Goal: Task Accomplishment & Management: Use online tool/utility

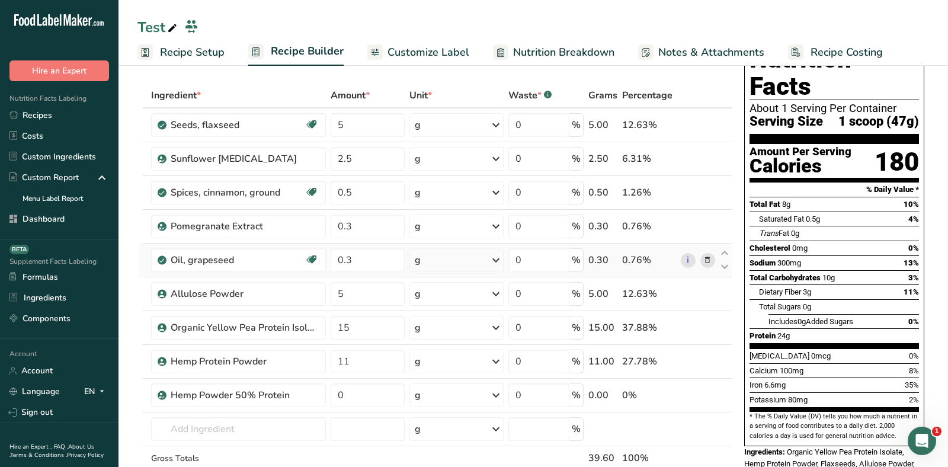
scroll to position [30, 0]
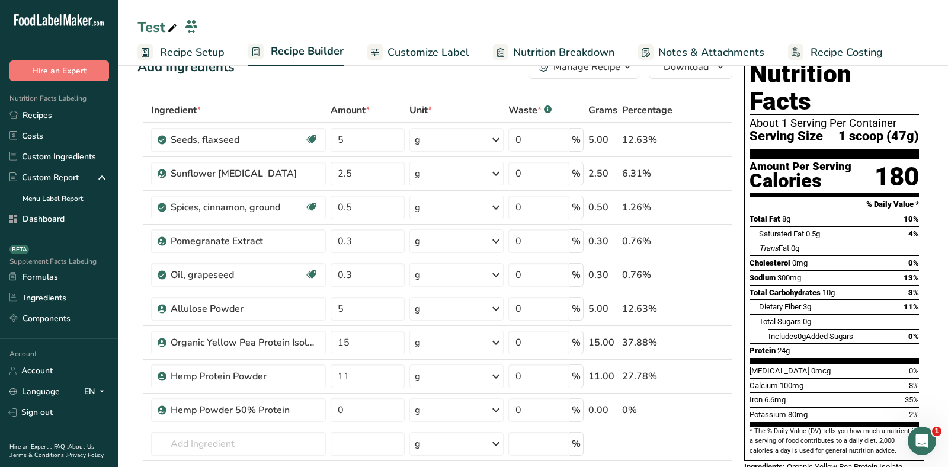
click at [171, 28] on icon at bounding box center [172, 28] width 11 height 17
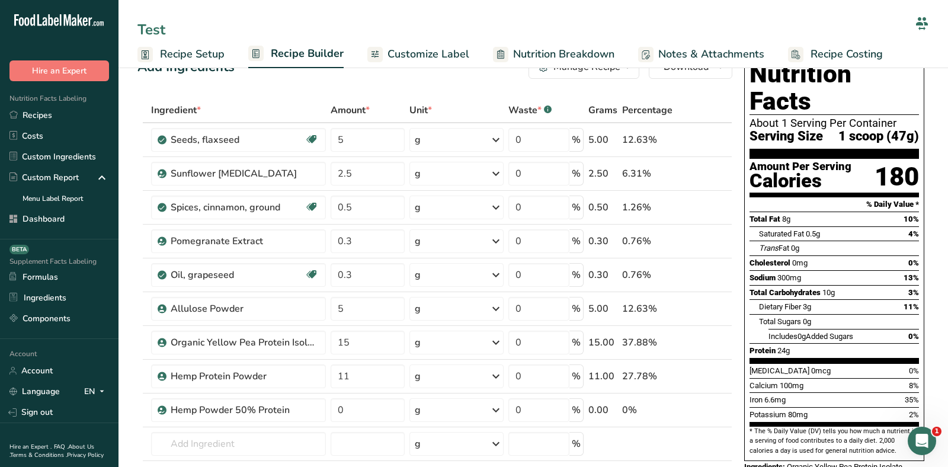
click at [171, 28] on input "Test" at bounding box center [523, 29] width 773 height 21
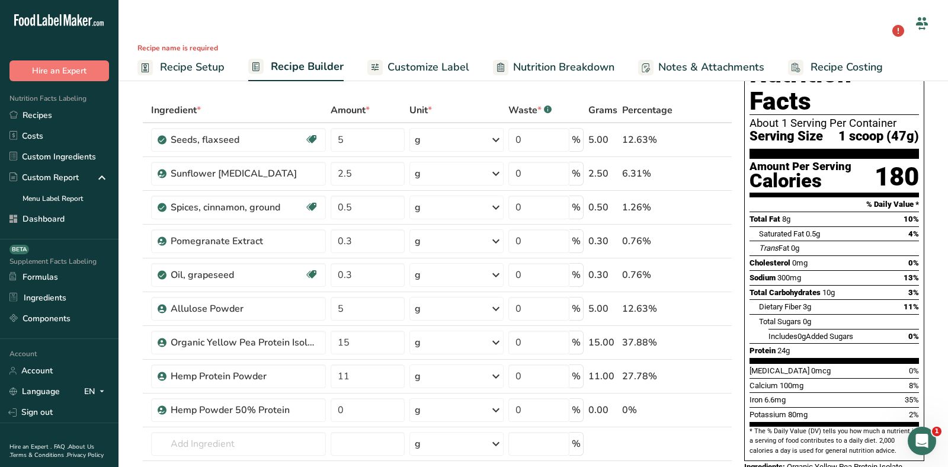
scroll to position [0, 0]
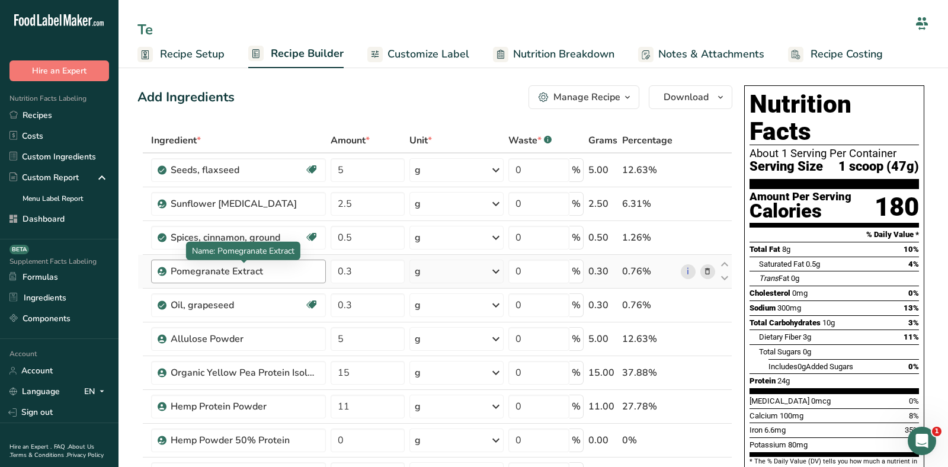
type input "T"
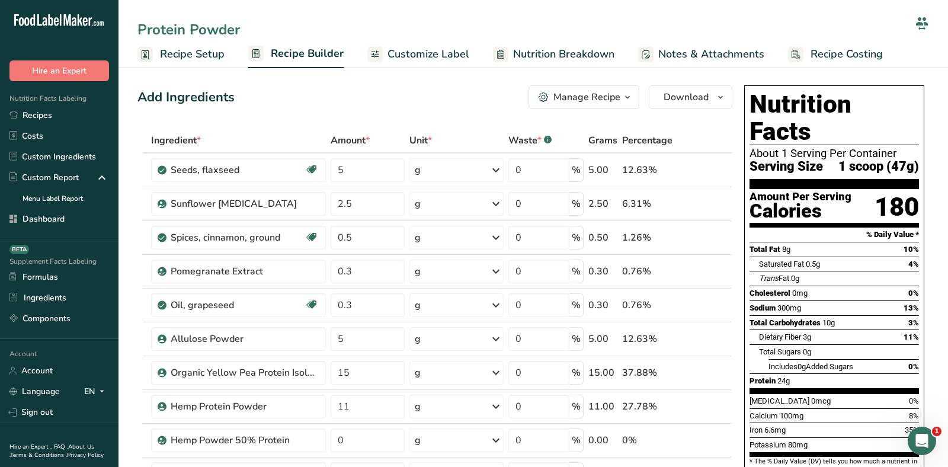
type input "Protein Powder"
click at [359, 87] on div "Add Ingredients Manage Recipe Delete Recipe Duplicate Recipe Scale Recipe Save …" at bounding box center [434, 97] width 595 height 24
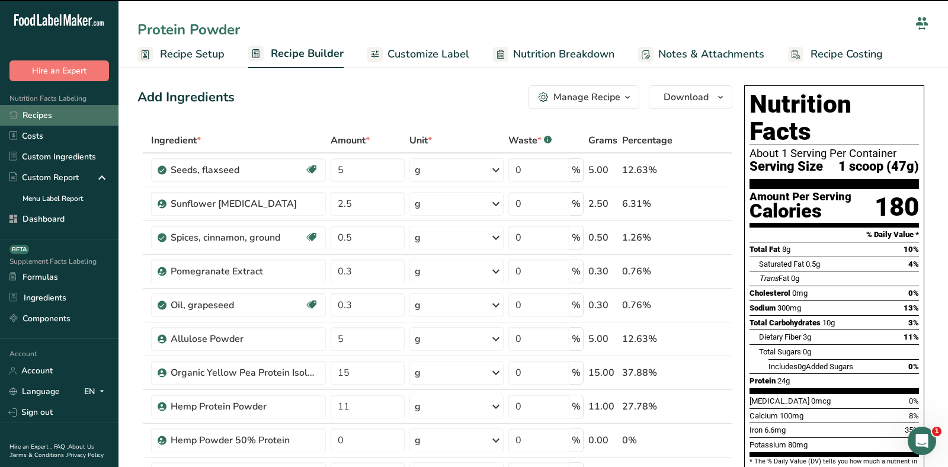
click at [55, 116] on link "Recipes" at bounding box center [59, 115] width 118 height 21
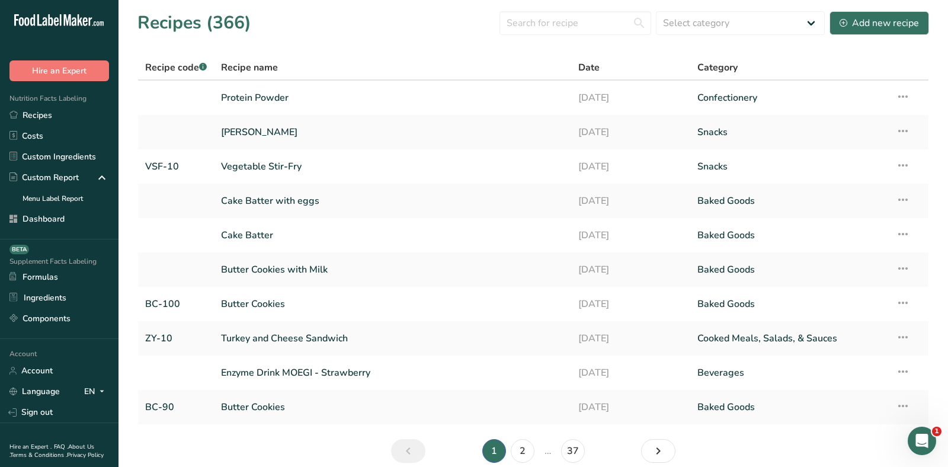
click at [367, 45] on section "Recipes (366) Select category All Baked Goods [GEOGRAPHIC_DATA] breakfast butte…" at bounding box center [532, 241] width 829 height 482
click at [274, 91] on link "Protein Powder" at bounding box center [392, 97] width 343 height 25
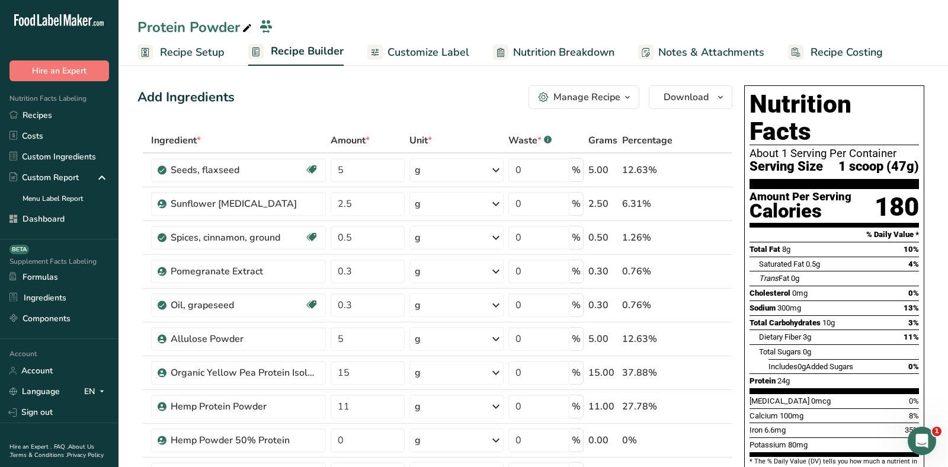
click at [204, 59] on span "Recipe Setup" at bounding box center [192, 52] width 65 height 16
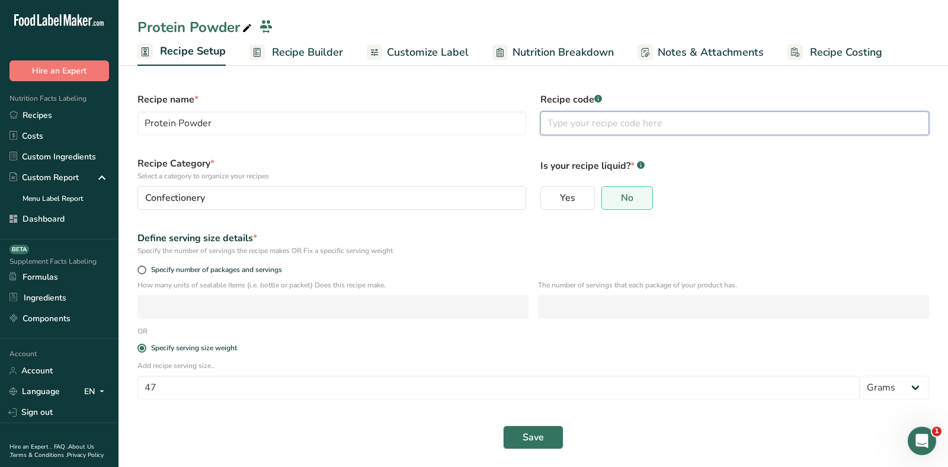
click at [640, 119] on input "text" at bounding box center [734, 123] width 389 height 24
type input "PP-10"
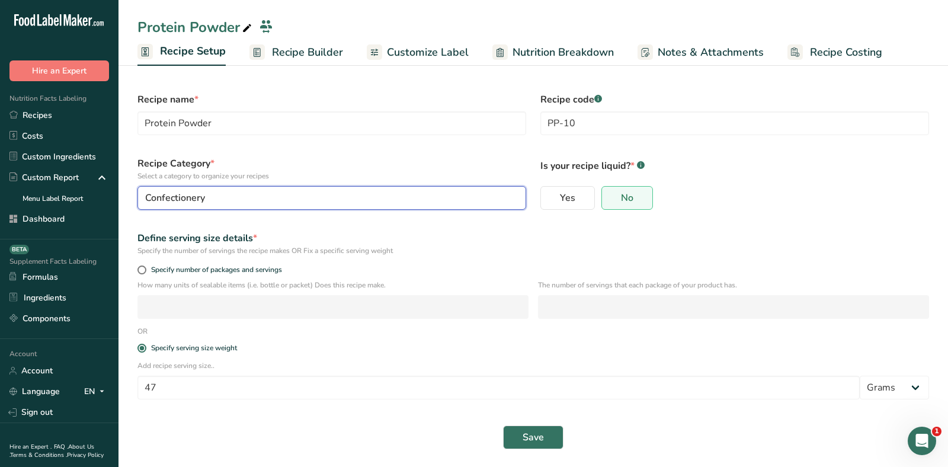
click at [394, 199] on div "Confectionery" at bounding box center [328, 198] width 366 height 14
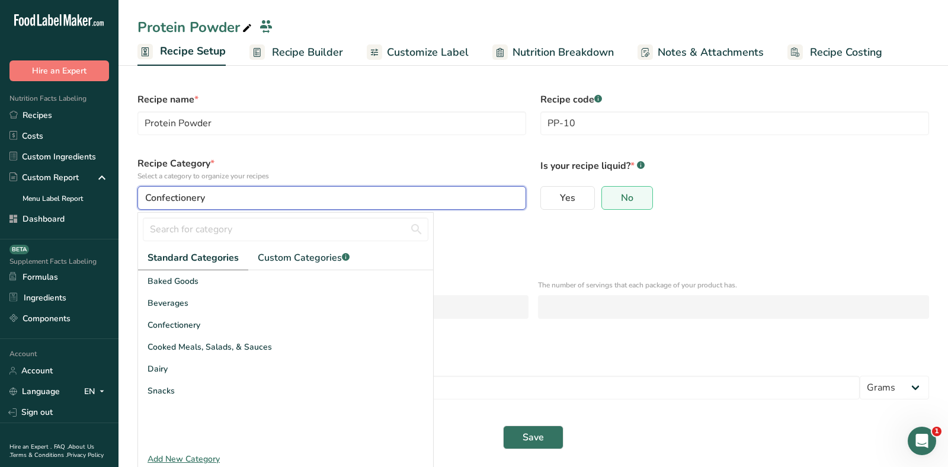
scroll to position [6, 0]
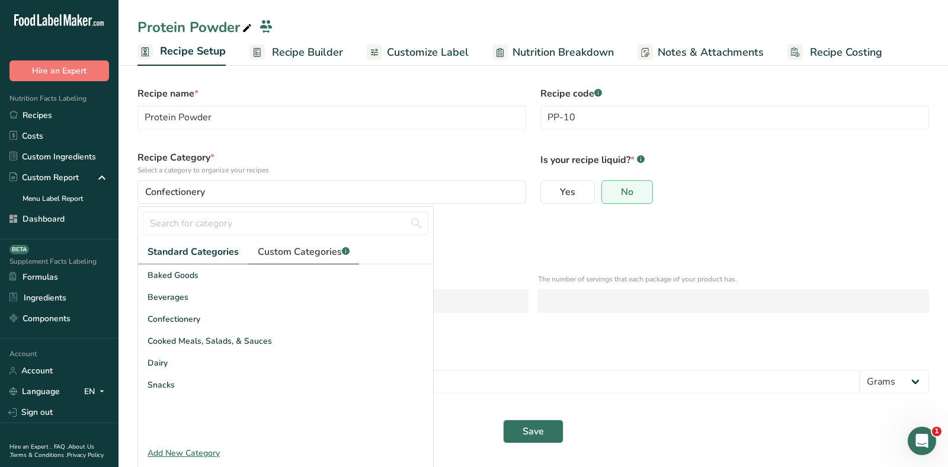
click at [284, 252] on span "Custom Categories .a-a{fill:#347362;}.b-a{fill:#fff;}" at bounding box center [304, 252] width 92 height 14
click at [190, 448] on div "Add New Category" at bounding box center [285, 452] width 295 height 12
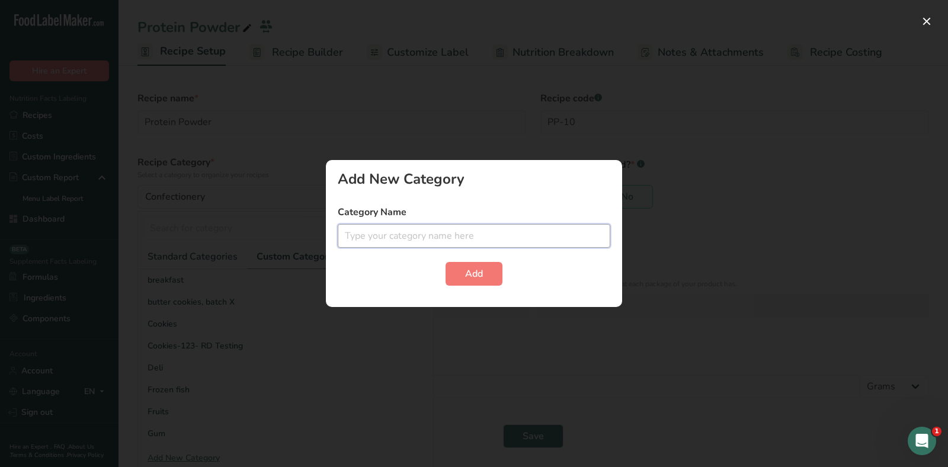
click at [399, 231] on input "text" at bounding box center [474, 236] width 273 height 24
type input "S"
type input "Protein Supplement"
click at [473, 267] on span "Add" at bounding box center [474, 274] width 18 height 14
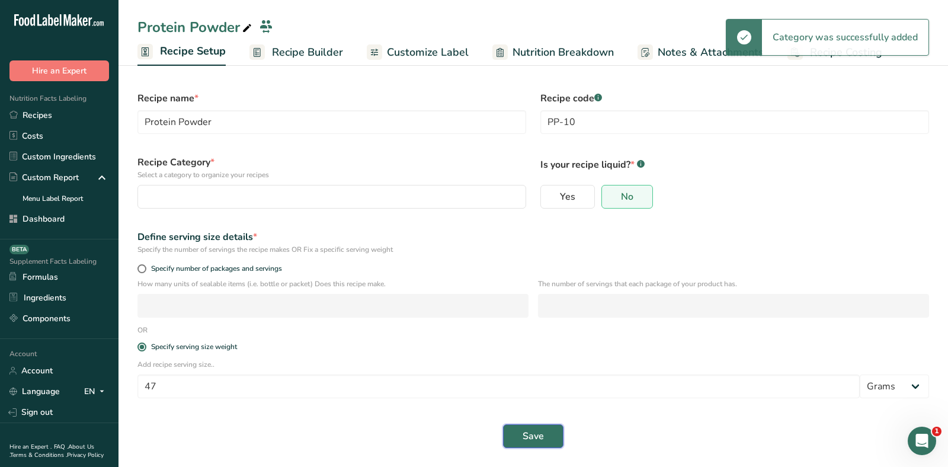
click at [530, 440] on span "Save" at bounding box center [533, 436] width 21 height 14
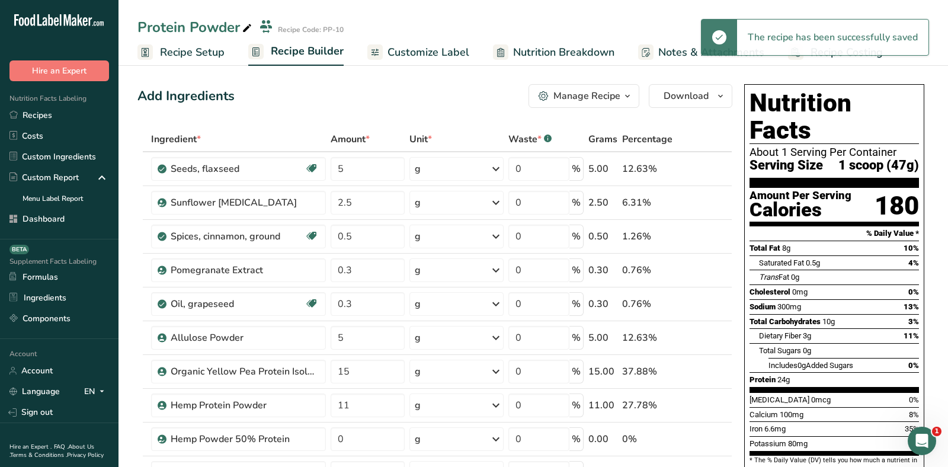
click at [431, 24] on div "Protein Powder Recipe Code: PP-10" at bounding box center [532, 27] width 829 height 21
click at [403, 54] on span "Customize Label" at bounding box center [428, 52] width 82 height 16
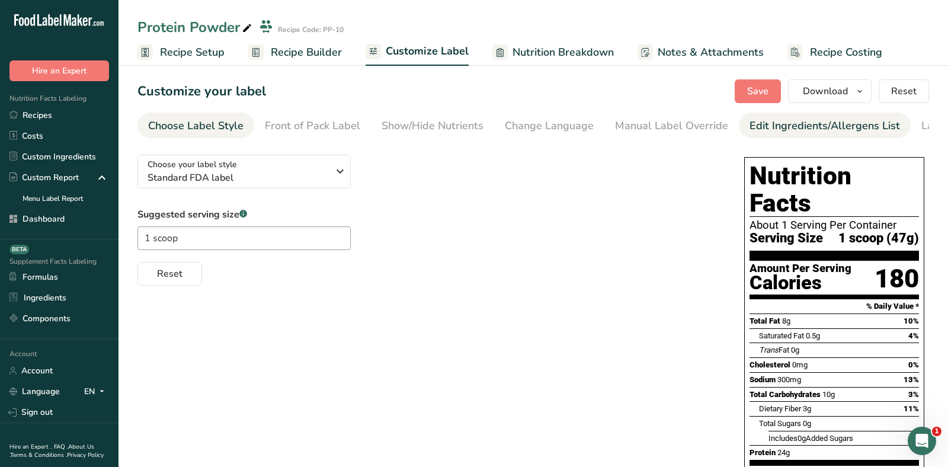
click at [777, 124] on div "Edit Ingredients/Allergens List" at bounding box center [824, 126] width 150 height 16
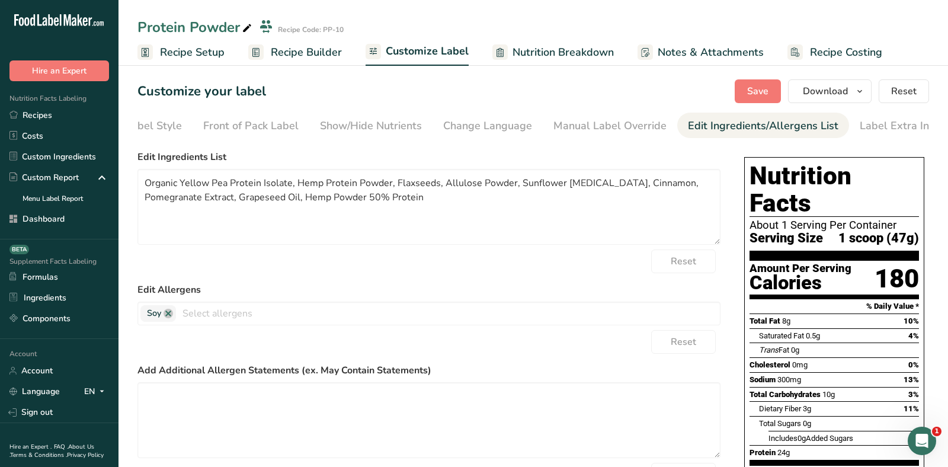
scroll to position [0, 69]
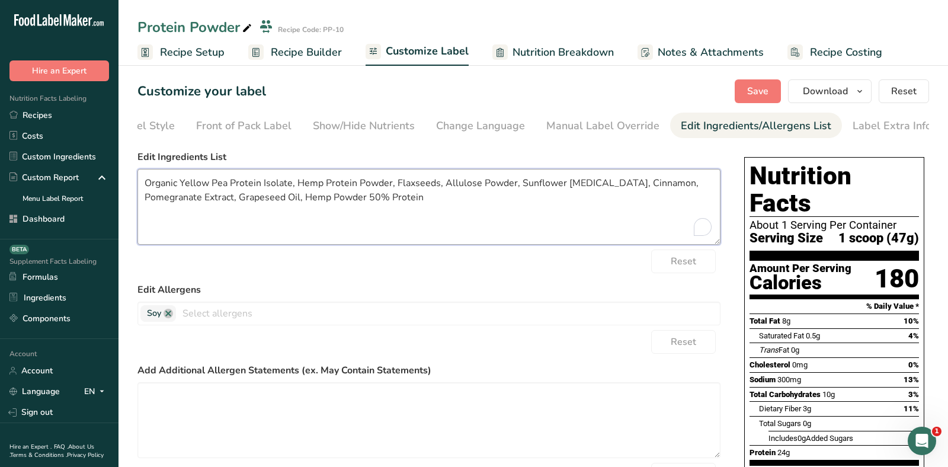
drag, startPoint x: 210, startPoint y: 181, endPoint x: 130, endPoint y: 181, distance: 80.0
click at [130, 181] on section "Customize your label Save Download Choose what to show on your downloaded label…" at bounding box center [532, 361] width 829 height 603
click at [392, 223] on textarea "Organic Yellow Pea Protein Isolate, Hemp Protein Powder, Flaxseeds, Allulose Po…" at bounding box center [428, 207] width 583 height 76
click at [288, 56] on span "Recipe Builder" at bounding box center [306, 52] width 71 height 16
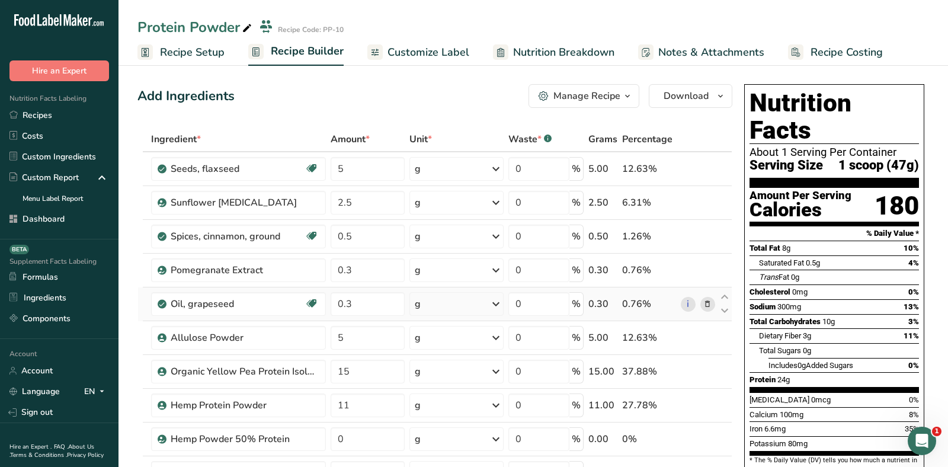
scroll to position [73, 0]
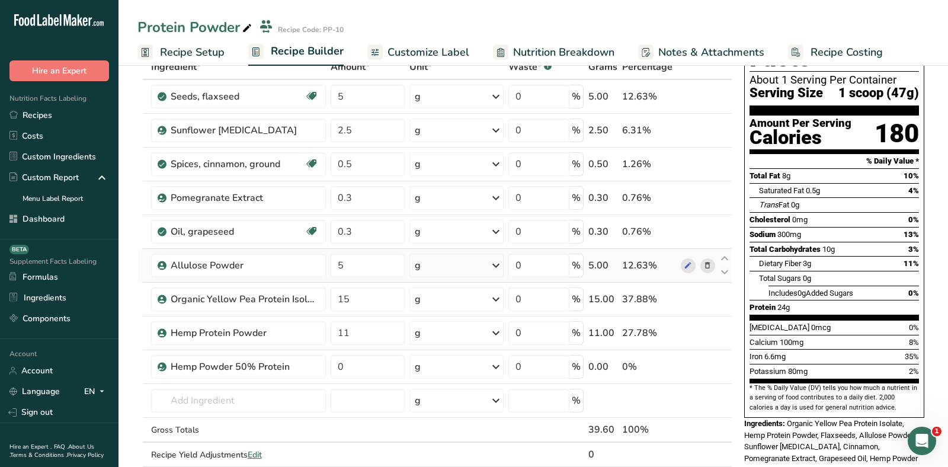
click at [706, 264] on icon at bounding box center [707, 265] width 8 height 12
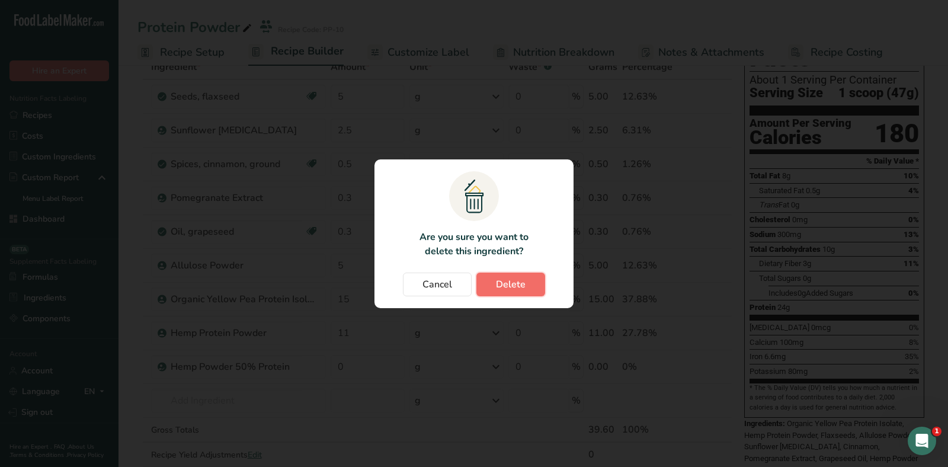
click at [521, 285] on span "Delete" at bounding box center [511, 284] width 30 height 14
type input "15"
type input "11"
type input "0"
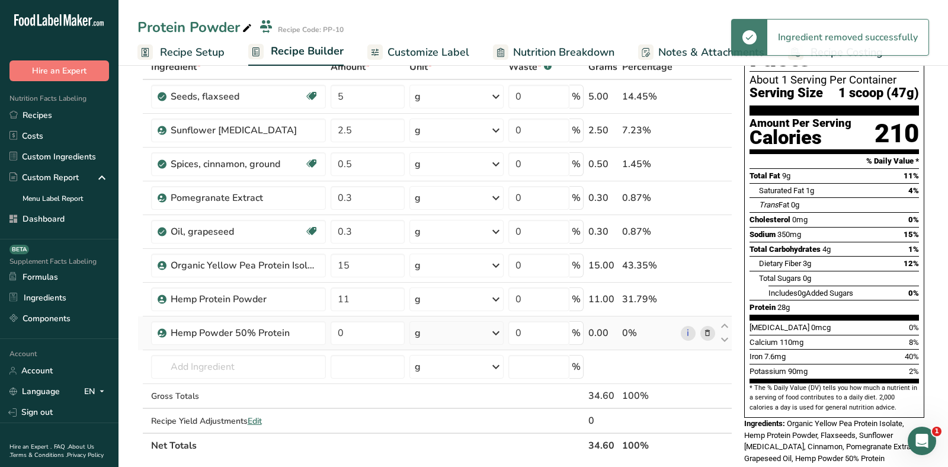
scroll to position [49, 0]
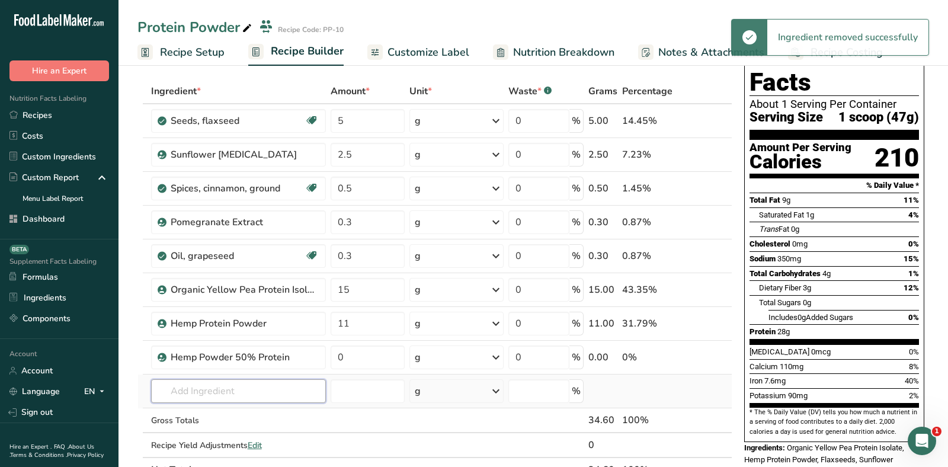
click at [267, 385] on input "text" at bounding box center [238, 391] width 175 height 24
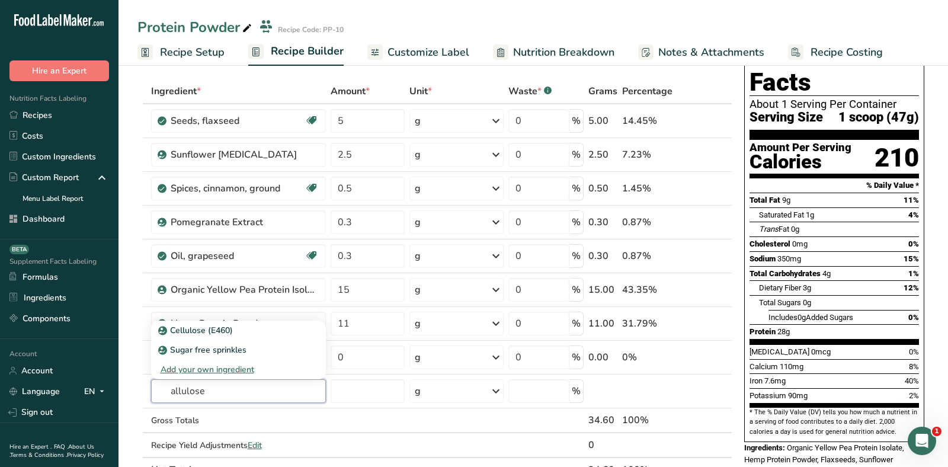
type input "allulose"
click at [856, 266] on div "Total Carbohydrates 4g 1%" at bounding box center [833, 273] width 169 height 15
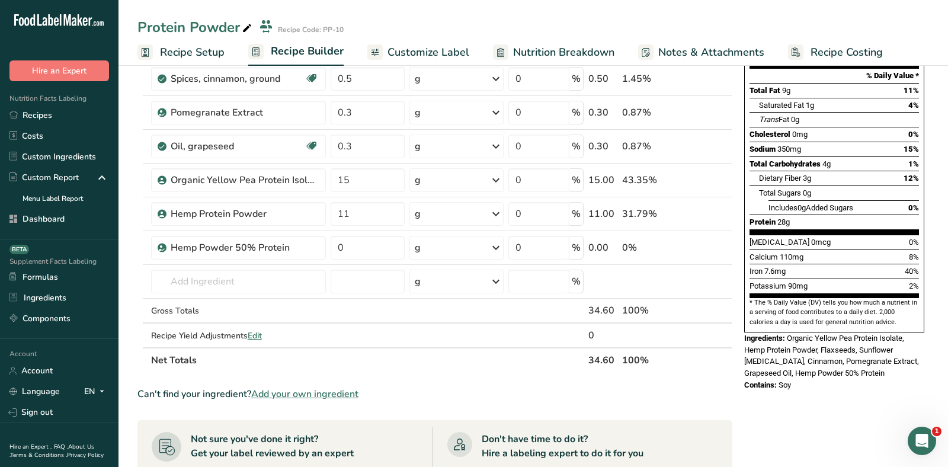
scroll to position [0, 0]
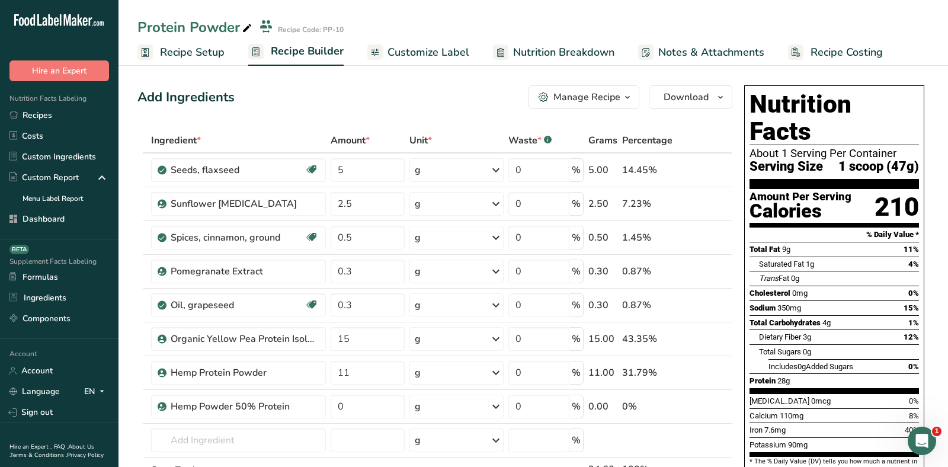
click at [438, 49] on span "Customize Label" at bounding box center [428, 52] width 82 height 16
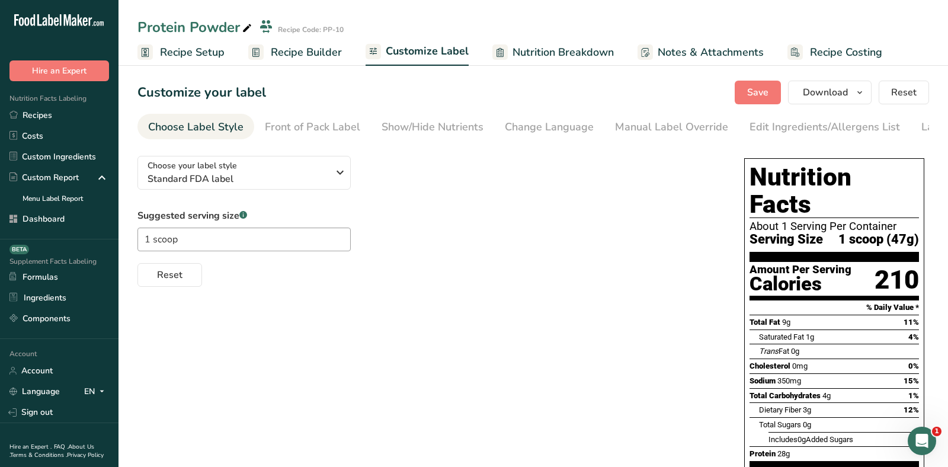
click at [538, 53] on span "Nutrition Breakdown" at bounding box center [562, 52] width 101 height 16
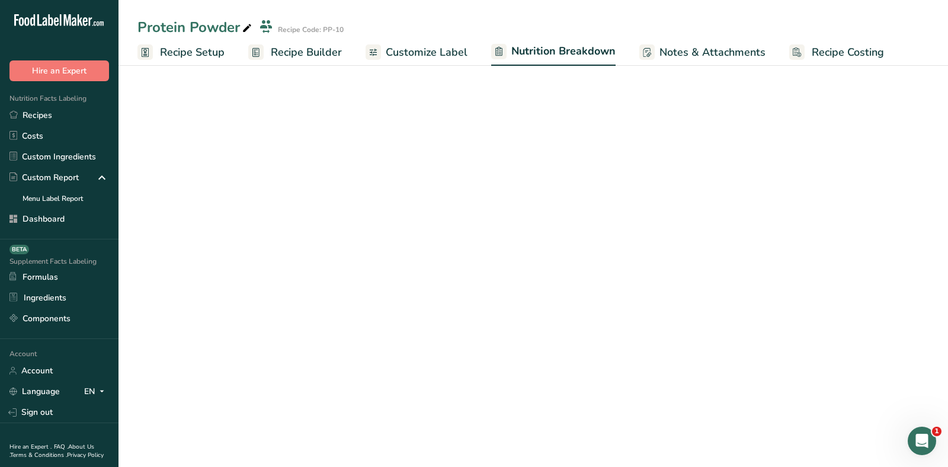
select select "Calories"
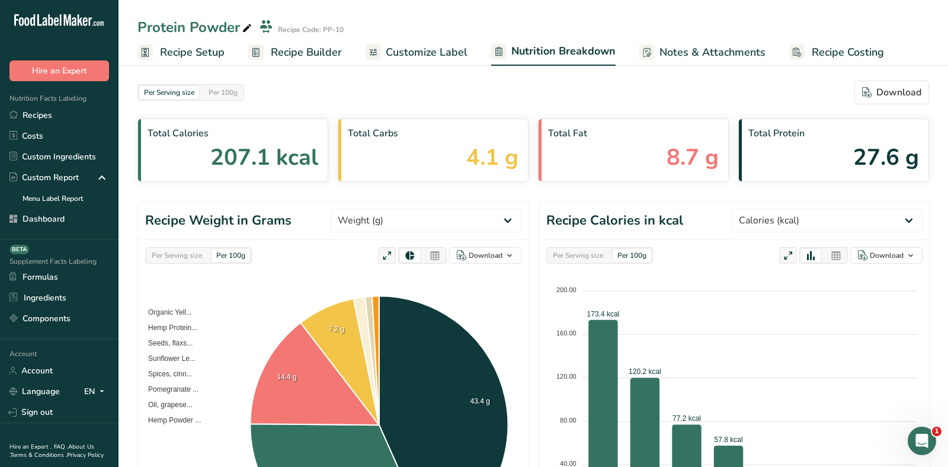
click at [414, 46] on span "Customize Label" at bounding box center [427, 52] width 82 height 16
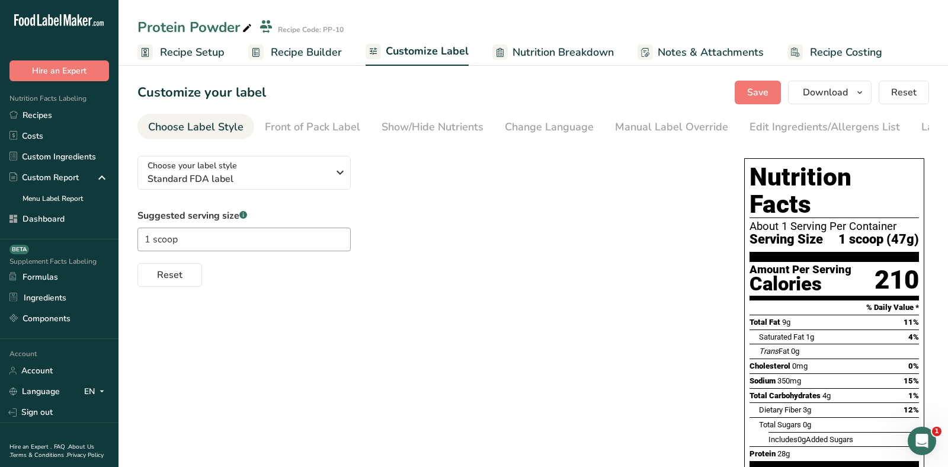
click at [289, 57] on span "Recipe Builder" at bounding box center [306, 52] width 71 height 16
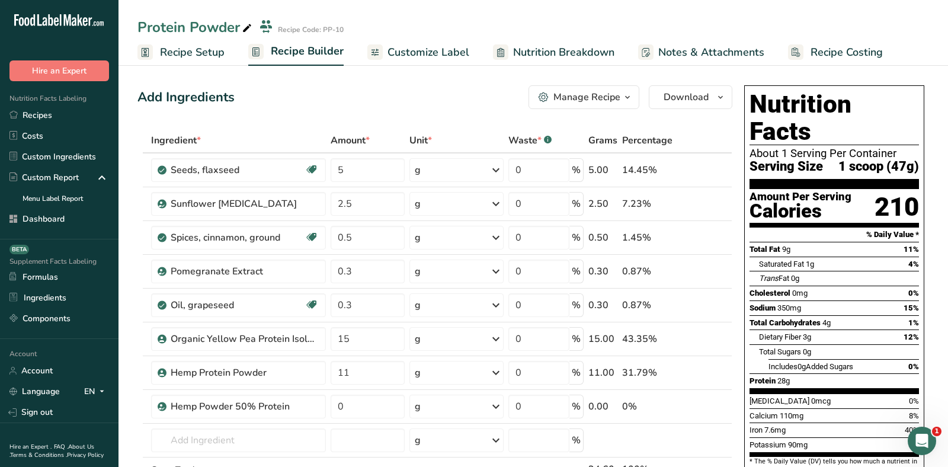
click at [322, 92] on div "Add Ingredients Manage Recipe Delete Recipe Duplicate Recipe Scale Recipe Save …" at bounding box center [434, 97] width 595 height 24
click at [326, 89] on div "Add Ingredients Manage Recipe Delete Recipe Duplicate Recipe Scale Recipe Save …" at bounding box center [434, 97] width 595 height 24
click at [337, 94] on div "Add Ingredients Manage Recipe Delete Recipe Duplicate Recipe Scale Recipe Save …" at bounding box center [434, 97] width 595 height 24
click at [806, 242] on div "Total Fat 9g 11%" at bounding box center [833, 249] width 169 height 15
click at [428, 101] on div "Add Ingredients Manage Recipe Delete Recipe Duplicate Recipe Scale Recipe Save …" at bounding box center [434, 97] width 595 height 24
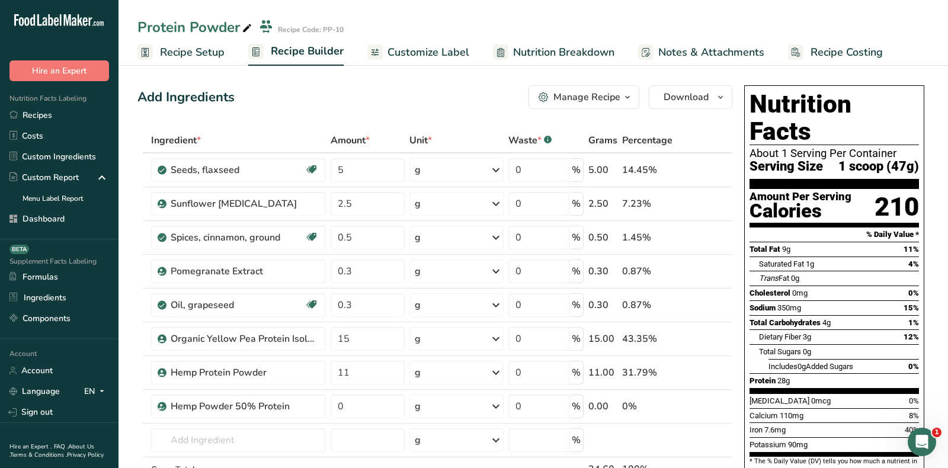
click at [428, 101] on div "Add Ingredients Manage Recipe Delete Recipe Duplicate Recipe Scale Recipe Save …" at bounding box center [434, 97] width 595 height 24
click at [282, 105] on div "Add Ingredients Manage Recipe Delete Recipe Duplicate Recipe Scale Recipe Save …" at bounding box center [434, 97] width 595 height 24
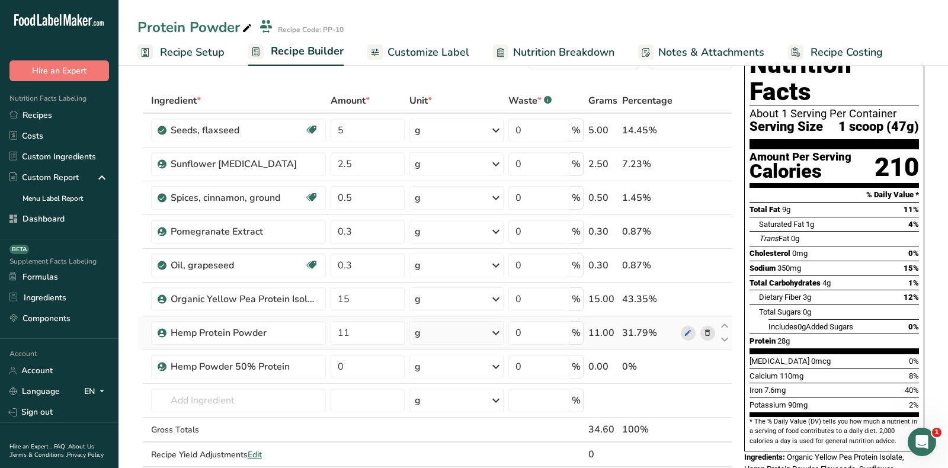
scroll to position [40, 0]
click at [714, 362] on span at bounding box center [707, 366] width 14 height 14
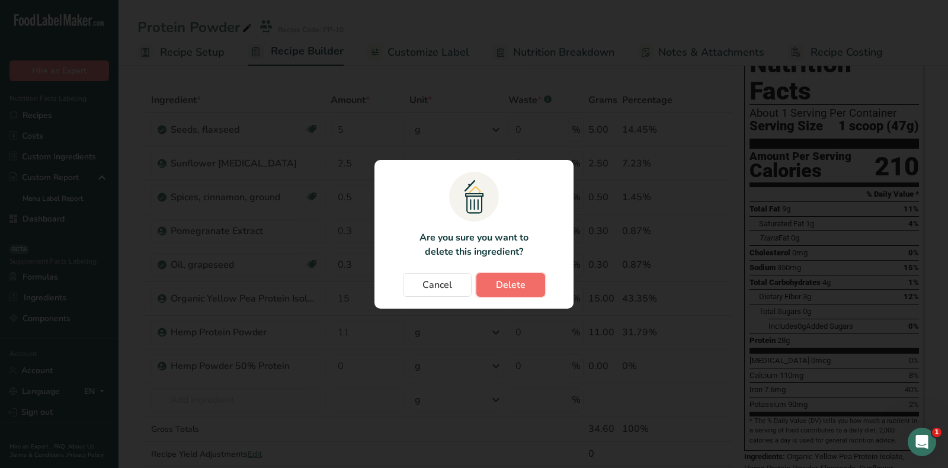
click at [521, 287] on span "Delete" at bounding box center [511, 285] width 30 height 14
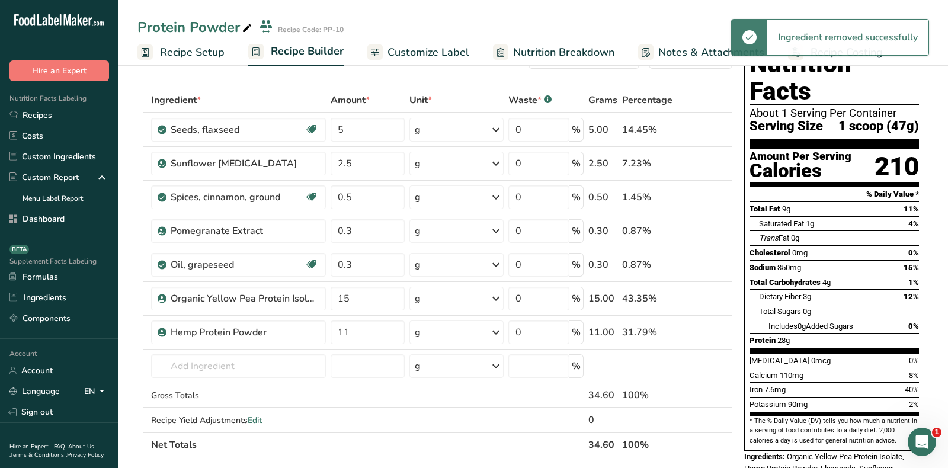
scroll to position [0, 0]
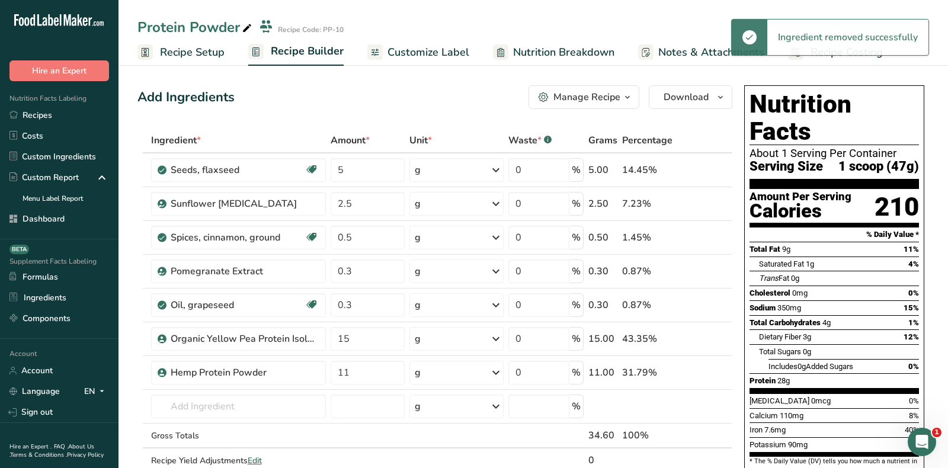
click at [876, 158] on section "Nutrition Facts About 1 Serving Per Container Serving Size 1 scoop (47g)" at bounding box center [833, 140] width 169 height 98
click at [299, 96] on div "Add Ingredients Manage Recipe Delete Recipe Duplicate Recipe Scale Recipe Save …" at bounding box center [434, 97] width 595 height 24
click at [331, 98] on div "Add Ingredients Manage Recipe Delete Recipe Duplicate Recipe Scale Recipe Save …" at bounding box center [434, 97] width 595 height 24
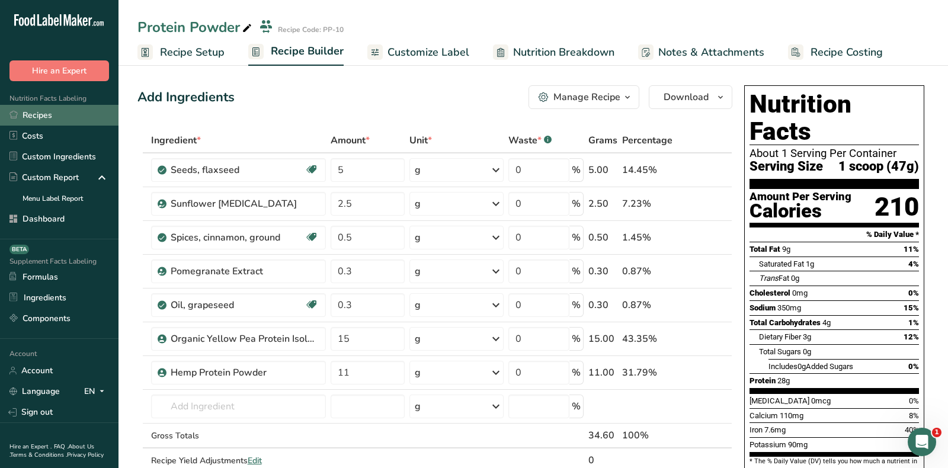
click at [41, 120] on link "Recipes" at bounding box center [59, 115] width 118 height 21
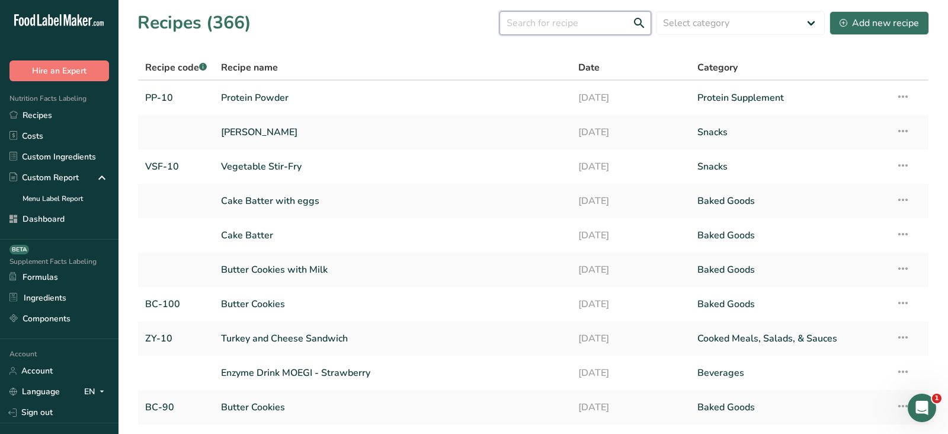
click at [576, 15] on input "text" at bounding box center [575, 23] width 152 height 24
click at [717, 3] on section "Recipes (366) Select category All Baked Goods [GEOGRAPHIC_DATA] breakfast butte…" at bounding box center [532, 241] width 829 height 482
click at [714, 20] on select "Select category All Baked Goods [GEOGRAPHIC_DATA] breakfast butter cookies, bat…" at bounding box center [740, 23] width 169 height 24
click at [385, 41] on section "Recipes (366) Select category All Baked Goods [GEOGRAPHIC_DATA] breakfast butte…" at bounding box center [532, 241] width 829 height 482
click at [411, 30] on div "Recipes (366) Select category All Baked Goods [GEOGRAPHIC_DATA] breakfast butte…" at bounding box center [532, 22] width 791 height 27
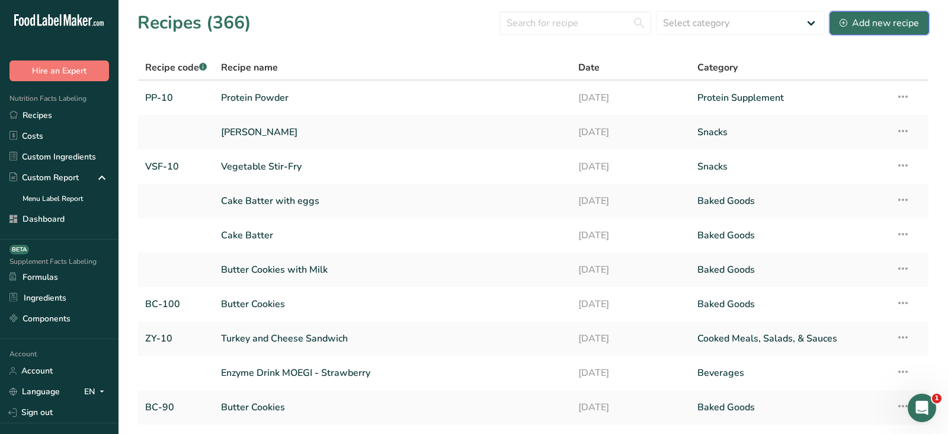
click at [894, 28] on div "Add new recipe" at bounding box center [878, 23] width 79 height 14
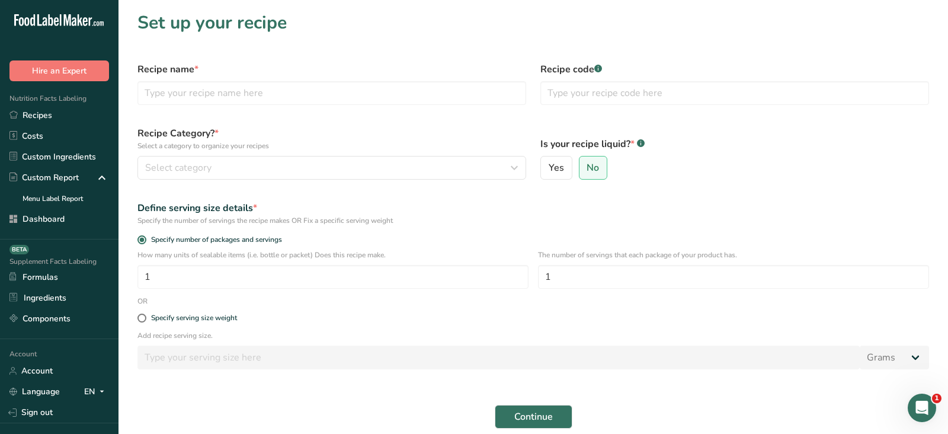
click at [242, 107] on div "Recipe name *" at bounding box center [331, 83] width 403 height 57
click at [216, 95] on input "text" at bounding box center [331, 93] width 389 height 24
type input "Protein Powder- Chocolate"
click at [600, 97] on input "text" at bounding box center [734, 93] width 389 height 24
type input "ABC-10"
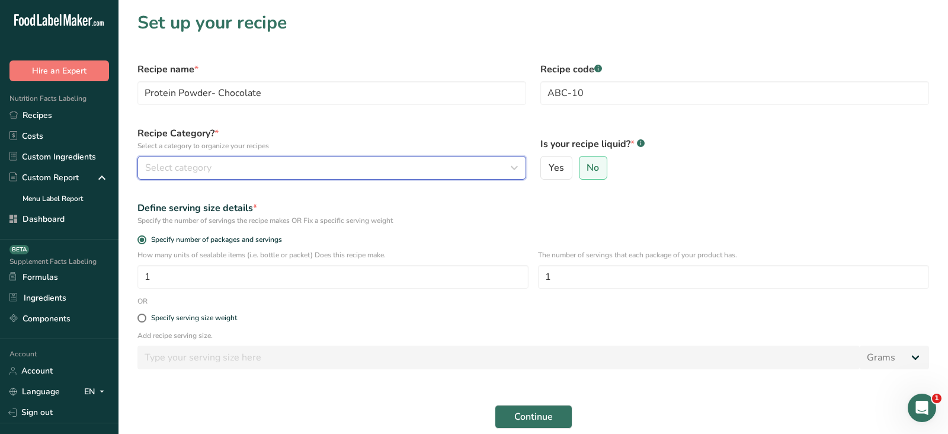
click at [411, 173] on div "Select category" at bounding box center [328, 168] width 366 height 14
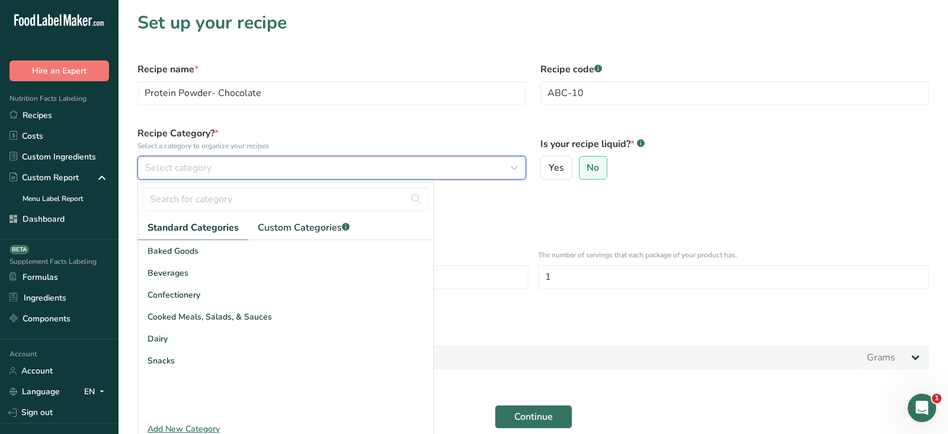
scroll to position [21, 0]
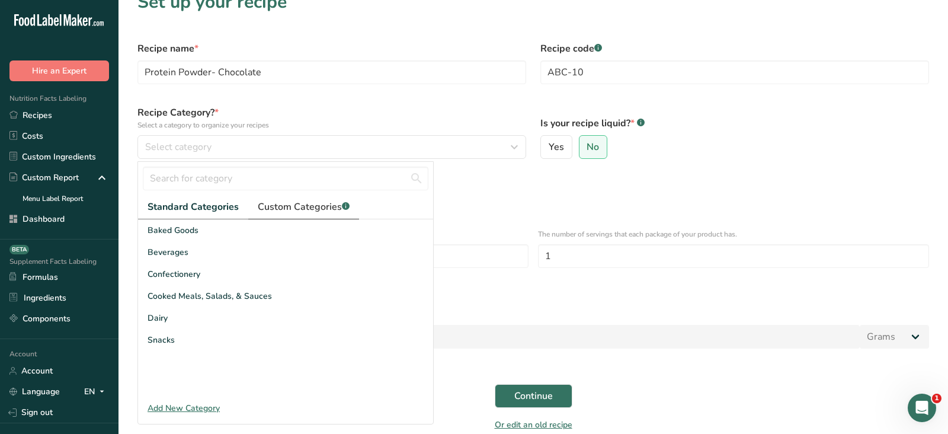
click at [316, 209] on span "Custom Categories .a-a{fill:#347362;}.b-a{fill:#fff;}" at bounding box center [304, 207] width 92 height 14
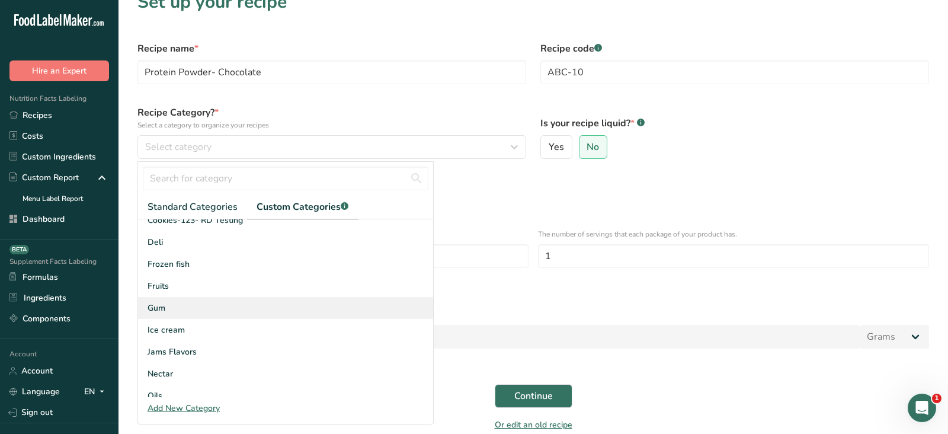
scroll to position [0, 0]
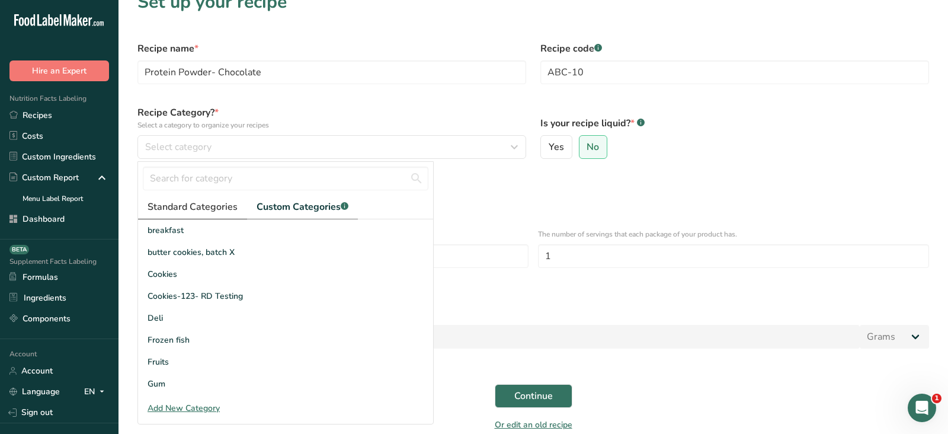
click at [223, 213] on span "Standard Categories" at bounding box center [193, 207] width 90 height 14
click at [313, 206] on span "Custom Categories .a-a{fill:#347362;}.b-a{fill:#fff;}" at bounding box center [304, 207] width 92 height 14
click at [198, 405] on div "Add New Category" at bounding box center [285, 408] width 295 height 12
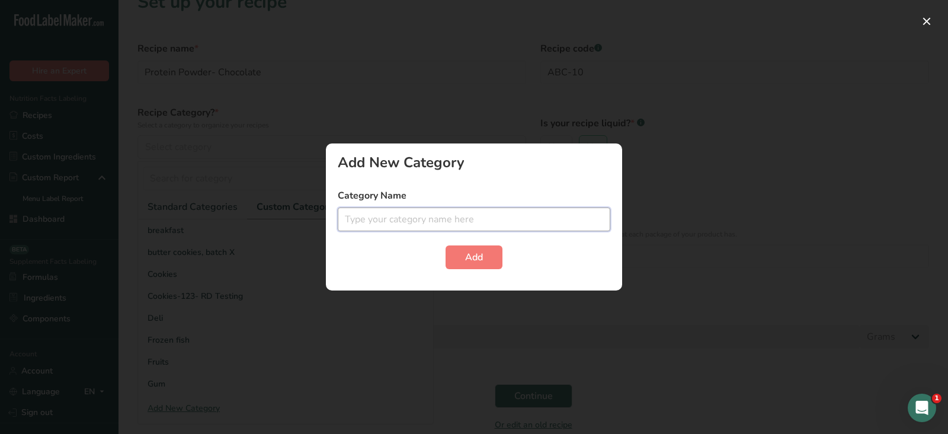
click at [439, 214] on input "text" at bounding box center [474, 219] width 273 height 24
type input "Supplement Protein"
click at [478, 262] on span "Add" at bounding box center [474, 257] width 18 height 14
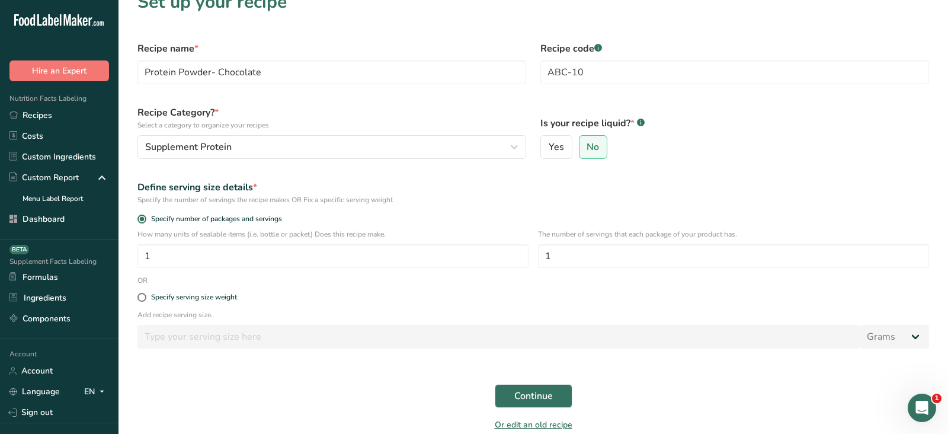
drag, startPoint x: 547, startPoint y: 115, endPoint x: 655, endPoint y: 115, distance: 107.2
click at [655, 116] on label "Is your recipe liquid? * .a-a{fill:#347362;}.b-a{fill:#fff;}" at bounding box center [734, 123] width 389 height 14
click at [557, 141] on span "Yes" at bounding box center [556, 147] width 15 height 12
click at [549, 143] on input "Yes" at bounding box center [545, 147] width 8 height 8
radio input "true"
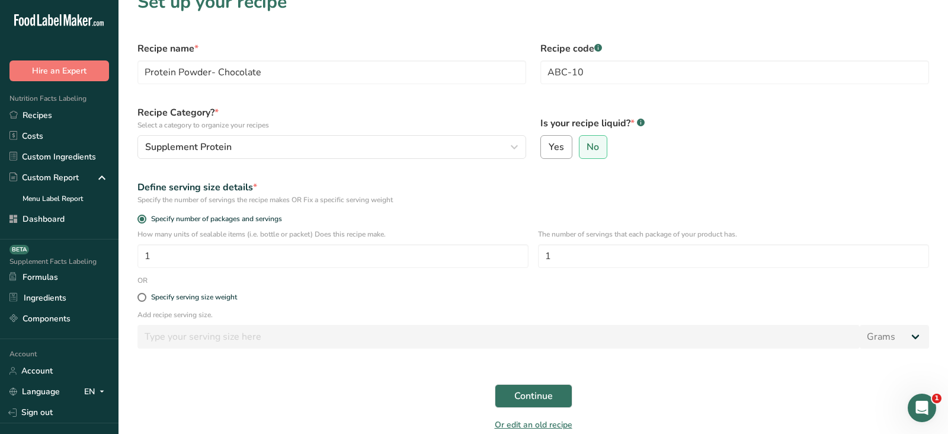
radio input "false"
select select "22"
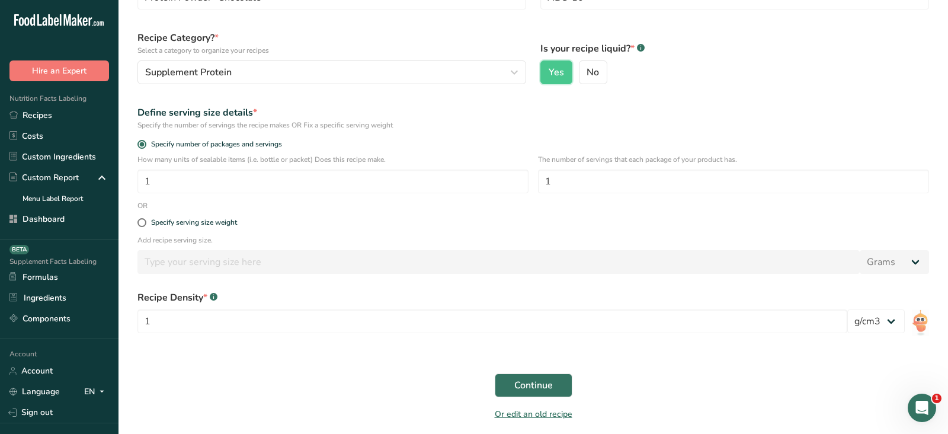
scroll to position [111, 0]
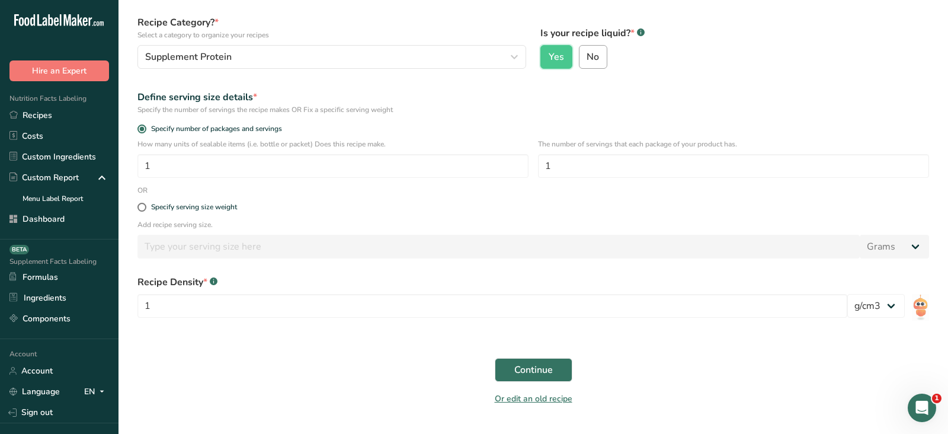
click at [582, 59] on input "No" at bounding box center [583, 57] width 8 height 8
radio input "true"
radio input "false"
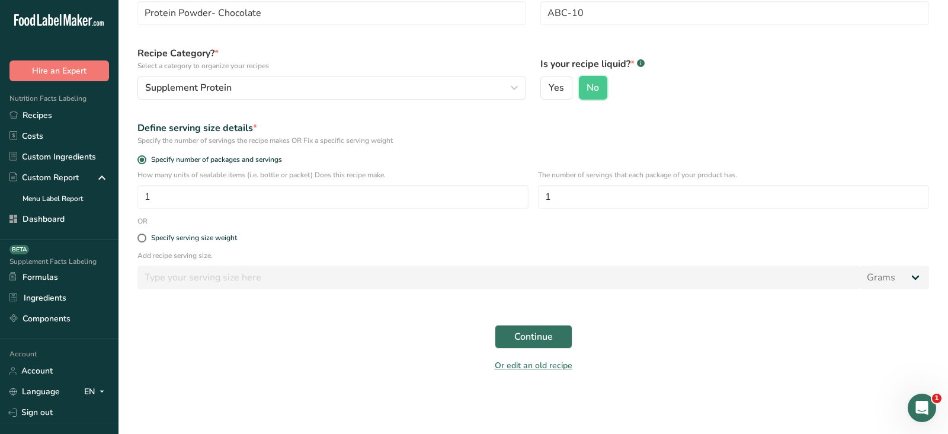
scroll to position [82, 0]
click at [165, 233] on div "Specify serving size weight" at bounding box center [194, 236] width 86 height 9
click at [145, 233] on input "Specify serving size weight" at bounding box center [141, 236] width 8 height 8
radio input "true"
radio input "false"
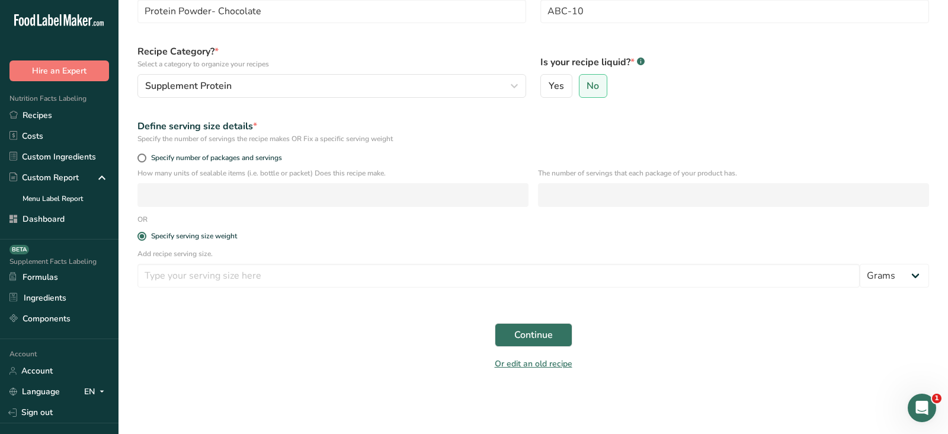
click at [170, 291] on div "Add recipe serving size. Grams kg mg mcg lb oz l mL fl oz tbsp tsp cup qt gallon" at bounding box center [533, 271] width 806 height 46
click at [167, 281] on input "number" at bounding box center [498, 276] width 722 height 24
type input "50"
click at [187, 156] on span "Specify number of packages and servings" at bounding box center [214, 157] width 136 height 9
click at [145, 156] on input "Specify number of packages and servings" at bounding box center [141, 158] width 8 height 8
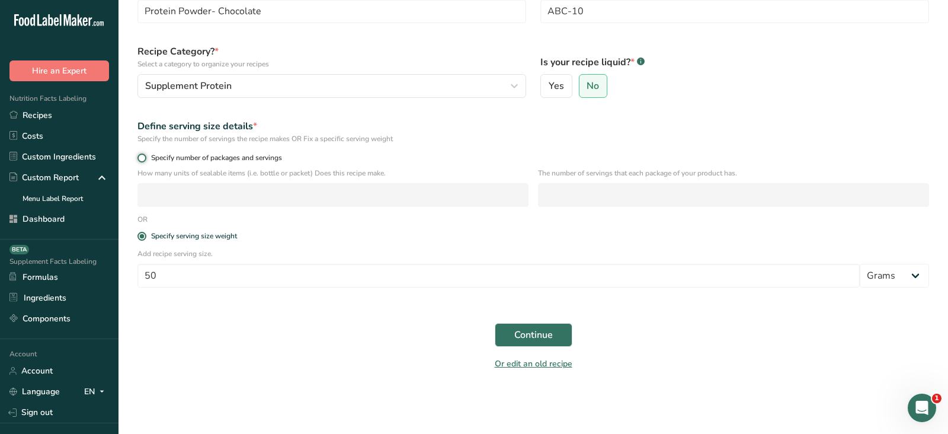
radio input "true"
radio input "false"
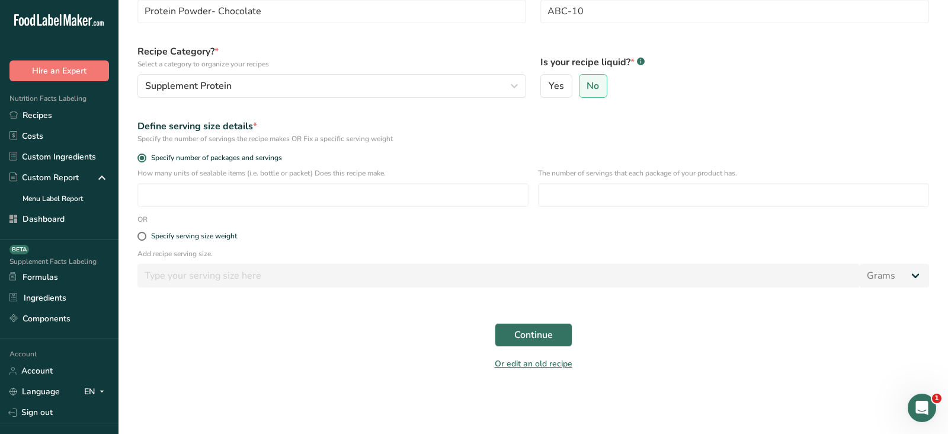
click at [185, 207] on div "How many units of sealable items (i.e. bottle or packet) Does this recipe make.…" at bounding box center [533, 191] width 806 height 46
click at [183, 202] on input "number" at bounding box center [332, 195] width 391 height 24
type input "1"
click at [566, 196] on input "number" at bounding box center [733, 195] width 391 height 24
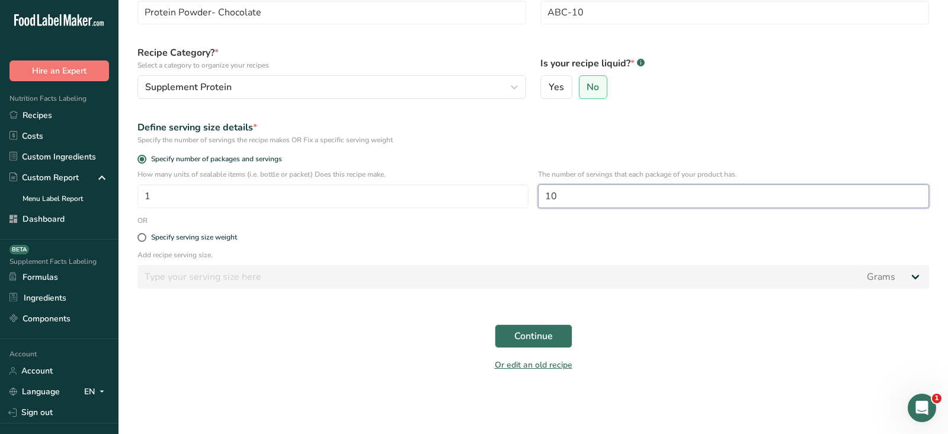
scroll to position [89, 0]
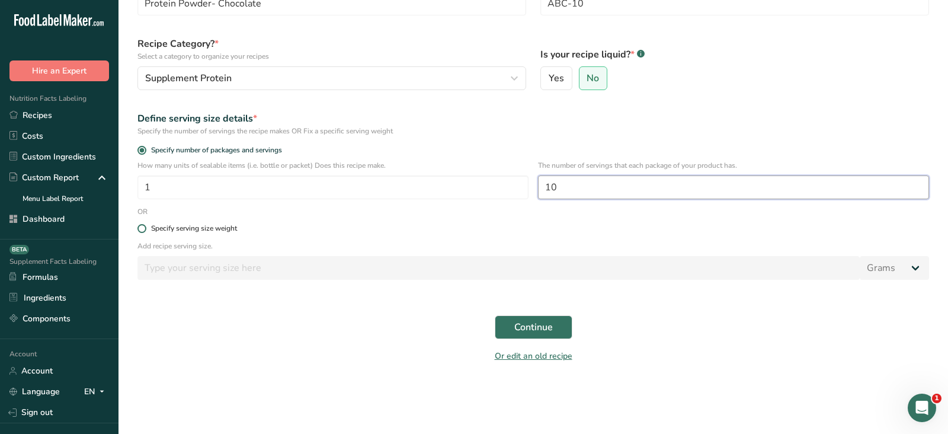
type input "10"
click at [165, 230] on div "Specify serving size weight" at bounding box center [194, 228] width 86 height 9
click at [145, 230] on input "Specify serving size weight" at bounding box center [141, 229] width 8 height 8
radio input "true"
radio input "false"
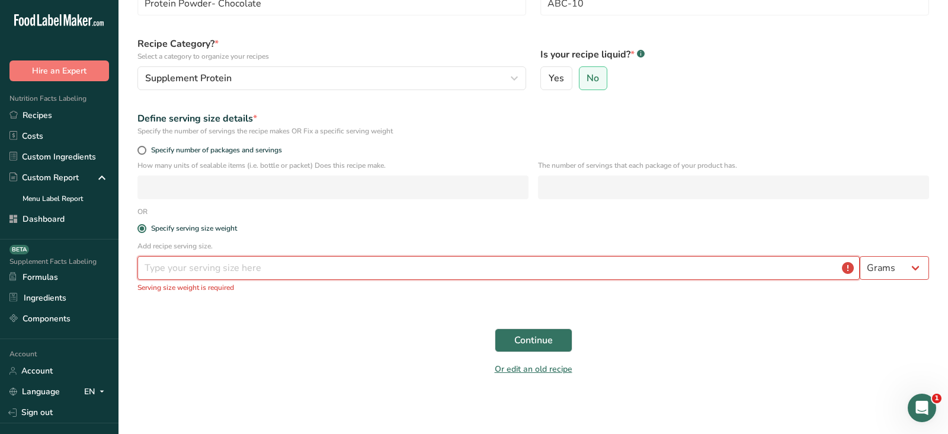
click at [171, 273] on input "number" at bounding box center [498, 268] width 722 height 24
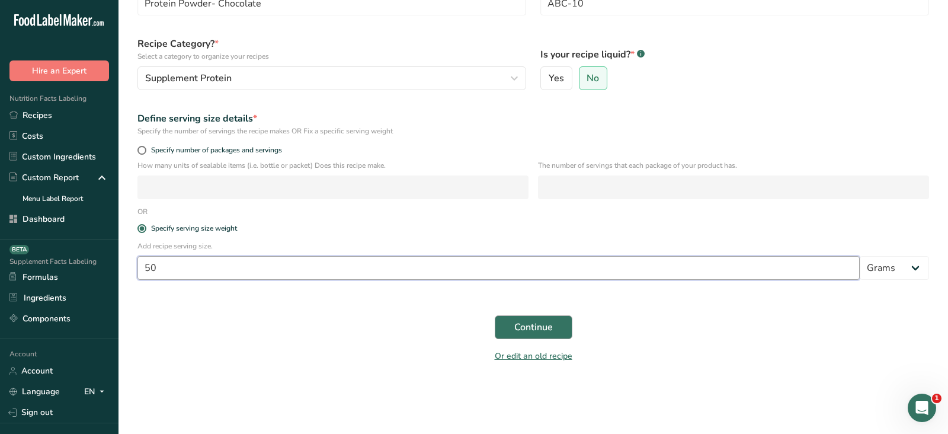
type input "50"
click at [552, 336] on button "Continue" at bounding box center [534, 327] width 78 height 24
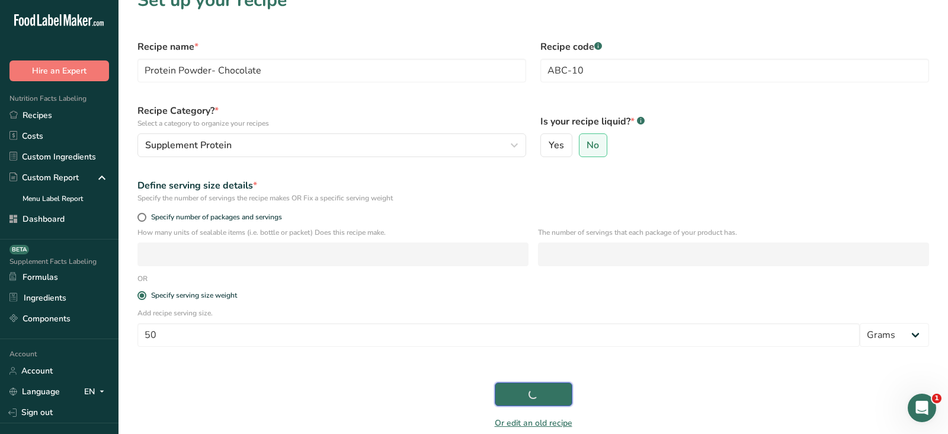
scroll to position [0, 0]
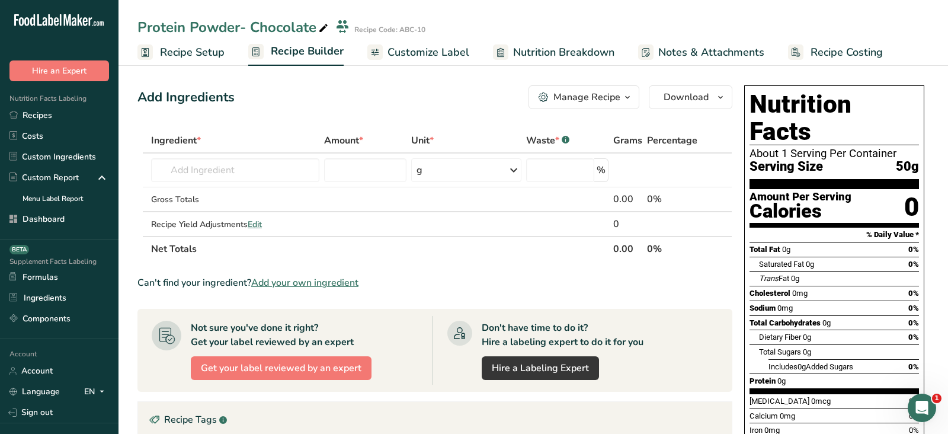
click at [198, 50] on span "Recipe Setup" at bounding box center [192, 52] width 65 height 16
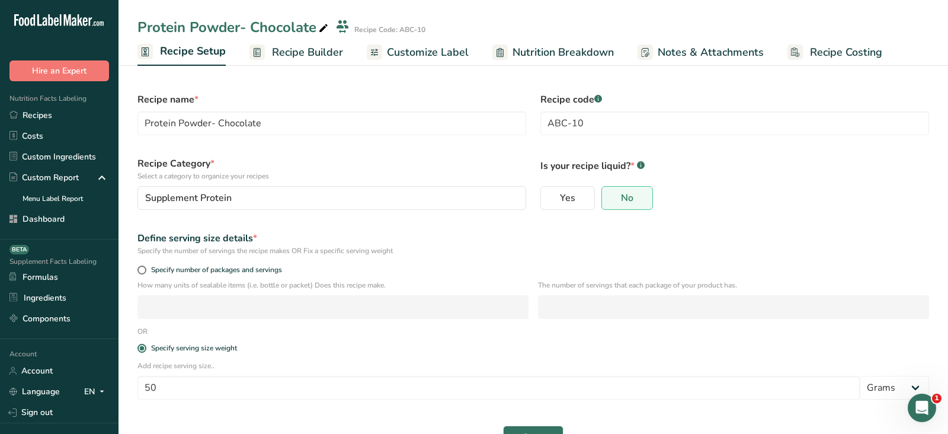
click at [328, 52] on span "Recipe Builder" at bounding box center [307, 52] width 71 height 16
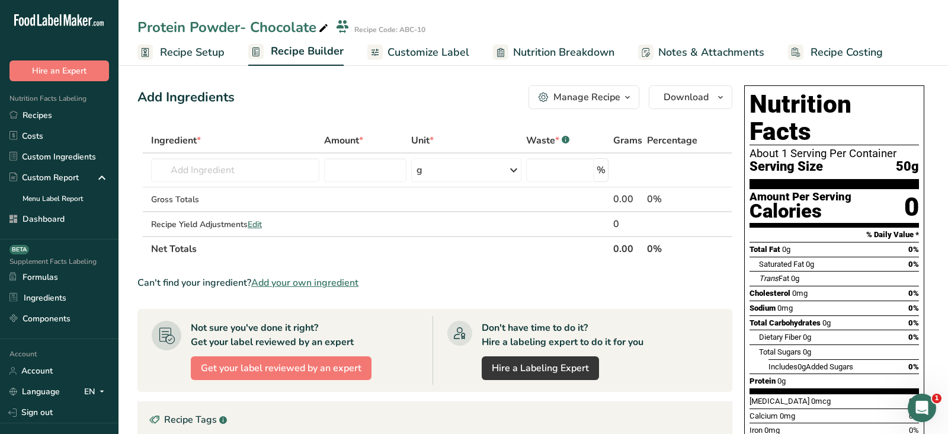
click at [313, 113] on div "Add Ingredients Manage Recipe Delete Recipe Duplicate Recipe Scale Recipe Save …" at bounding box center [438, 375] width 602 height 589
click at [63, 114] on link "Recipes" at bounding box center [59, 115] width 118 height 21
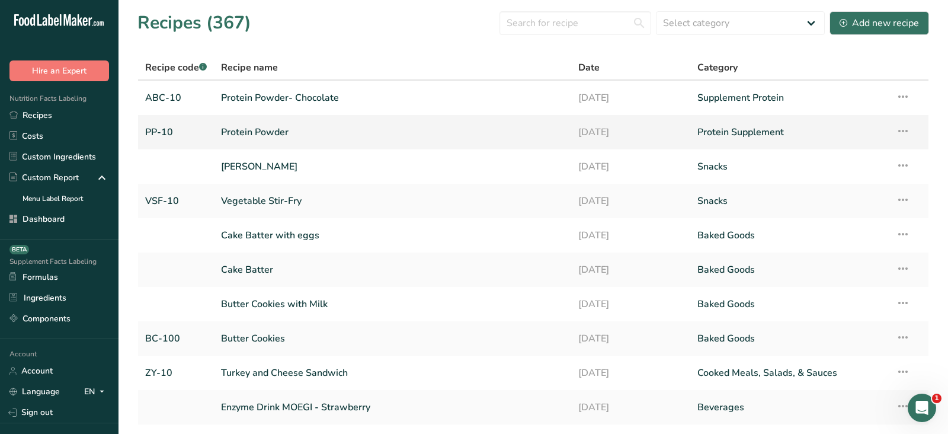
click at [256, 136] on link "Protein Powder" at bounding box center [392, 132] width 343 height 25
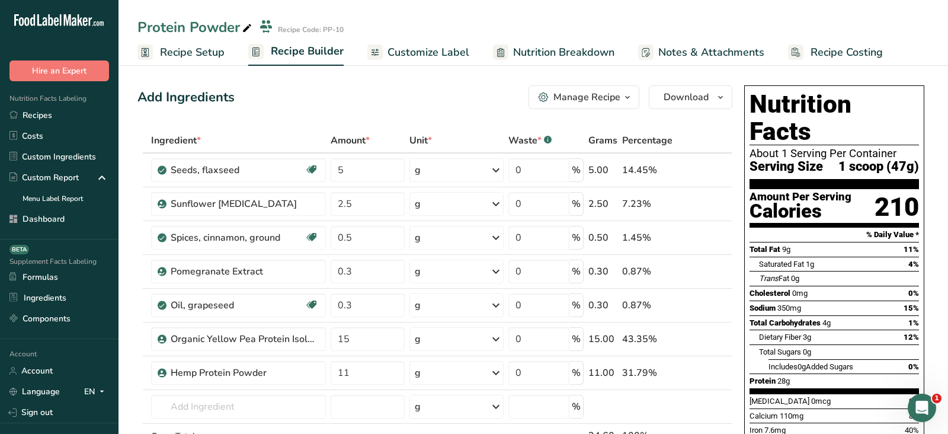
click at [204, 56] on span "Recipe Setup" at bounding box center [192, 52] width 65 height 16
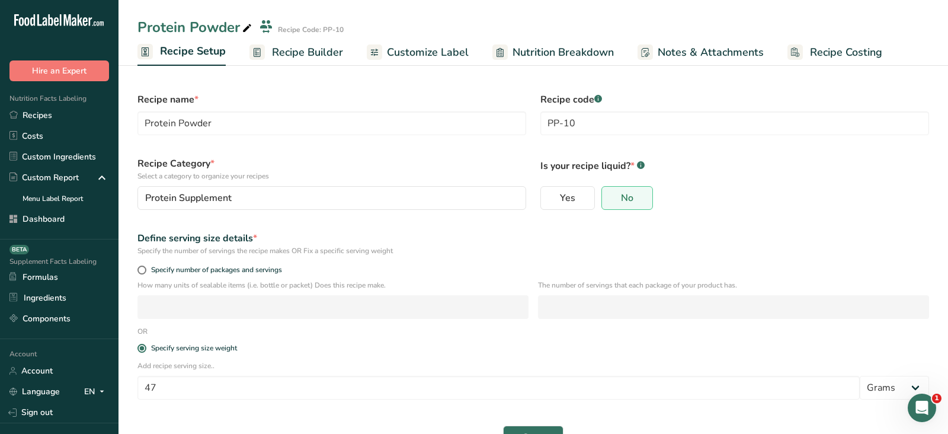
scroll to position [34, 0]
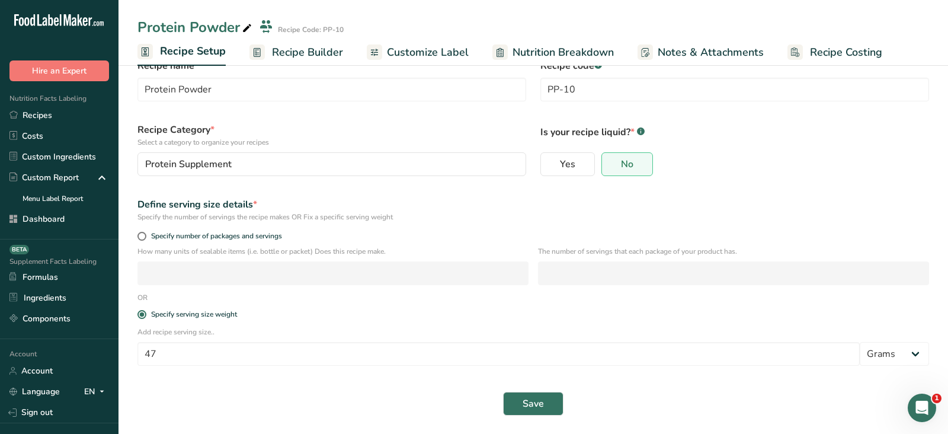
click at [296, 55] on span "Recipe Builder" at bounding box center [307, 52] width 71 height 16
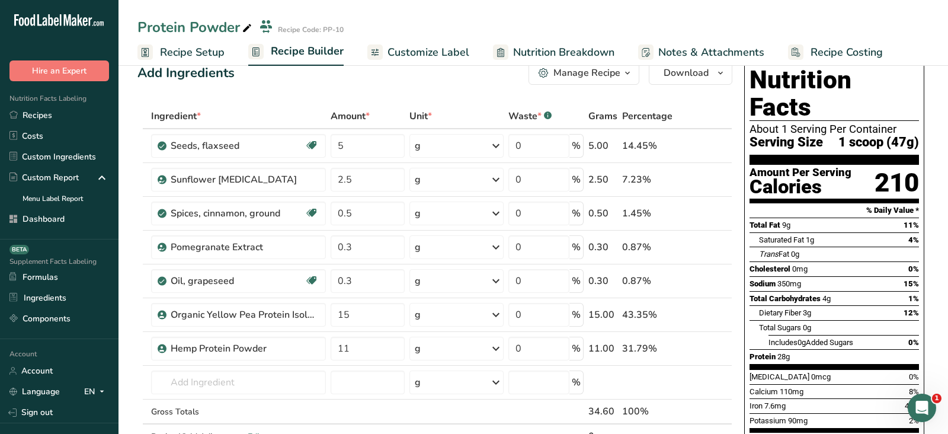
scroll to position [27, 0]
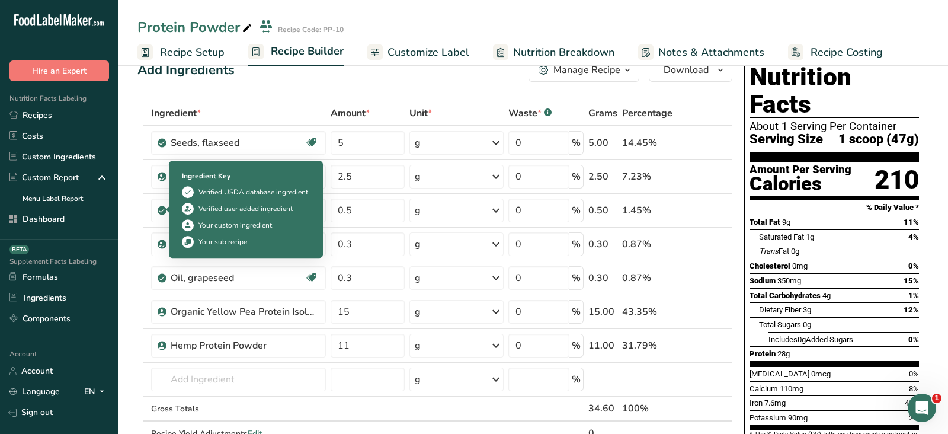
click at [192, 177] on div "Ingredient Key" at bounding box center [246, 176] width 128 height 11
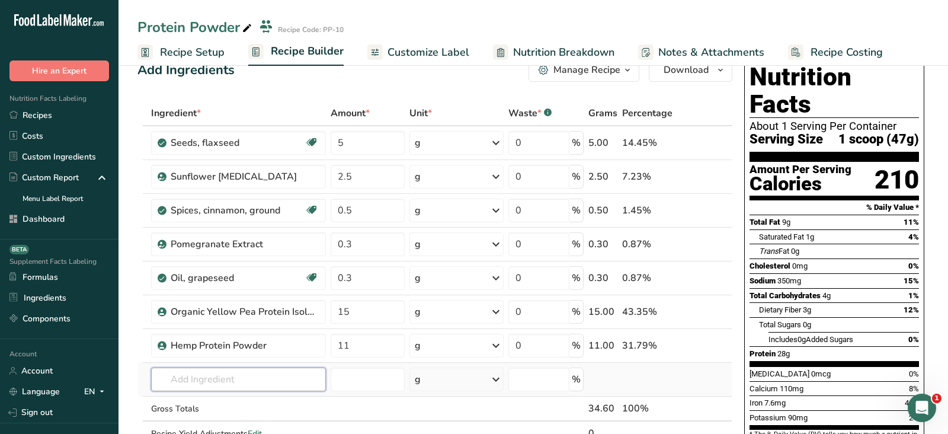
click at [219, 378] on input "text" at bounding box center [238, 379] width 175 height 24
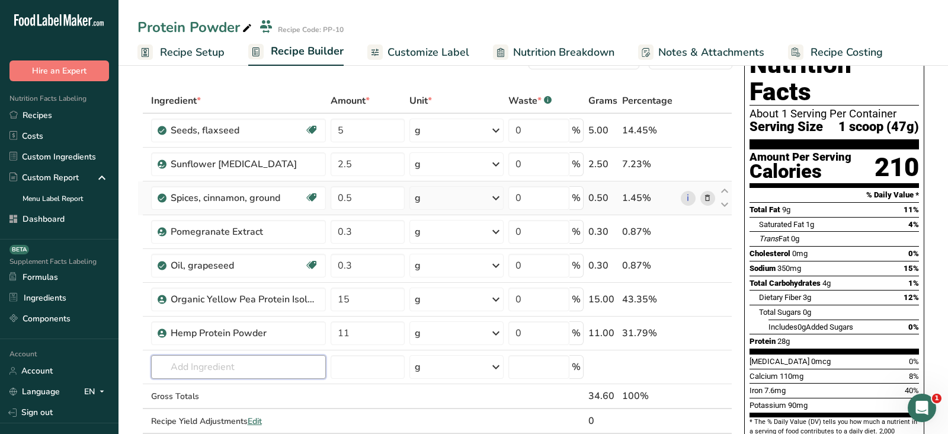
scroll to position [41, 0]
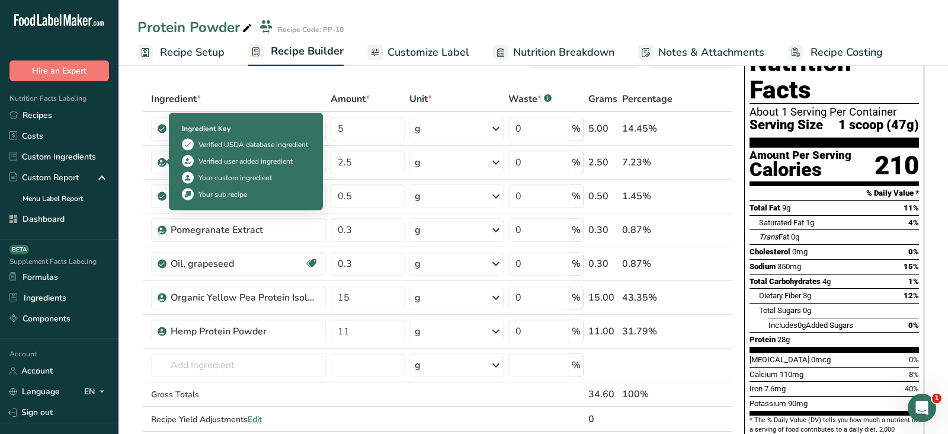
drag, startPoint x: 206, startPoint y: 164, endPoint x: 290, endPoint y: 163, distance: 84.1
click at [290, 163] on div "Verified user added ingredient" at bounding box center [245, 161] width 94 height 11
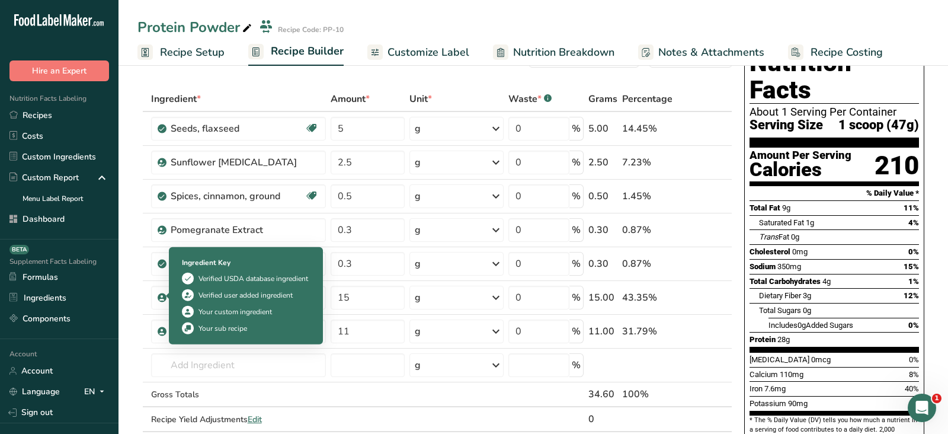
click at [216, 310] on div "Your custom ingredient" at bounding box center [234, 311] width 73 height 11
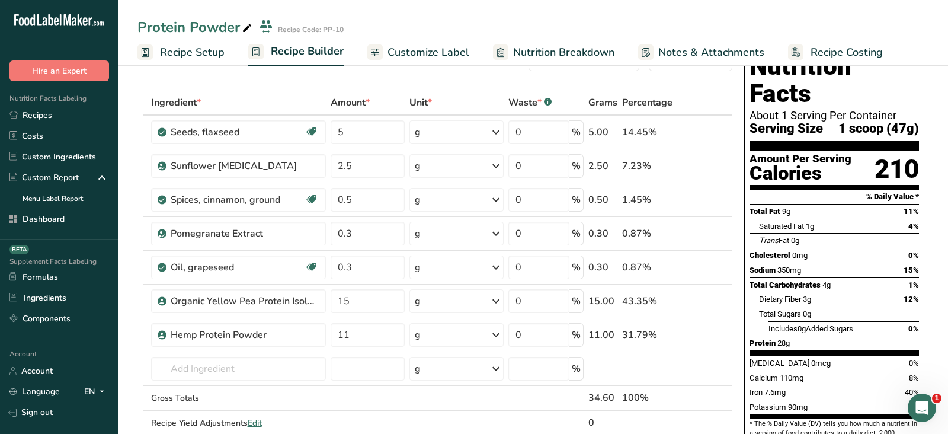
scroll to position [40, 0]
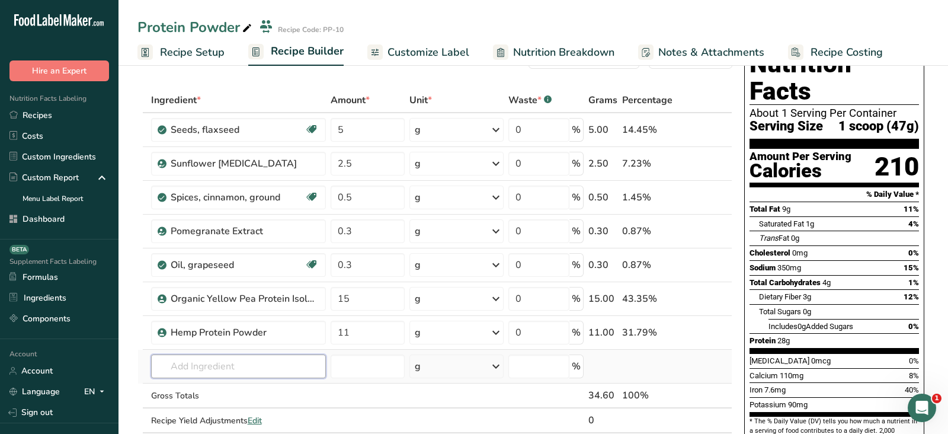
click at [281, 359] on input "text" at bounding box center [238, 366] width 175 height 24
type input "l"
type input "allulose"
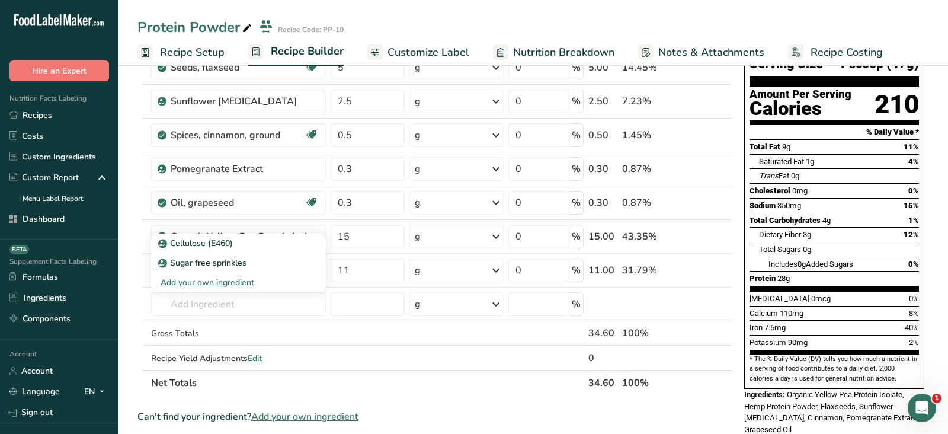
click at [811, 294] on span "0mcg" at bounding box center [821, 298] width 20 height 9
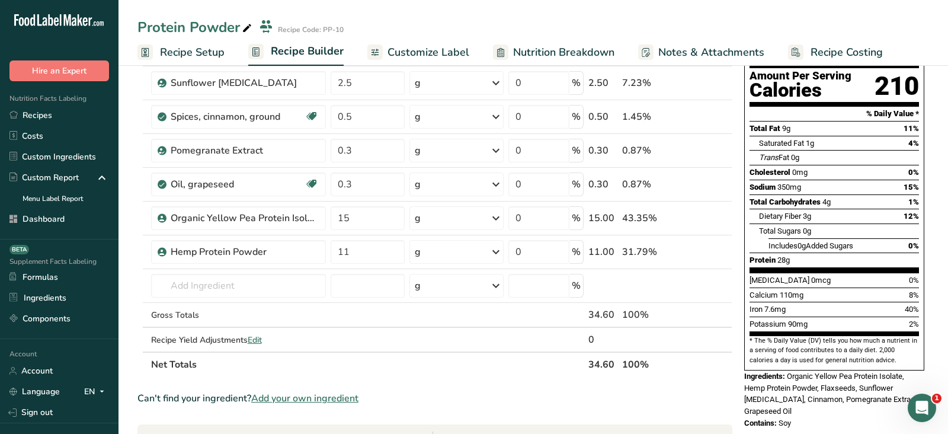
scroll to position [145, 0]
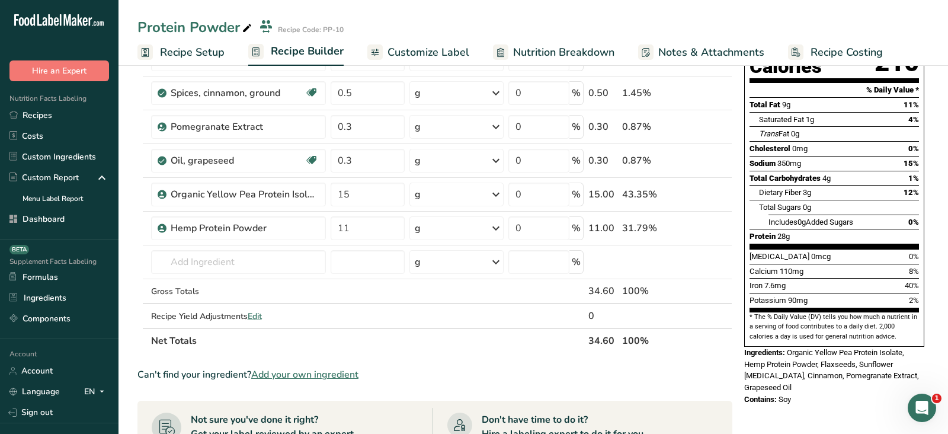
click at [319, 368] on span "Add your own ingredient" at bounding box center [304, 374] width 107 height 14
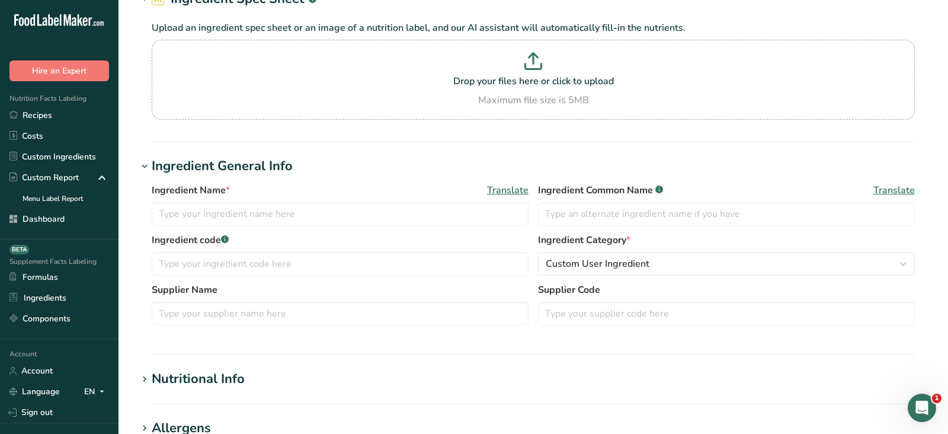
scroll to position [117, 0]
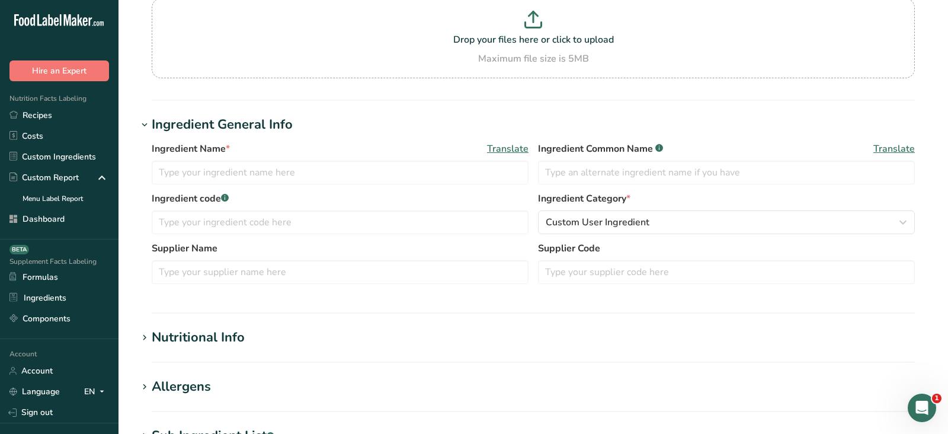
click at [213, 345] on div "Nutritional Info" at bounding box center [198, 338] width 93 height 20
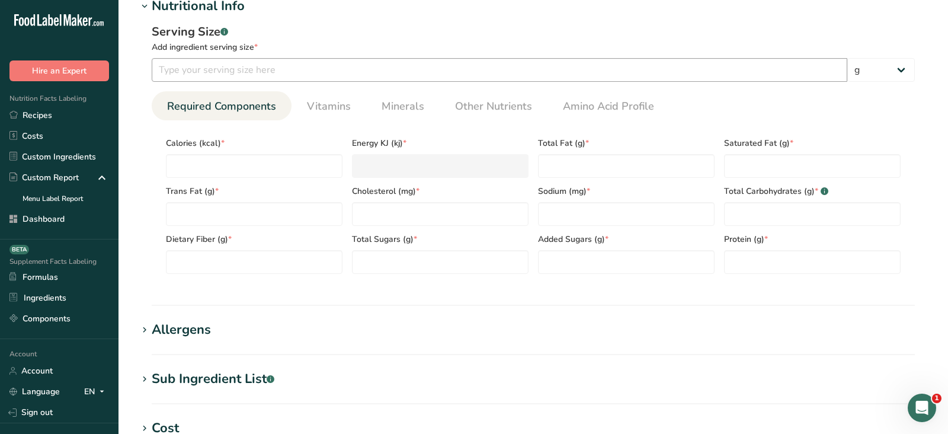
scroll to position [0, 0]
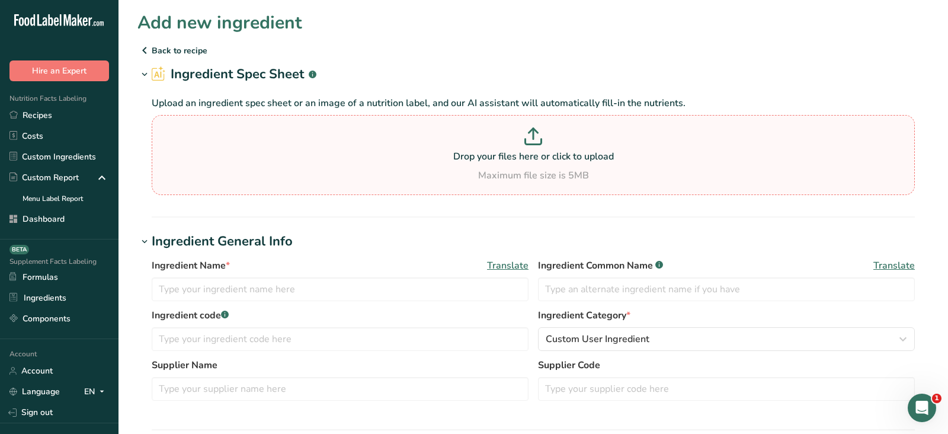
click at [507, 174] on div "Maximum file size is 5MB" at bounding box center [533, 175] width 757 height 14
click at [507, 174] on input "Drop your files here or click to upload Maximum file size is 5MB" at bounding box center [533, 155] width 763 height 80
type input "C:\fakepath\Allulose NFP.png"
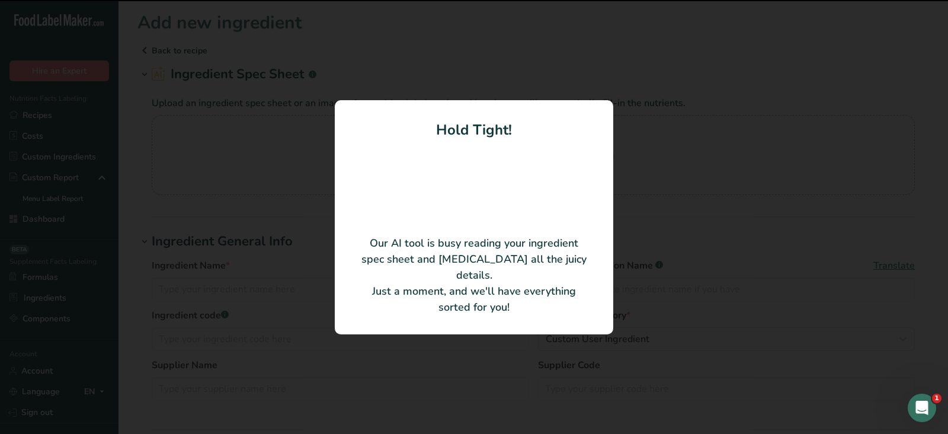
type input "Allulose Powder"
type input "100"
type input "0"
type KJ "0"
type Fat "0"
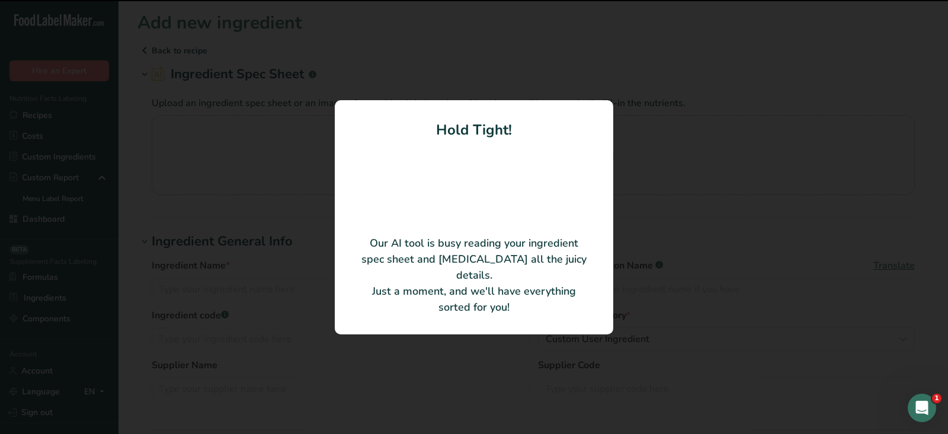
type Fat "0"
type input "0"
type Carbohydrates "100"
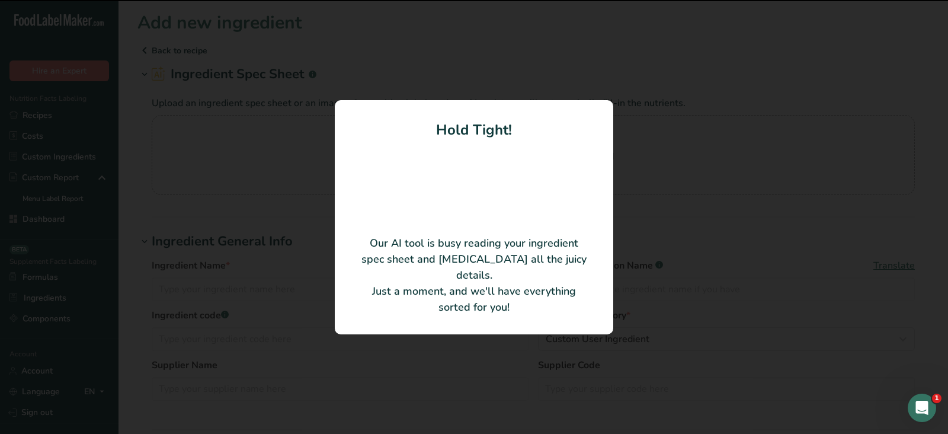
type Fiber "0"
type Sugars "0"
type input "0"
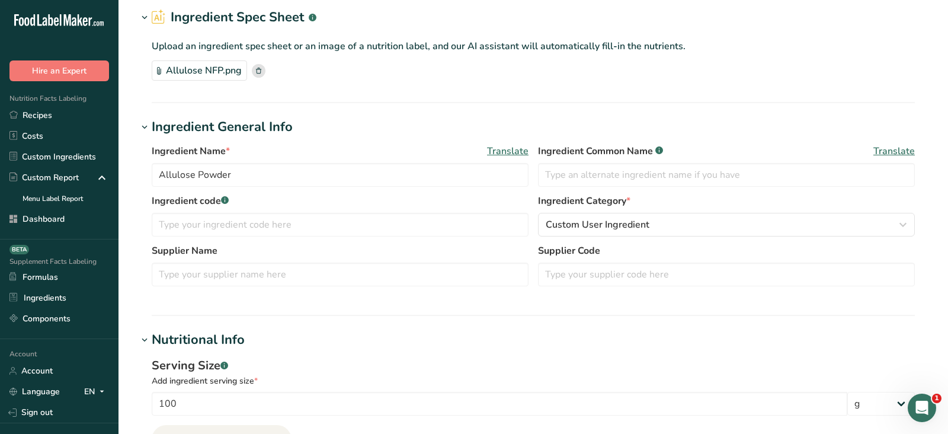
scroll to position [84, 0]
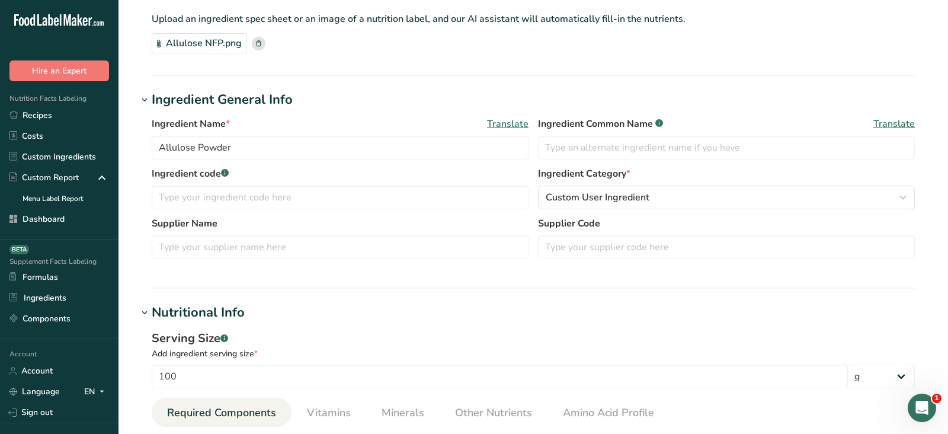
click at [507, 124] on span "Translate" at bounding box center [507, 124] width 41 height 14
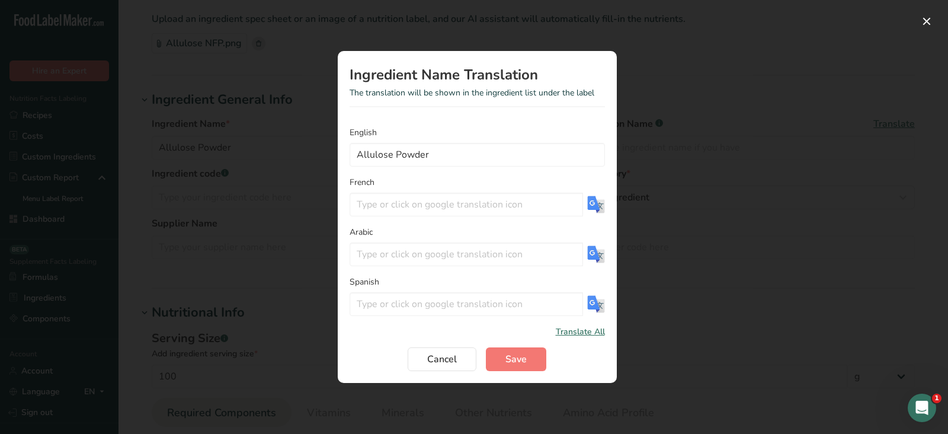
click at [584, 327] on span "Translate All" at bounding box center [580, 331] width 49 height 12
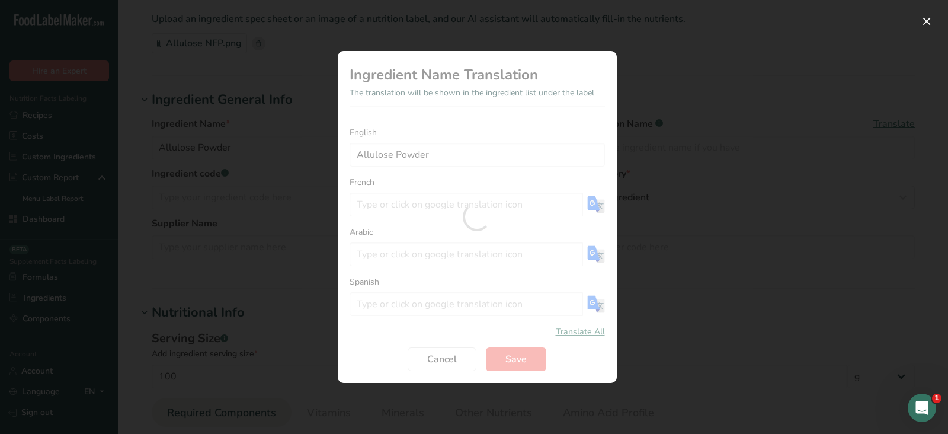
type input "Poudre d'allulose"
type input "مسحوق الألولوز"
type input "Polvo de alulosa"
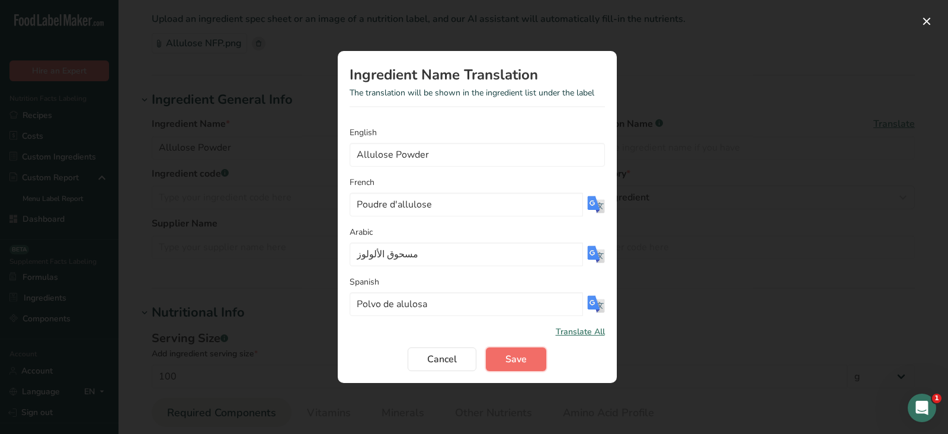
click at [517, 360] on span "Save" at bounding box center [515, 359] width 21 height 14
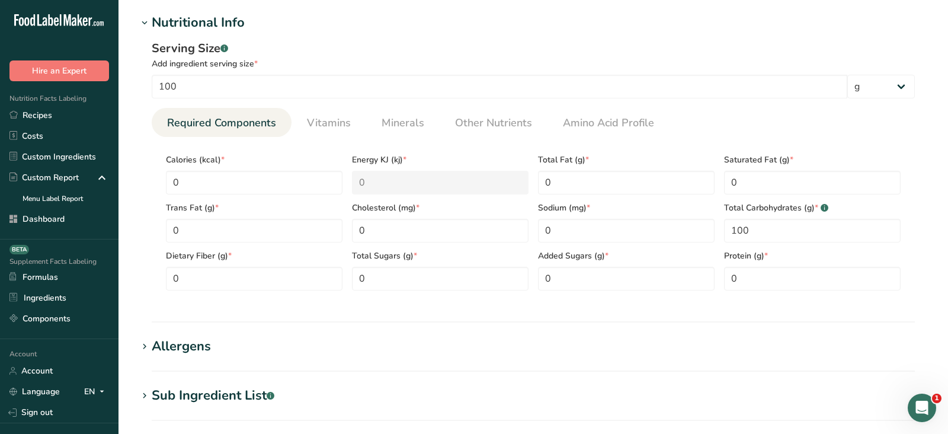
scroll to position [378, 0]
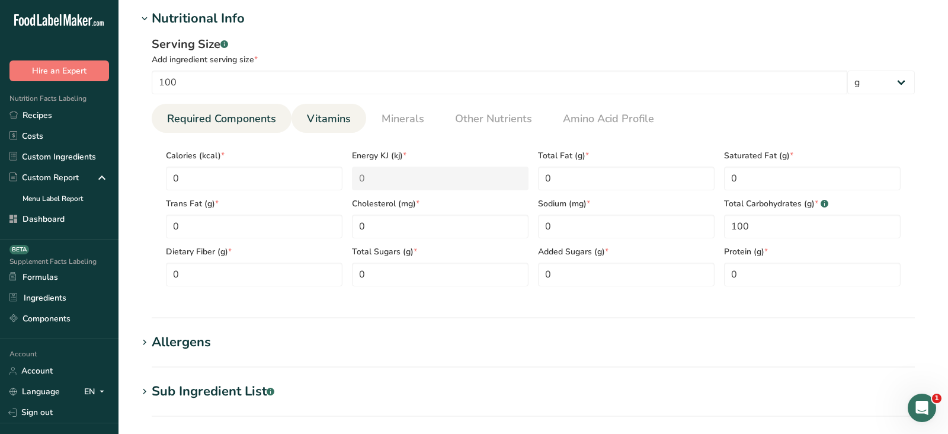
click at [331, 127] on link "Vitamins" at bounding box center [328, 119] width 53 height 30
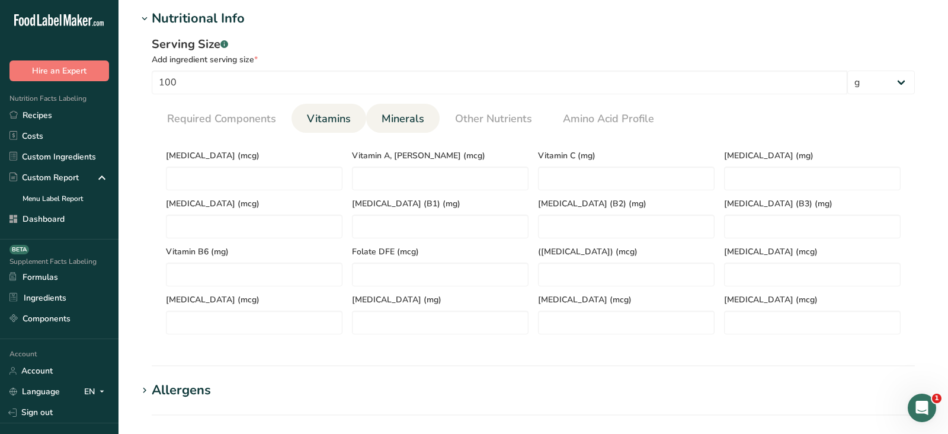
click at [414, 122] on span "Minerals" at bounding box center [403, 119] width 43 height 16
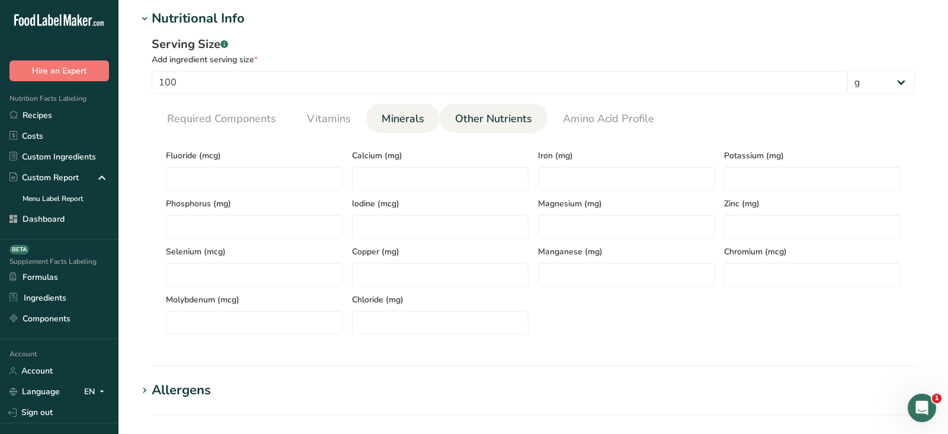
click at [464, 121] on span "Other Nutrients" at bounding box center [493, 119] width 77 height 16
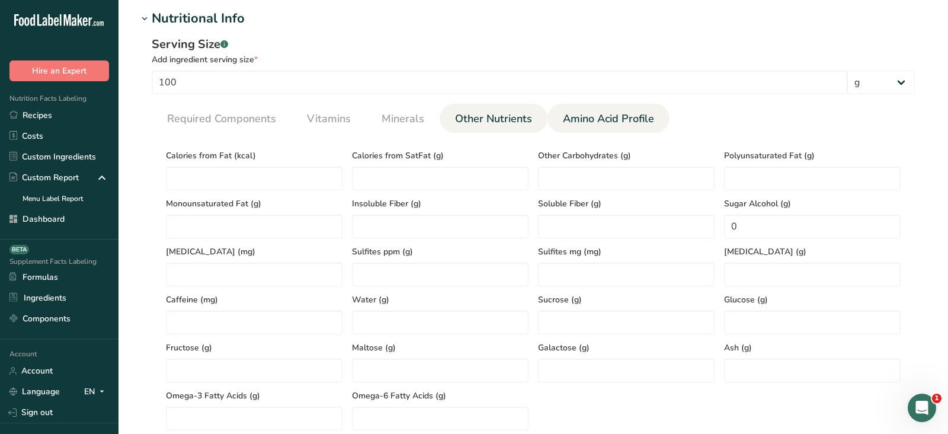
click at [604, 115] on span "Amino Acid Profile" at bounding box center [608, 119] width 91 height 16
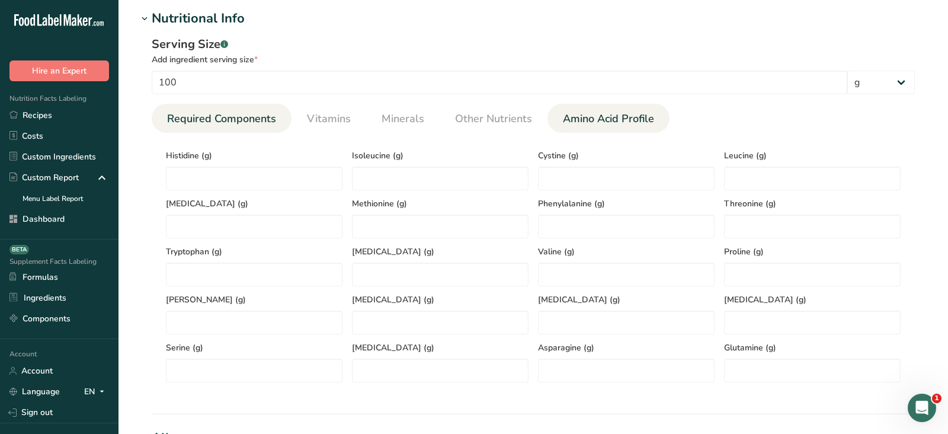
click at [271, 126] on link "Required Components" at bounding box center [221, 119] width 118 height 30
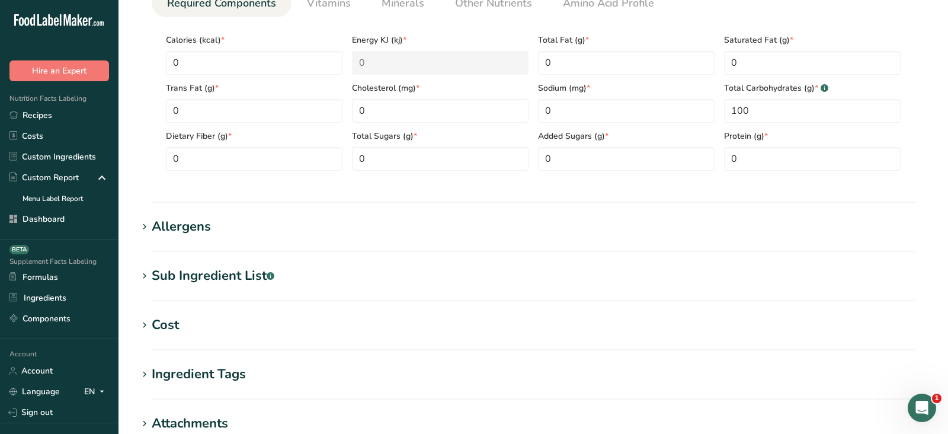
scroll to position [551, 0]
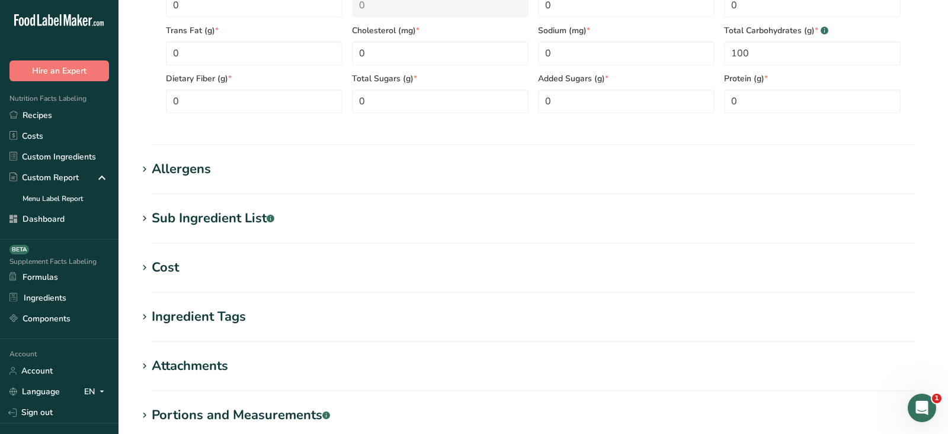
click at [179, 168] on div "Allergens" at bounding box center [181, 169] width 59 height 20
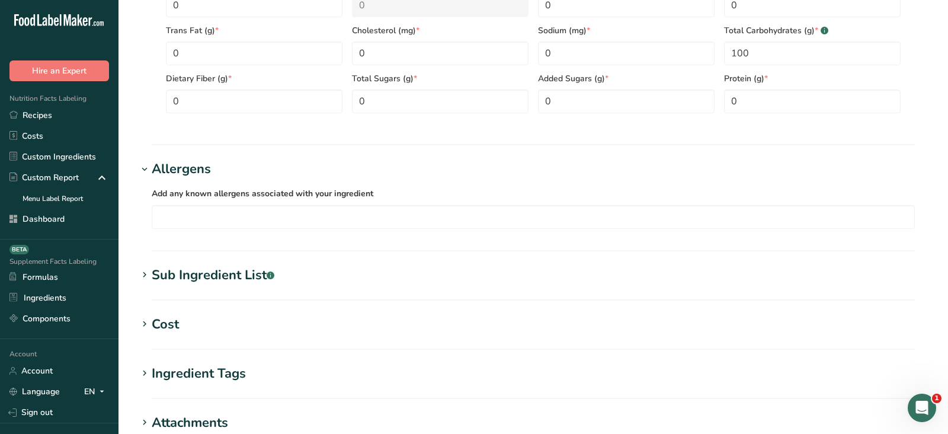
scroll to position [582, 0]
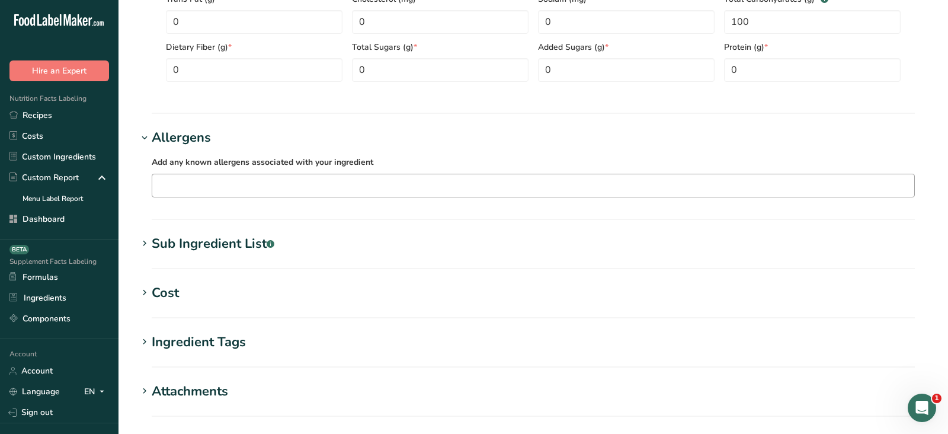
click at [191, 185] on input "text" at bounding box center [533, 185] width 762 height 18
click at [302, 128] on h1 "Allergens" at bounding box center [532, 138] width 791 height 20
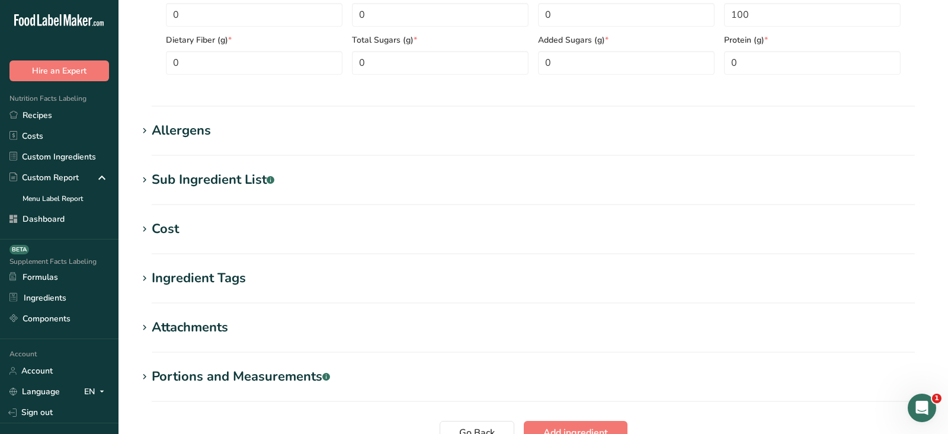
click at [280, 185] on h1 "Sub Ingredient List .a-a{fill:#347362;}.b-a{fill:#fff;}" at bounding box center [532, 180] width 791 height 20
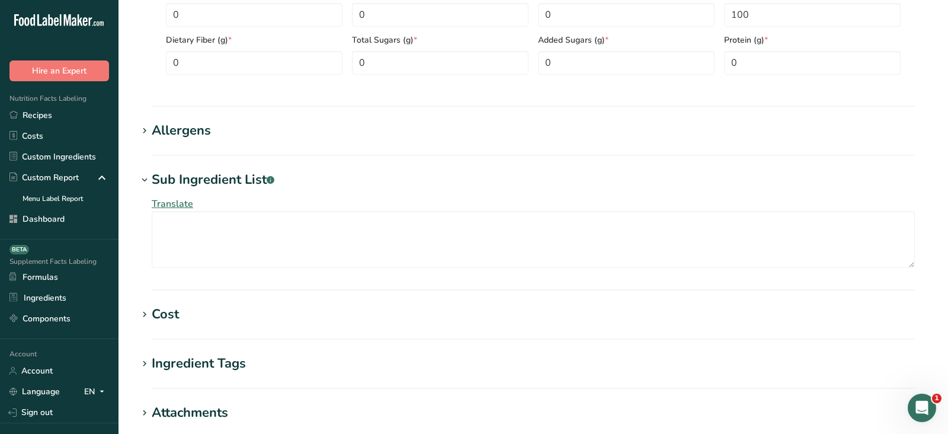
scroll to position [625, 0]
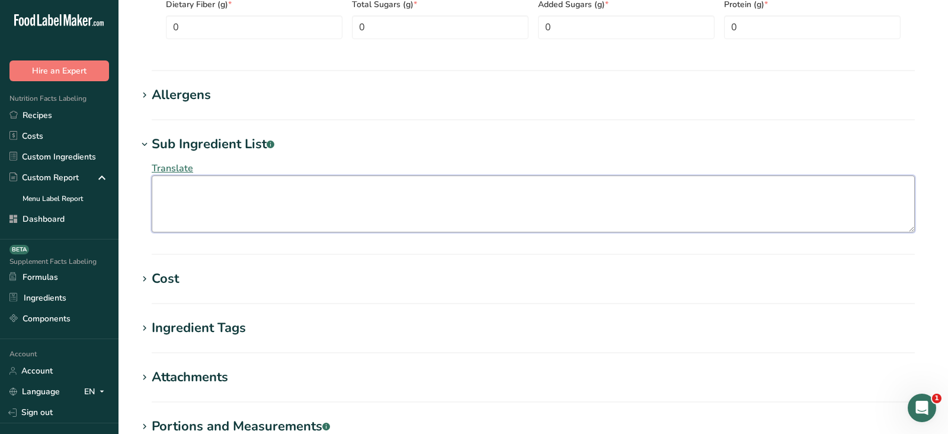
click at [278, 185] on textarea at bounding box center [533, 203] width 763 height 57
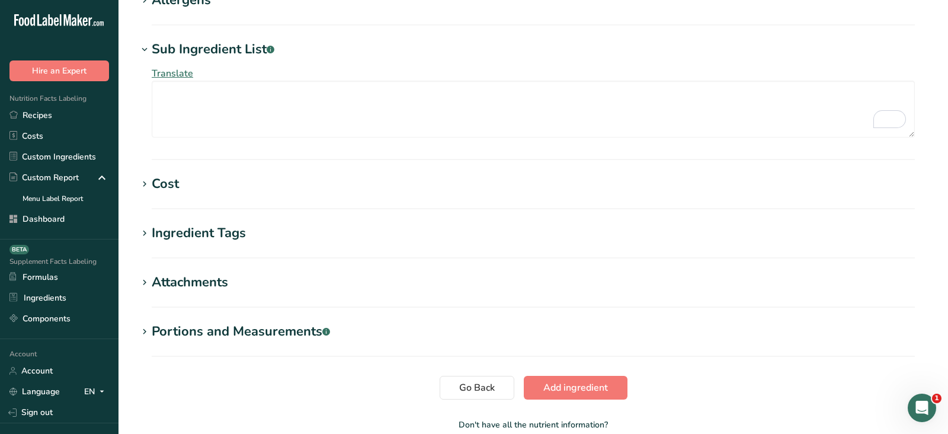
click at [175, 182] on div "Cost" at bounding box center [165, 184] width 27 height 20
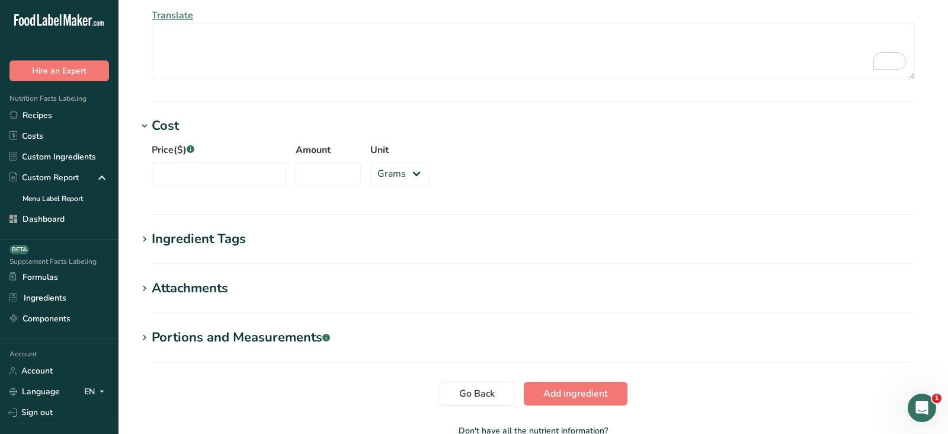
scroll to position [783, 0]
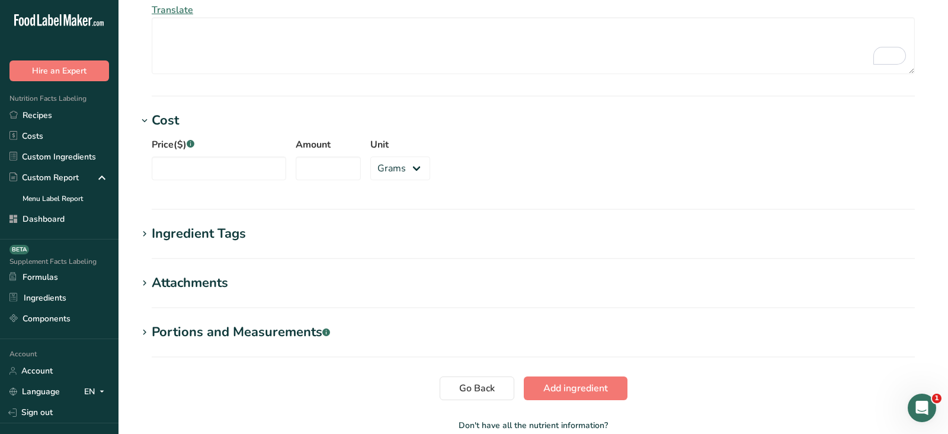
click at [203, 233] on div "Ingredient Tags" at bounding box center [199, 234] width 94 height 20
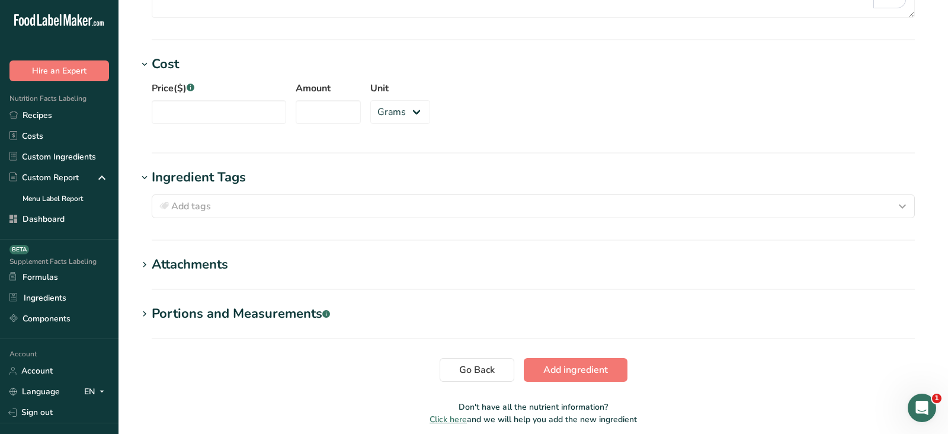
scroll to position [853, 0]
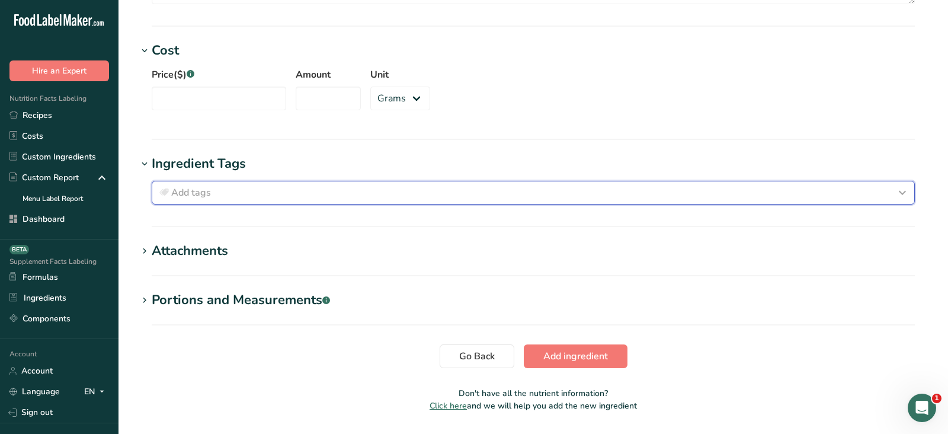
click at [204, 193] on span "Add tags" at bounding box center [191, 192] width 40 height 14
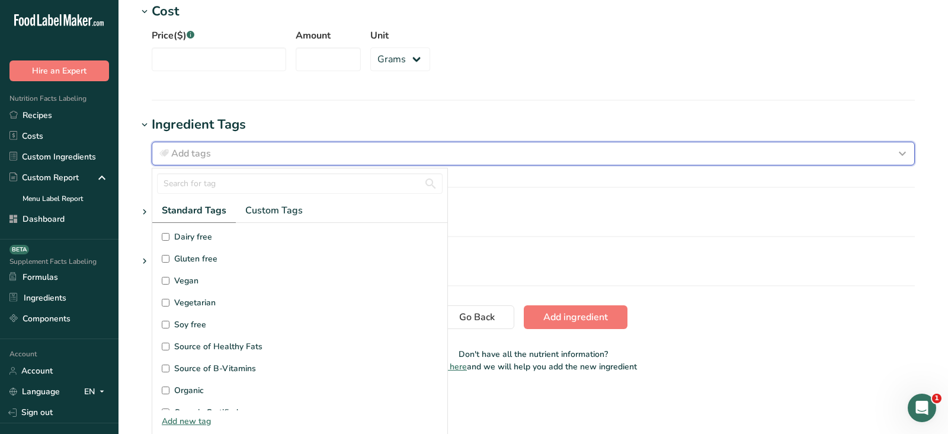
scroll to position [114, 0]
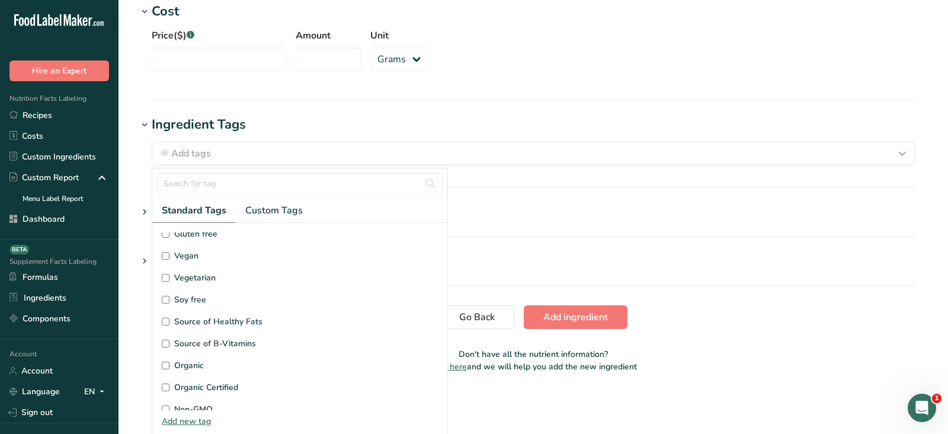
click at [180, 251] on span "Vegan" at bounding box center [186, 255] width 24 height 12
click at [169, 252] on input "Vegan" at bounding box center [166, 256] width 8 height 8
checkbox input "true"
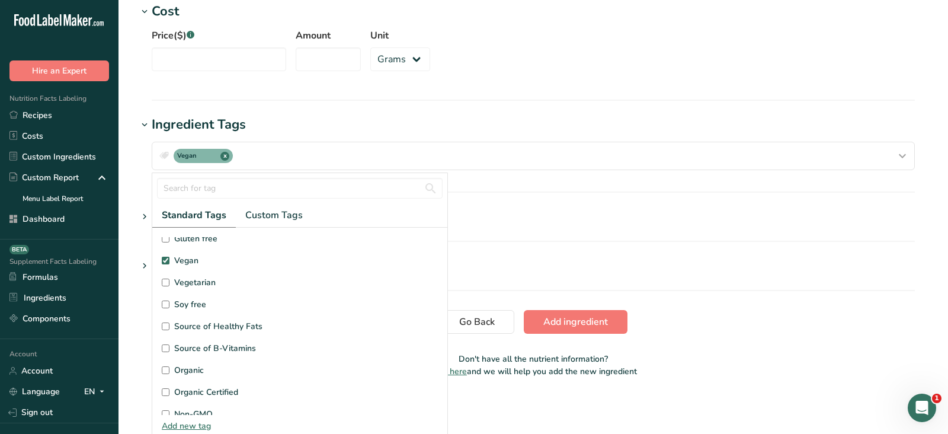
click at [180, 276] on span "Vegetarian" at bounding box center [194, 282] width 41 height 12
click at [169, 278] on input "Vegetarian" at bounding box center [166, 282] width 8 height 8
checkbox input "true"
click at [537, 180] on section "Ingredient Tags Vegan x Vegetarian x Standard Tags Custom Tags Source of Antiox…" at bounding box center [532, 154] width 791 height 78
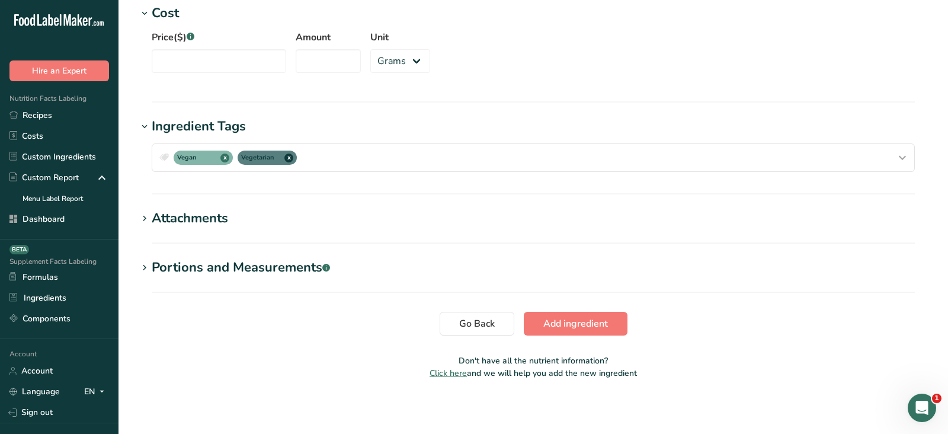
scroll to position [0, 0]
click at [572, 321] on span "Add ingredient" at bounding box center [575, 323] width 65 height 14
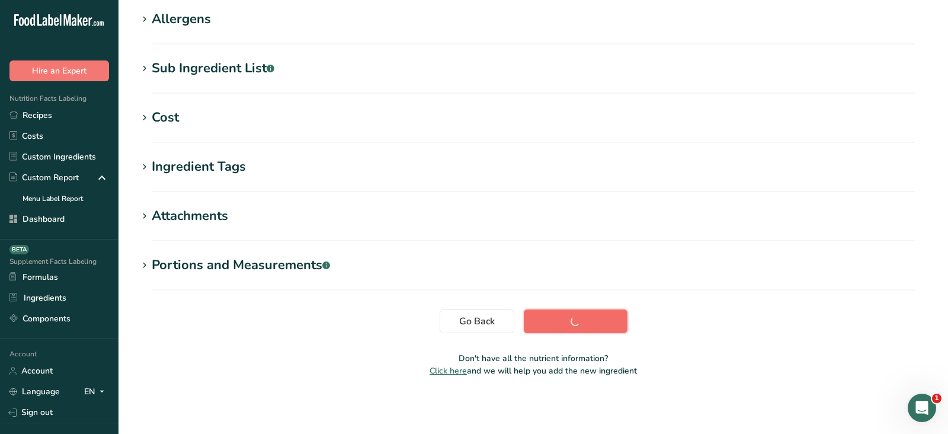
scroll to position [202, 0]
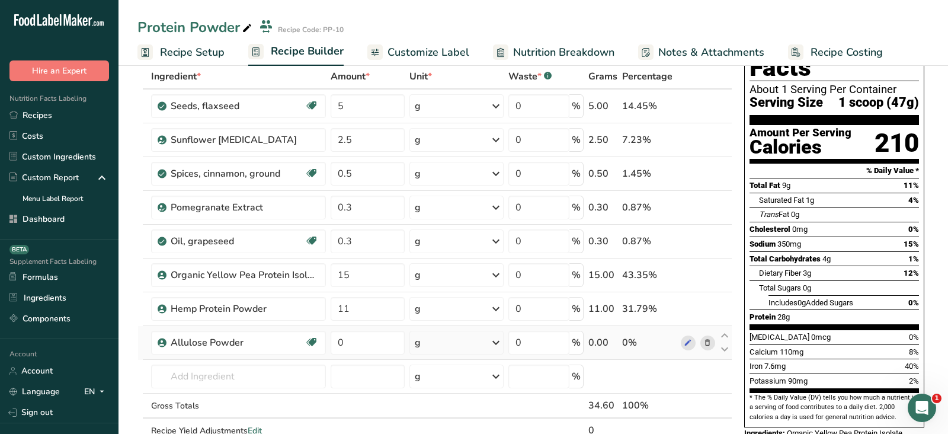
scroll to position [72, 0]
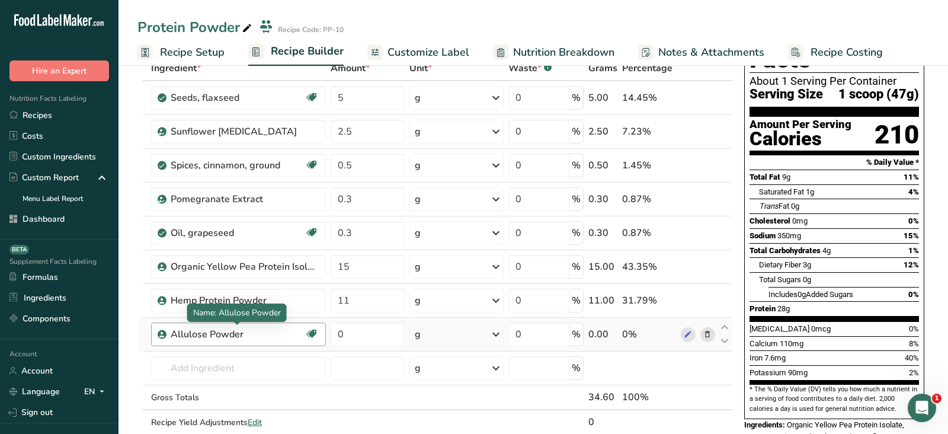
drag, startPoint x: 171, startPoint y: 332, endPoint x: 249, endPoint y: 332, distance: 77.6
click at [249, 332] on div "Allulose Powder" at bounding box center [238, 334] width 134 height 14
drag, startPoint x: 352, startPoint y: 329, endPoint x: 283, endPoint y: 329, distance: 69.3
click at [283, 329] on tr "Allulose Powder Vegan Vegetarian 0 g Weight Units g kg mg See more Volume Units…" at bounding box center [435, 335] width 594 height 34
type input "5"
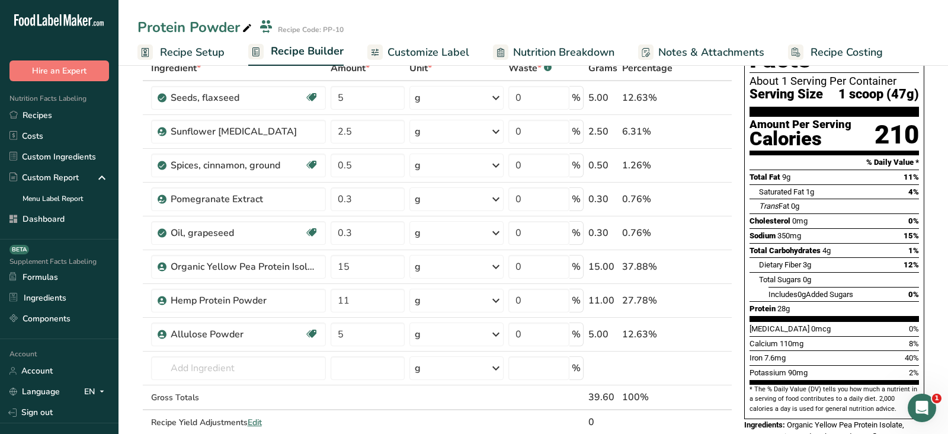
click at [905, 243] on div "Total Carbohydrates 4g 1%" at bounding box center [833, 250] width 169 height 15
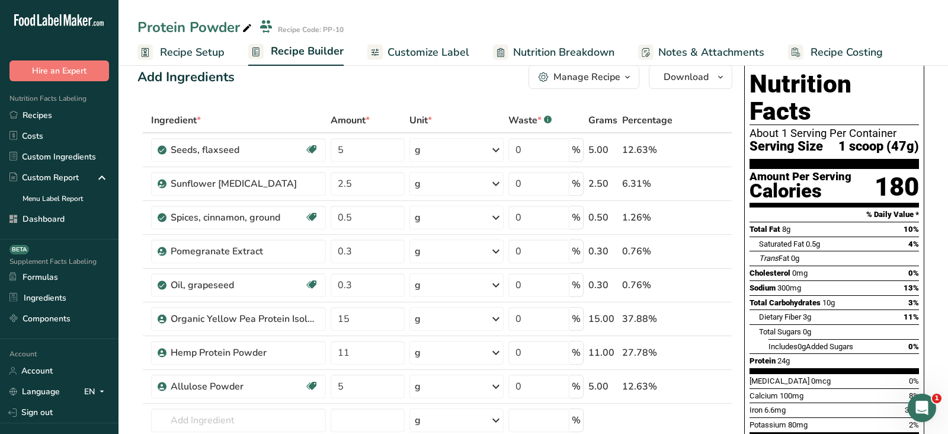
scroll to position [5, 0]
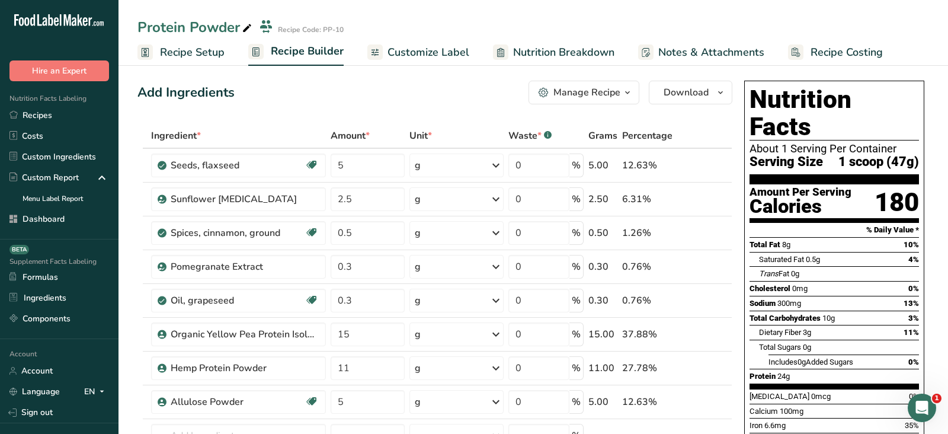
click at [552, 95] on div "Manage Recipe" at bounding box center [580, 92] width 82 height 14
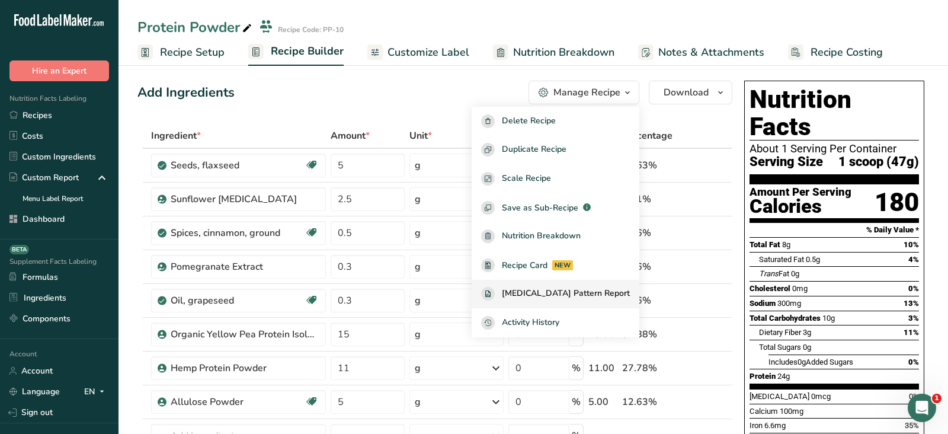
click at [556, 296] on span "[MEDICAL_DATA] Pattern Report" at bounding box center [566, 294] width 128 height 14
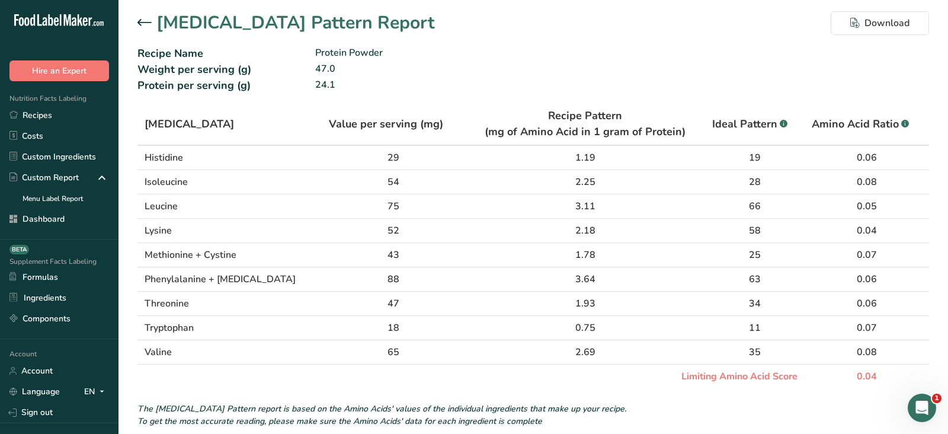
click at [142, 25] on icon at bounding box center [144, 22] width 14 height 7
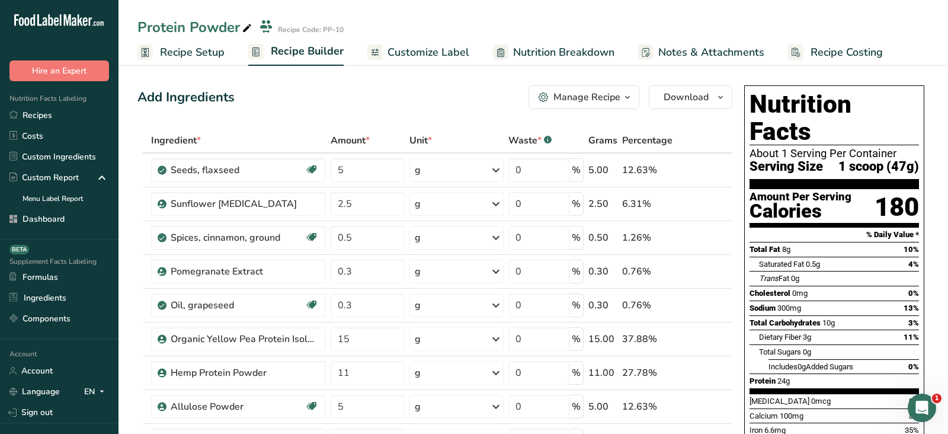
click at [406, 52] on span "Customize Label" at bounding box center [428, 52] width 82 height 16
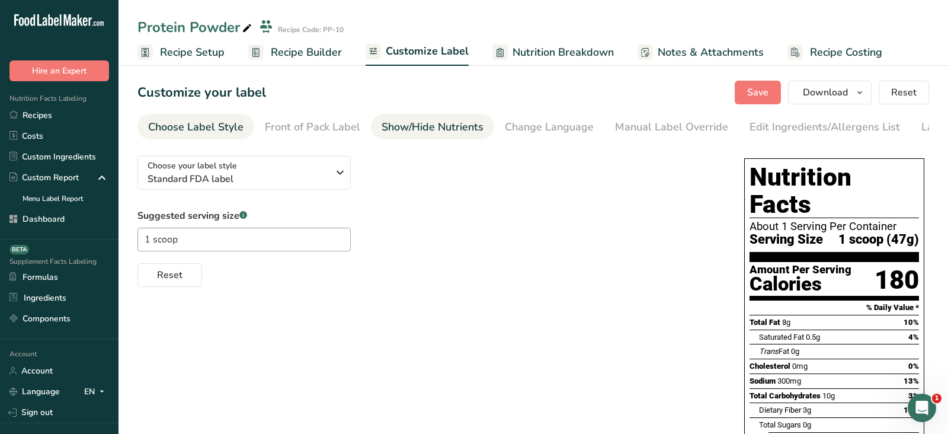
click at [455, 126] on div "Show/Hide Nutrients" at bounding box center [433, 127] width 102 height 16
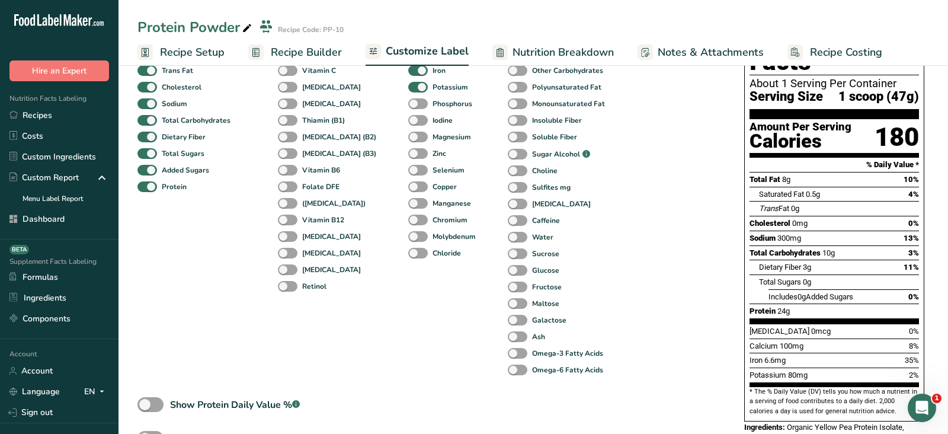
scroll to position [247, 0]
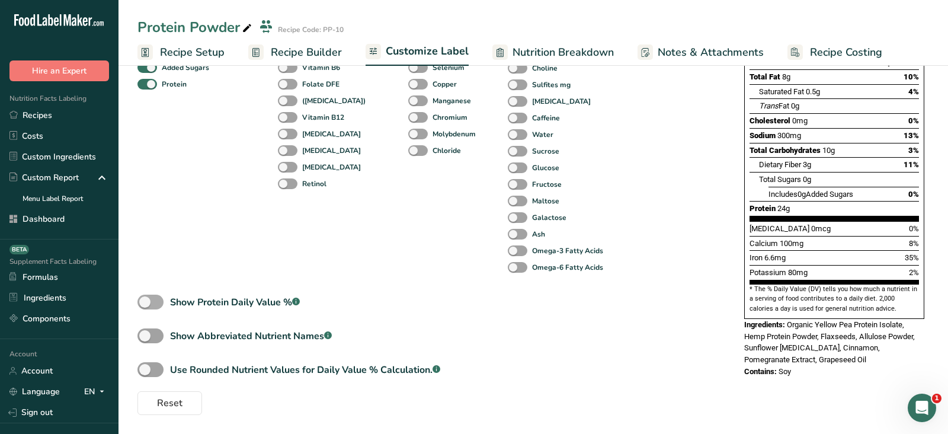
click at [184, 299] on div "Show Protein Daily Value % .a-a{fill:#347362;}.b-a{fill:#fff;}" at bounding box center [235, 302] width 130 height 14
click at [145, 299] on input "Show Protein Daily Value % .a-a{fill:#347362;}.b-a{fill:#fff;}" at bounding box center [141, 302] width 8 height 8
checkbox input "true"
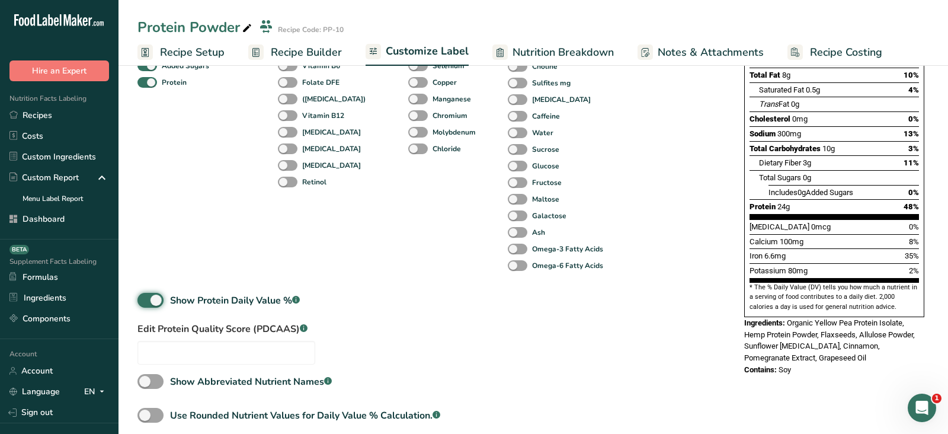
scroll to position [273, 0]
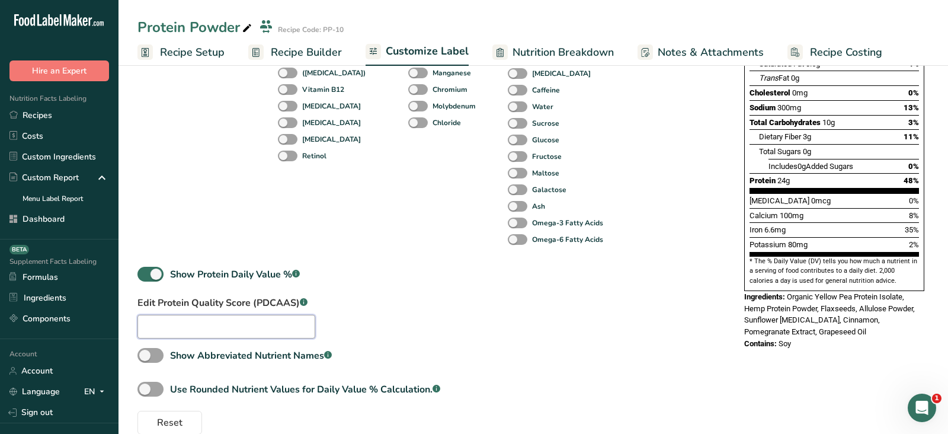
click at [203, 328] on input "text" at bounding box center [226, 327] width 178 height 24
type input "0"
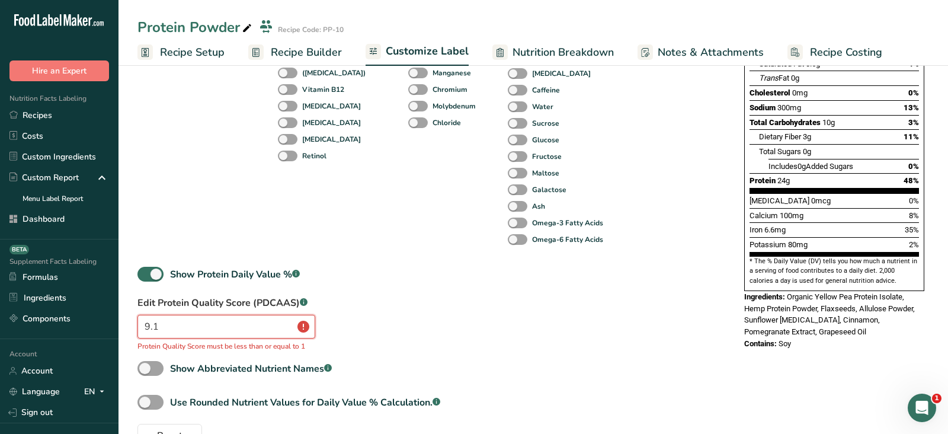
type input "9"
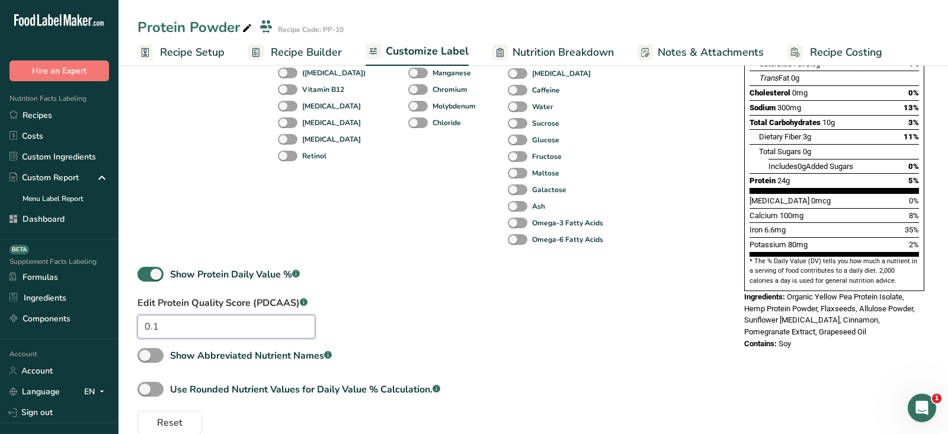
type input "0.1"
drag, startPoint x: 746, startPoint y: 159, endPoint x: 947, endPoint y: 161, distance: 201.4
click at [947, 161] on section "Customize your label Save Download Choose what to show on your downloaded label…" at bounding box center [532, 121] width 829 height 665
click at [747, 340] on div "Choose your label style Standard FDA label USA (FDA) Standard FDA label Tabular…" at bounding box center [532, 153] width 791 height 561
click at [160, 274] on span at bounding box center [150, 274] width 26 height 15
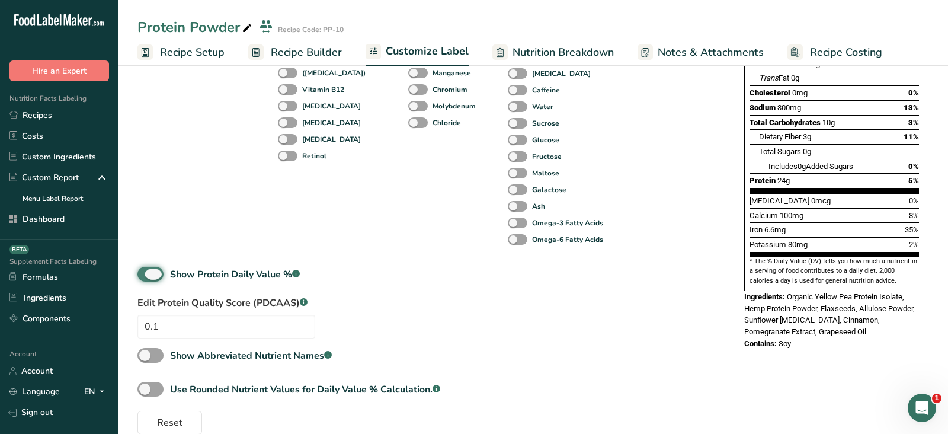
click at [145, 274] on input "Show Protein Daily Value % .a-a{fill:#347362;}.b-a{fill:#fff;}" at bounding box center [141, 274] width 8 height 8
checkbox input "false"
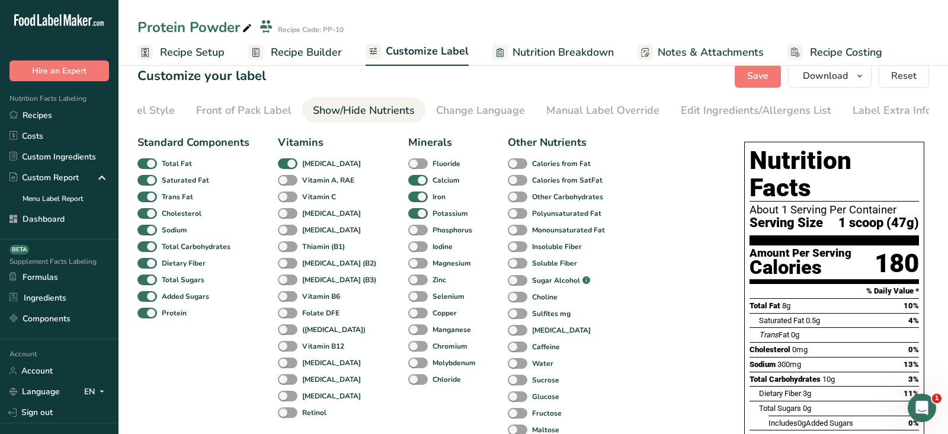
scroll to position [0, 0]
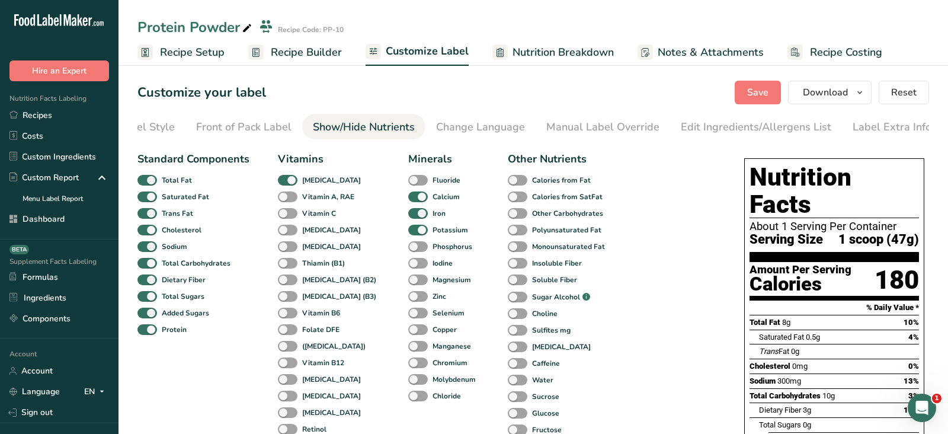
click at [309, 50] on span "Recipe Builder" at bounding box center [306, 52] width 71 height 16
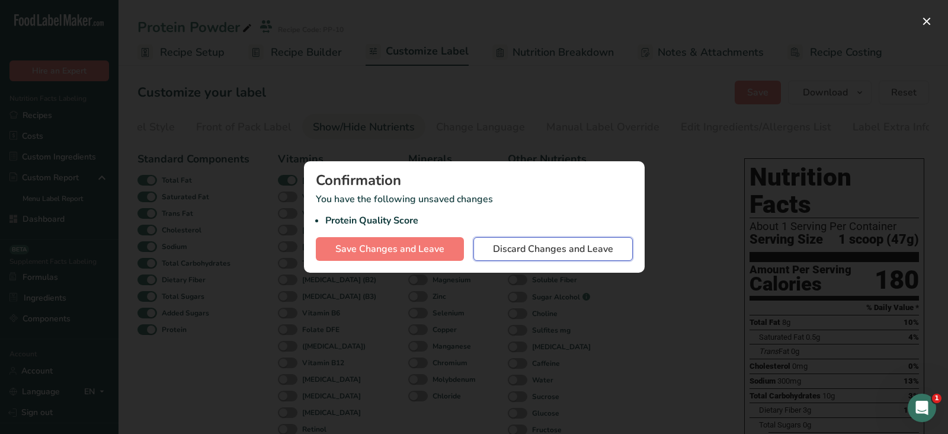
click at [580, 252] on span "Discard Changes and Leave" at bounding box center [553, 249] width 120 height 14
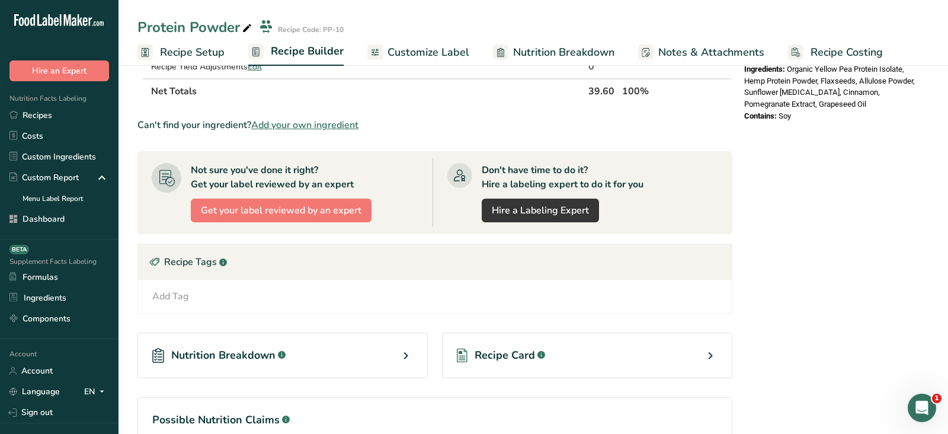
scroll to position [519, 0]
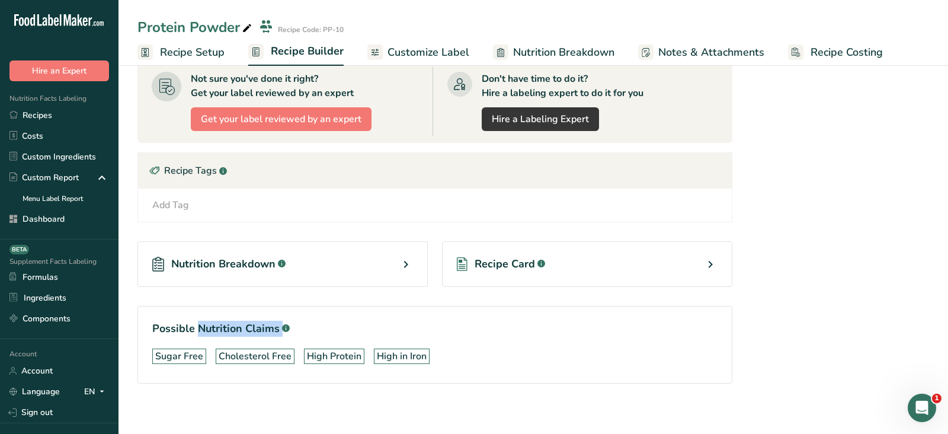
drag, startPoint x: 174, startPoint y: 319, endPoint x: 280, endPoint y: 319, distance: 106.6
click at [281, 321] on h1 "Possible Nutrition Claims .a-a{fill:#347362;}.b-a{fill:#fff;}" at bounding box center [434, 329] width 565 height 16
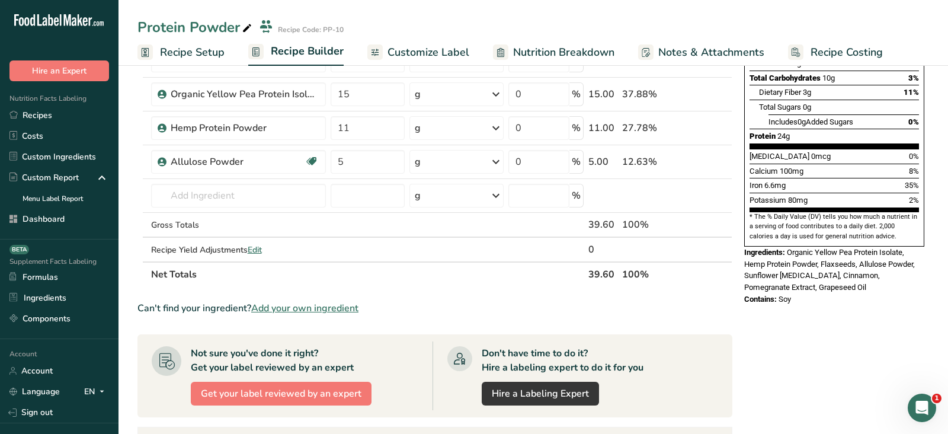
scroll to position [0, 0]
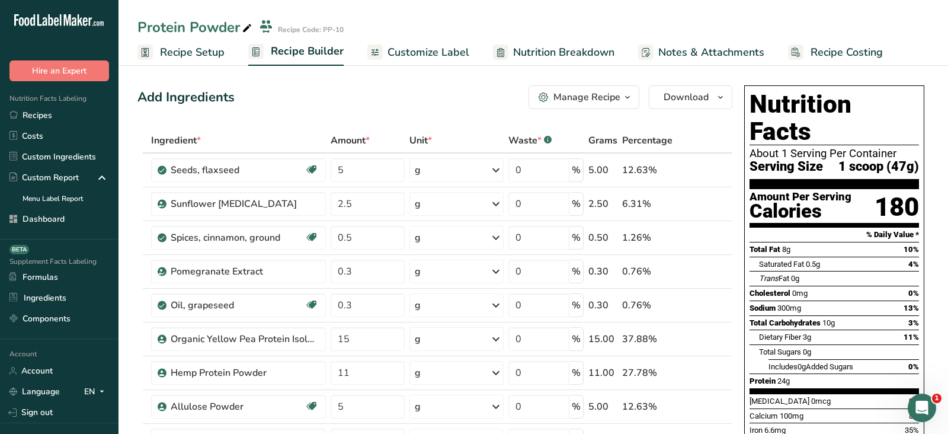
click at [834, 192] on div "Amount Per Serving Calories" at bounding box center [800, 206] width 102 height 31
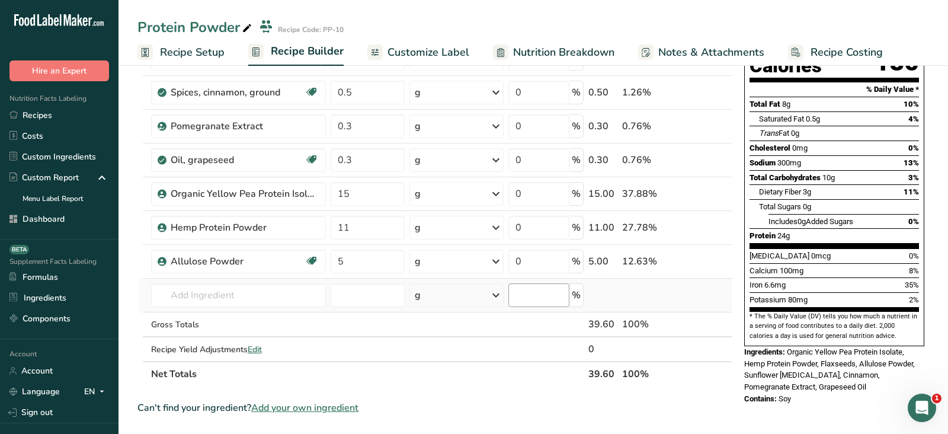
scroll to position [155, 0]
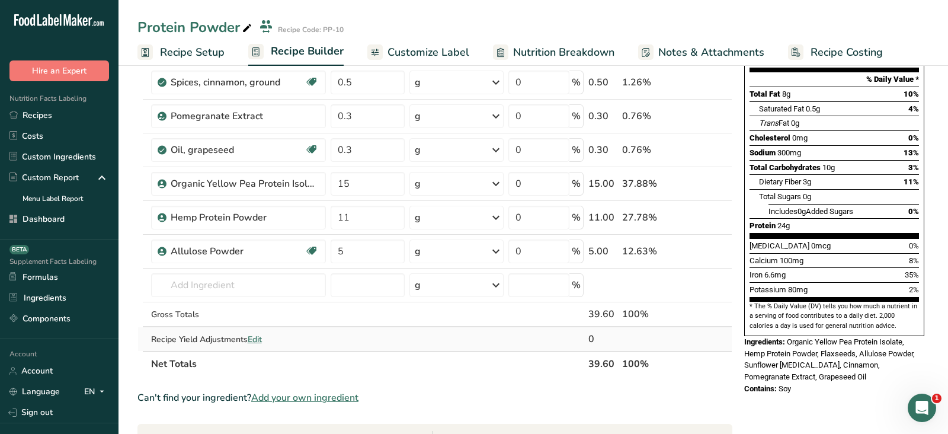
click at [258, 336] on span "Edit" at bounding box center [255, 339] width 14 height 11
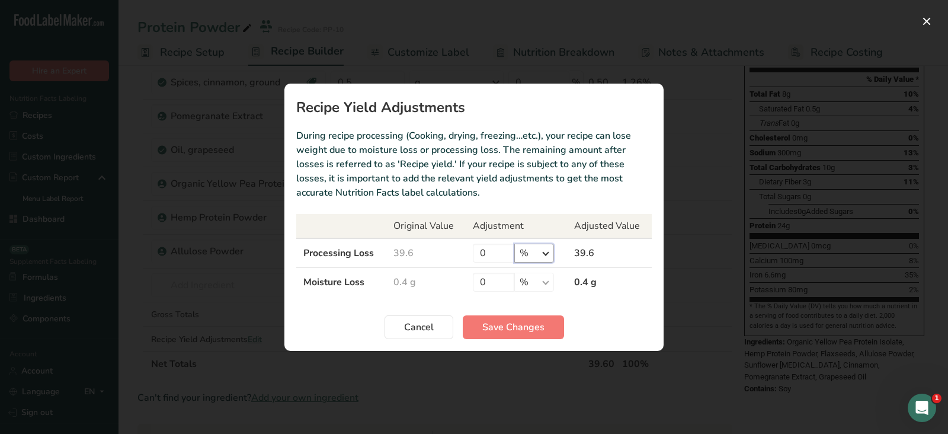
click at [525, 255] on select "% g kg mg mcg lb oz" at bounding box center [534, 252] width 40 height 19
click at [803, 215] on div "Recipe yield modal" at bounding box center [474, 217] width 948 height 434
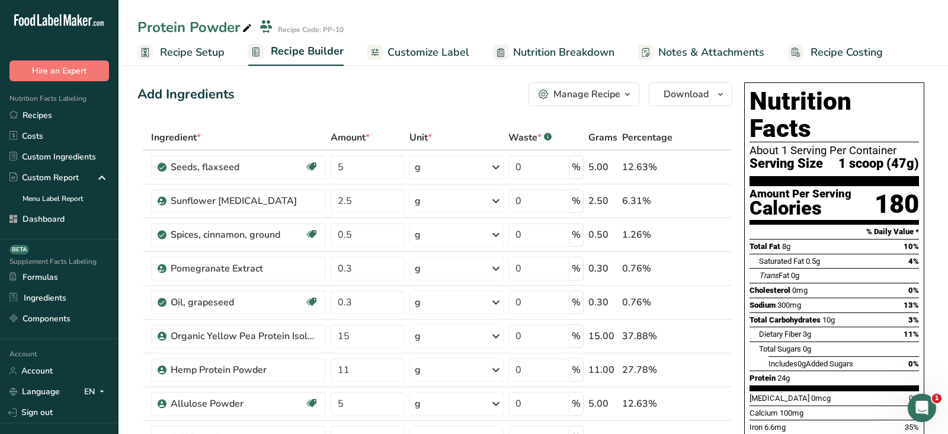
scroll to position [0, 0]
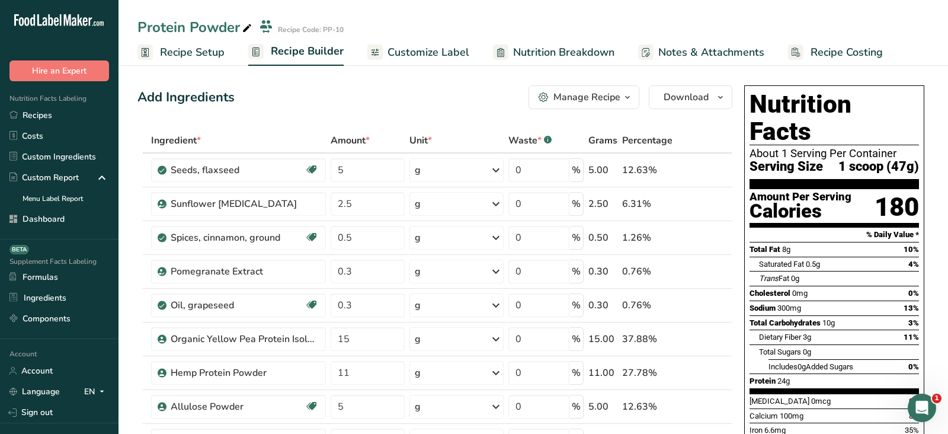
click at [421, 88] on div "Add Ingredients Manage Recipe Delete Recipe Duplicate Recipe Scale Recipe Save …" at bounding box center [434, 97] width 595 height 24
click at [578, 94] on div "Manage Recipe" at bounding box center [586, 97] width 67 height 14
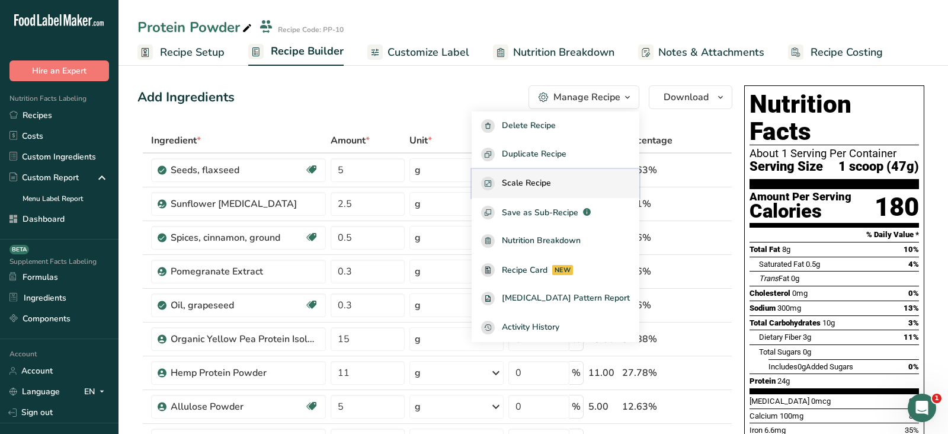
click at [551, 182] on span "Scale Recipe" at bounding box center [526, 184] width 49 height 14
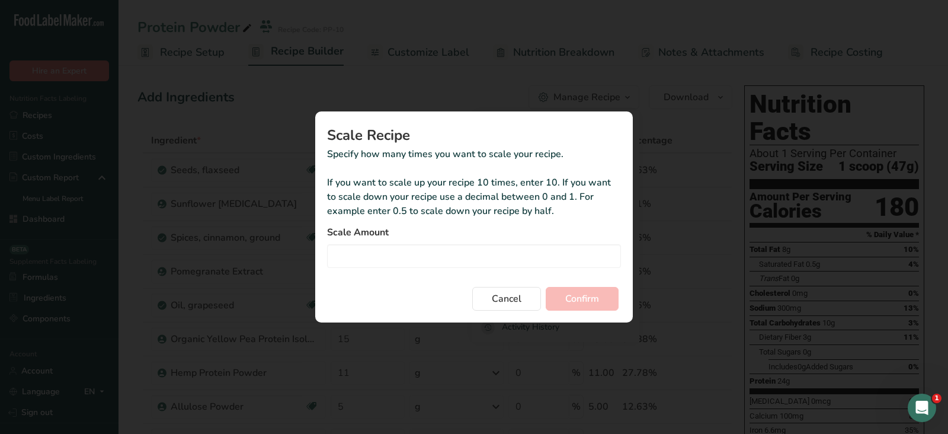
click at [585, 75] on div "Duplicate recipe modal" at bounding box center [474, 217] width 948 height 434
click at [517, 298] on span "Cancel" at bounding box center [507, 298] width 30 height 14
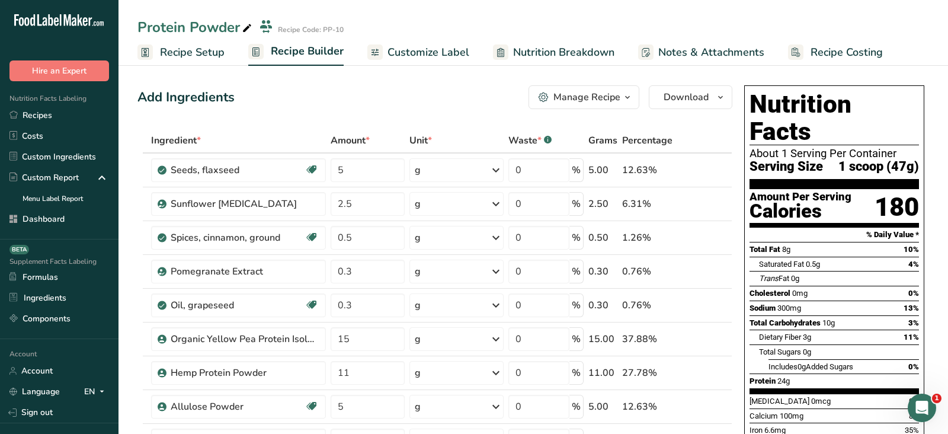
click at [557, 98] on div "Manage Recipe" at bounding box center [586, 97] width 67 height 14
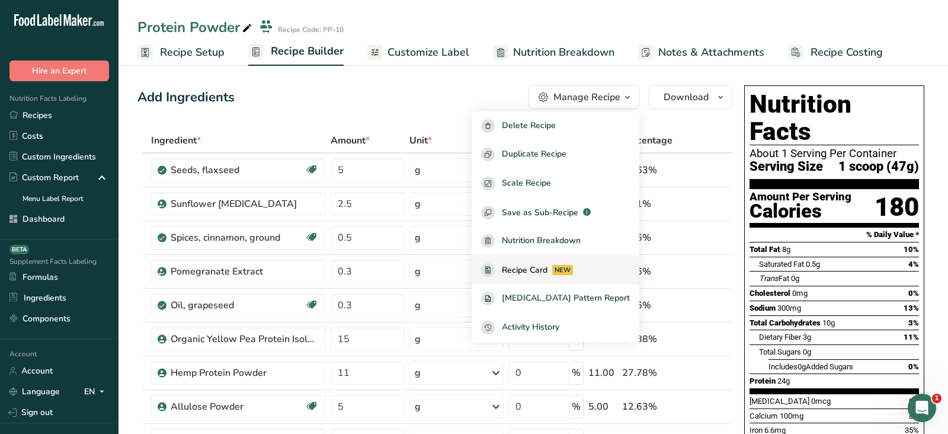
click at [543, 272] on span "Recipe Card" at bounding box center [525, 270] width 46 height 12
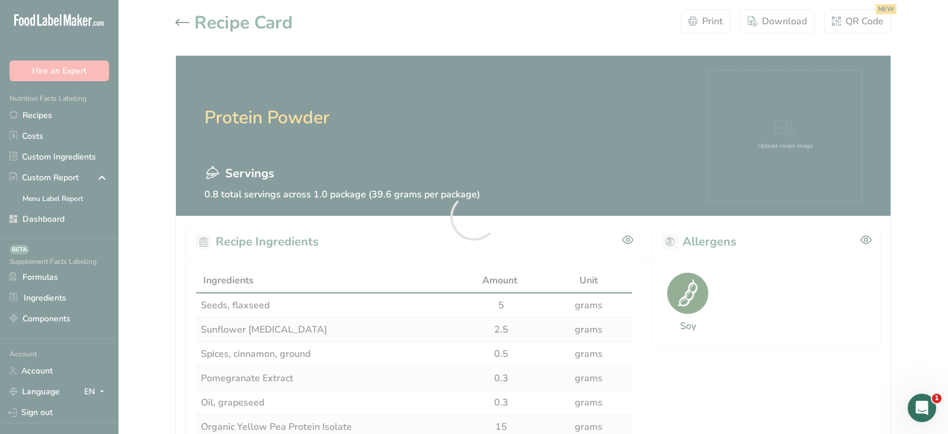
scroll to position [33, 0]
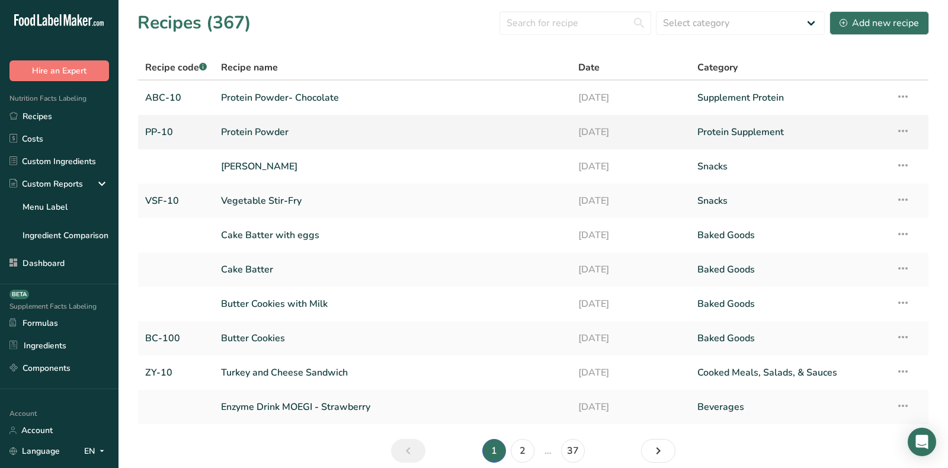
click at [271, 131] on link "Protein Powder" at bounding box center [392, 132] width 343 height 25
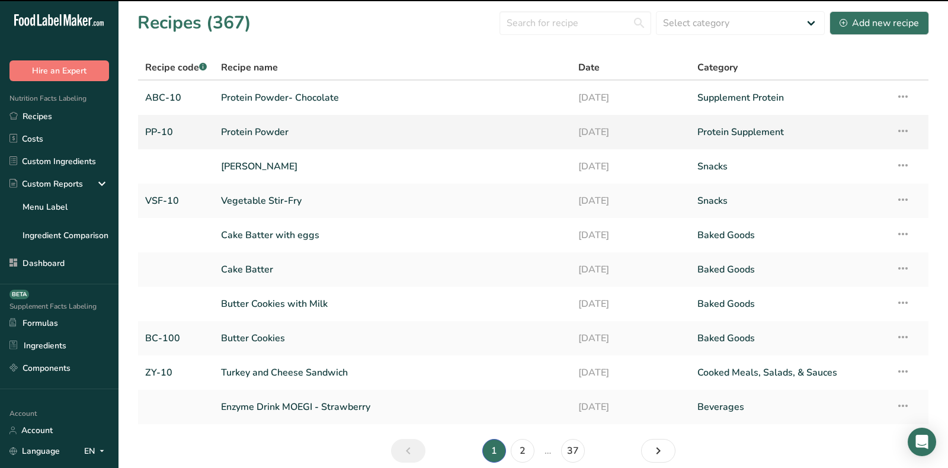
click at [248, 128] on link "Protein Powder" at bounding box center [392, 132] width 343 height 25
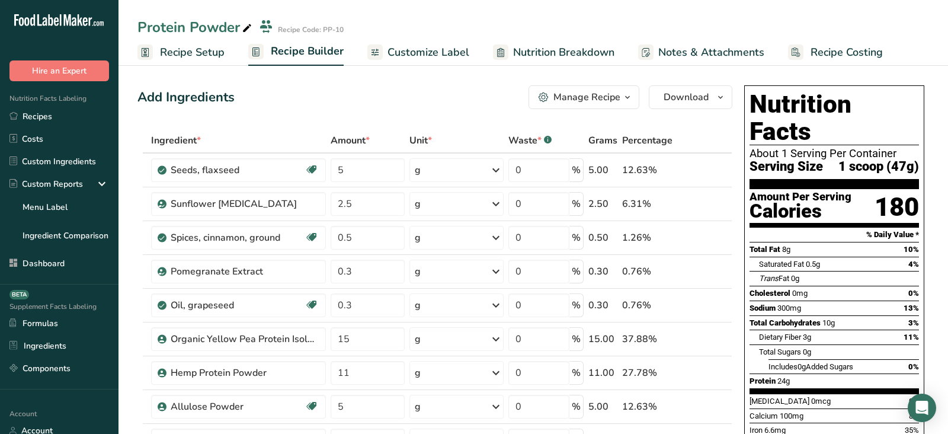
click at [400, 89] on div "Add Ingredients Manage Recipe Delete Recipe Duplicate Recipe Scale Recipe Save …" at bounding box center [434, 97] width 595 height 24
click at [416, 54] on span "Customize Label" at bounding box center [428, 52] width 82 height 16
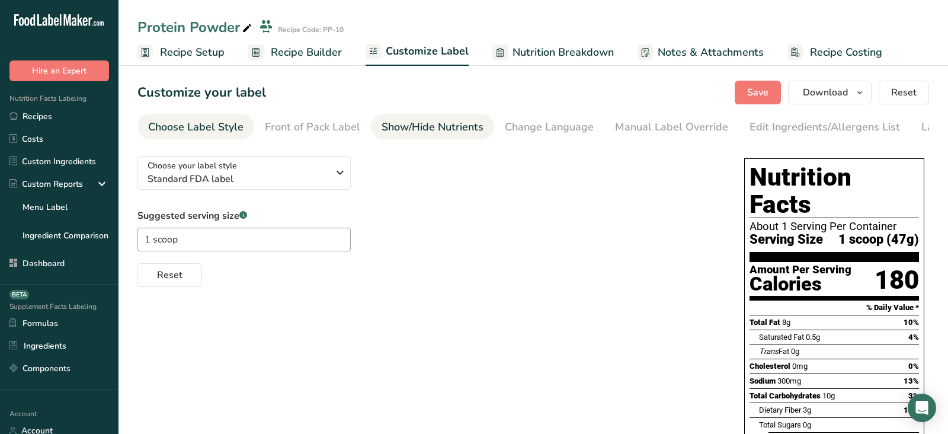
click at [416, 129] on div "Show/Hide Nutrients" at bounding box center [433, 127] width 102 height 16
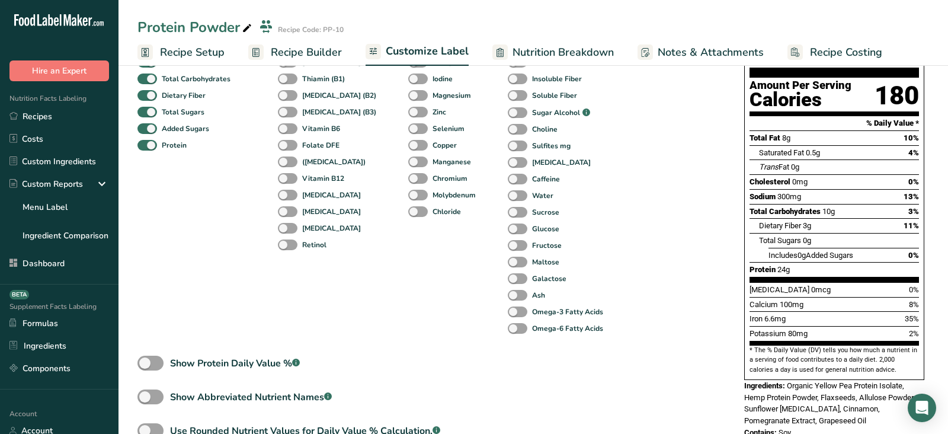
scroll to position [247, 0]
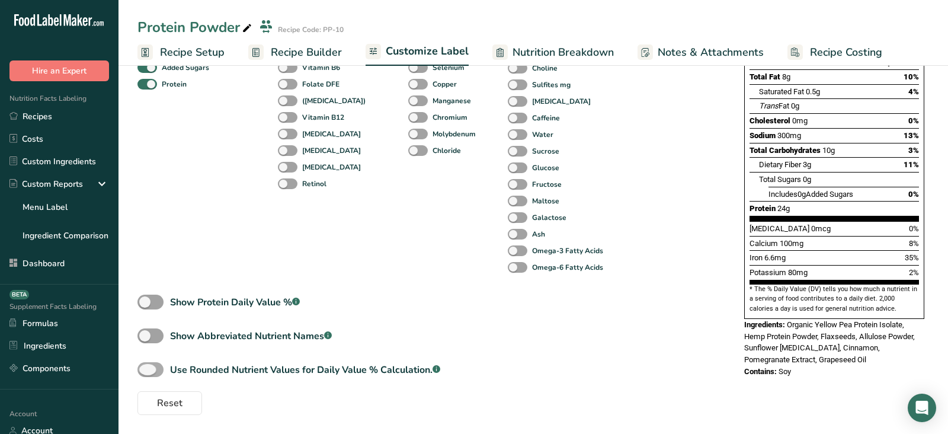
click at [149, 370] on span at bounding box center [150, 369] width 26 height 15
click at [145, 370] on input "Use Rounded Nutrient Values for Daily Value % Calculation. .a-a{fill:#347362;}.…" at bounding box center [141, 370] width 8 height 8
click at [150, 368] on span at bounding box center [150, 369] width 26 height 15
click at [145, 368] on input "Use Rounded Nutrient Values for Daily Value % Calculation. .a-a{fill:#347362;}.…" at bounding box center [141, 370] width 8 height 8
click at [158, 370] on span at bounding box center [150, 369] width 26 height 15
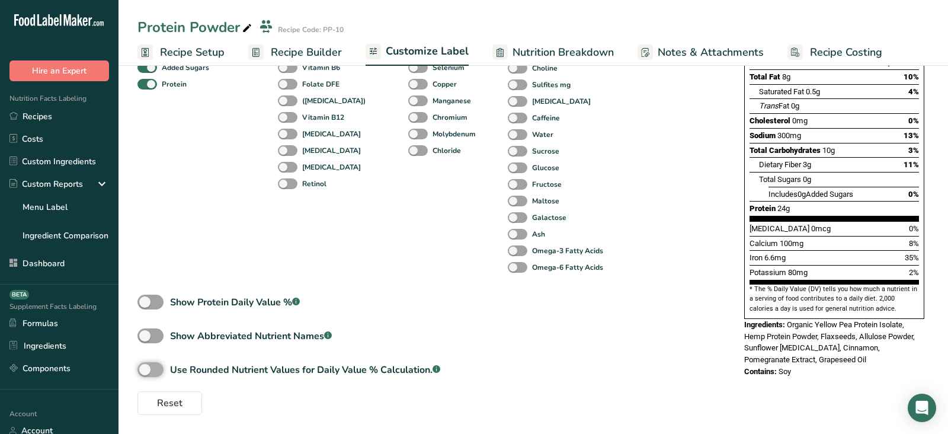
click at [145, 370] on input "Use Rounded Nutrient Values for Daily Value % Calculation. .a-a{fill:#347362;}.…" at bounding box center [141, 370] width 8 height 8
checkbox input "true"
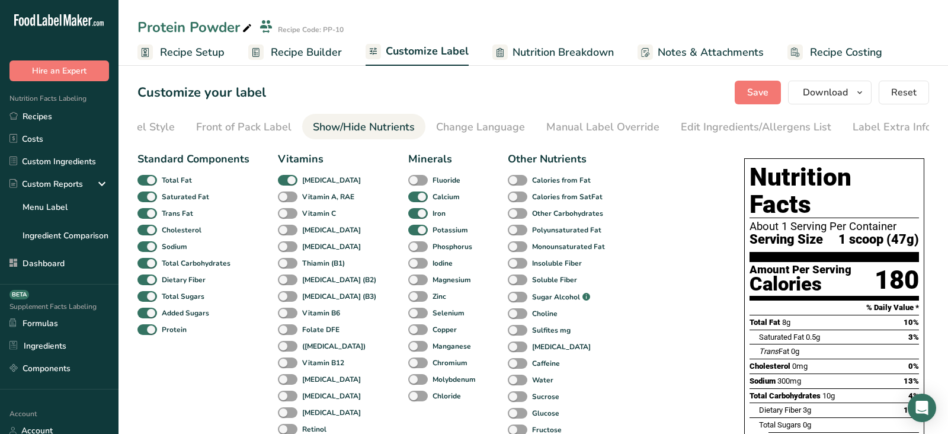
scroll to position [0, 0]
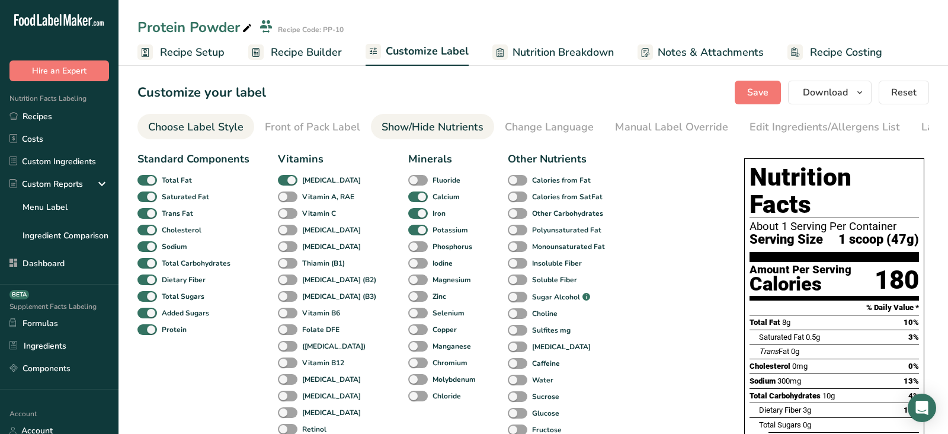
click at [210, 129] on div "Choose Label Style" at bounding box center [195, 127] width 95 height 16
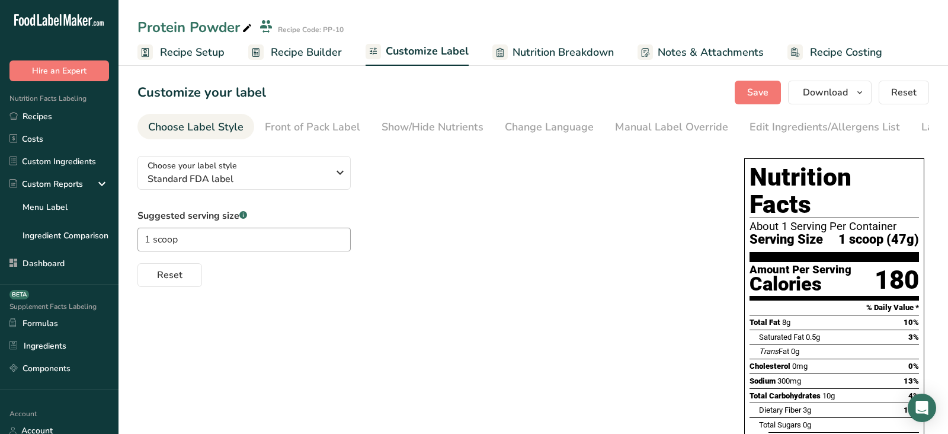
click at [296, 56] on span "Recipe Builder" at bounding box center [306, 52] width 71 height 16
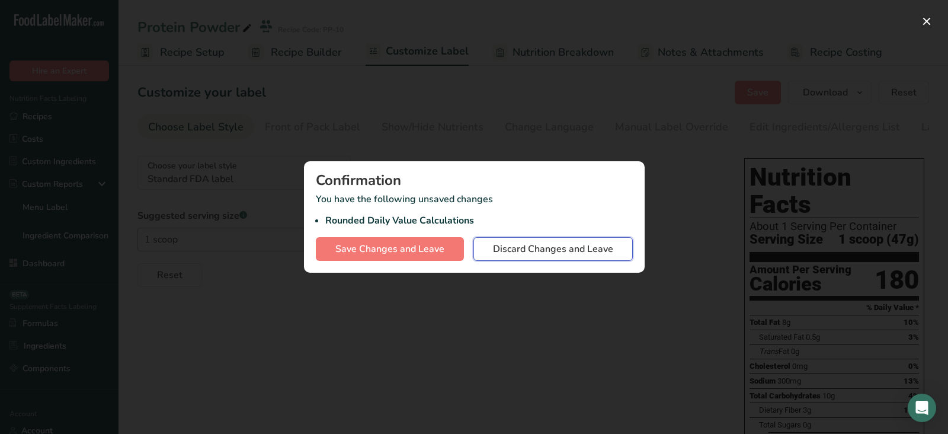
click at [531, 252] on span "Discard Changes and Leave" at bounding box center [553, 249] width 120 height 14
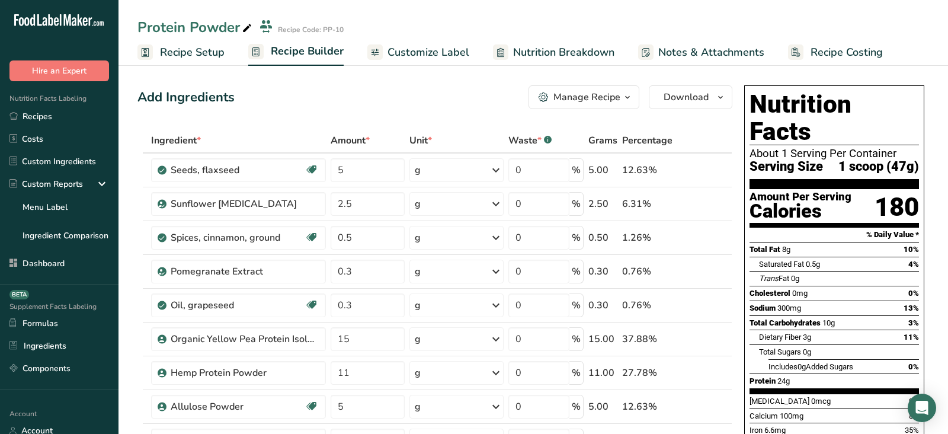
click at [597, 104] on div "Manage Recipe" at bounding box center [586, 97] width 67 height 14
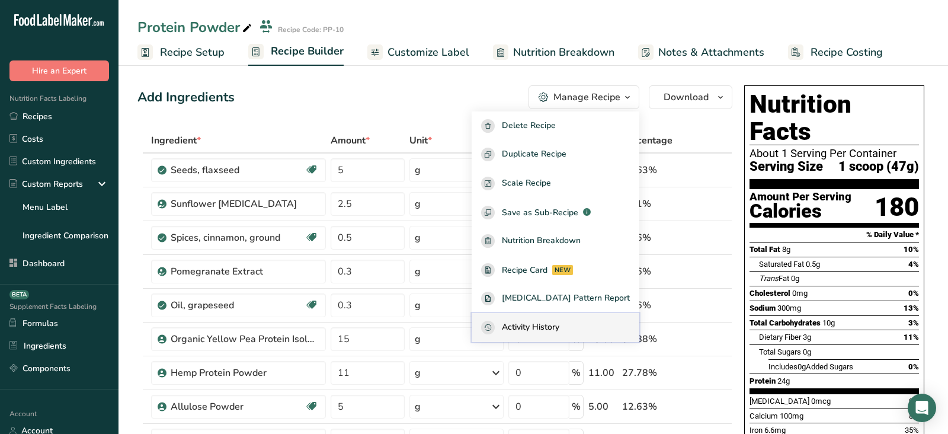
click at [559, 322] on span "Activity History" at bounding box center [530, 328] width 57 height 14
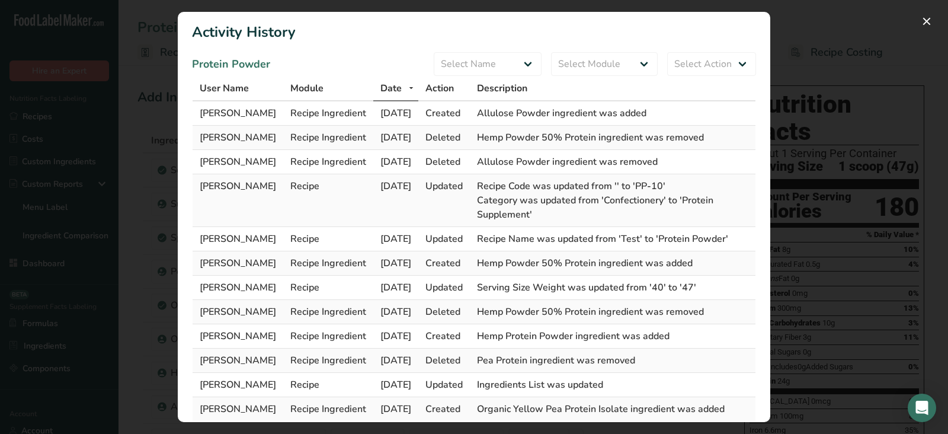
click at [823, 57] on div "Activity Log Modal" at bounding box center [474, 217] width 948 height 434
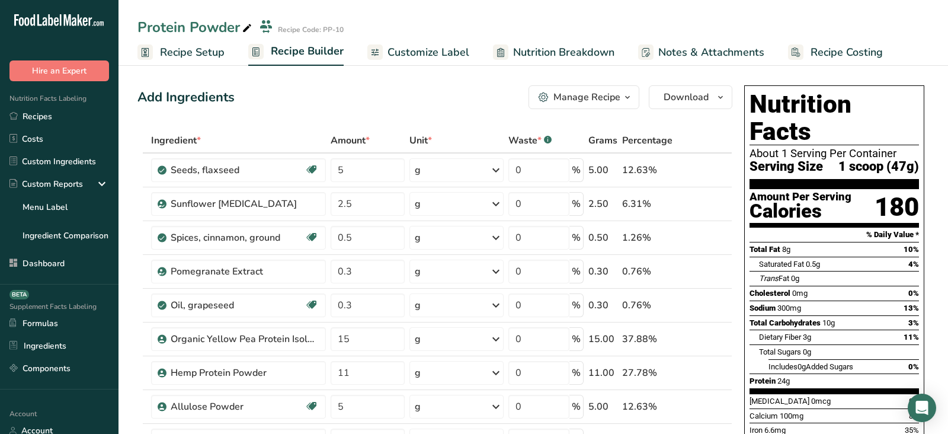
click at [421, 55] on span "Customize Label" at bounding box center [428, 52] width 82 height 16
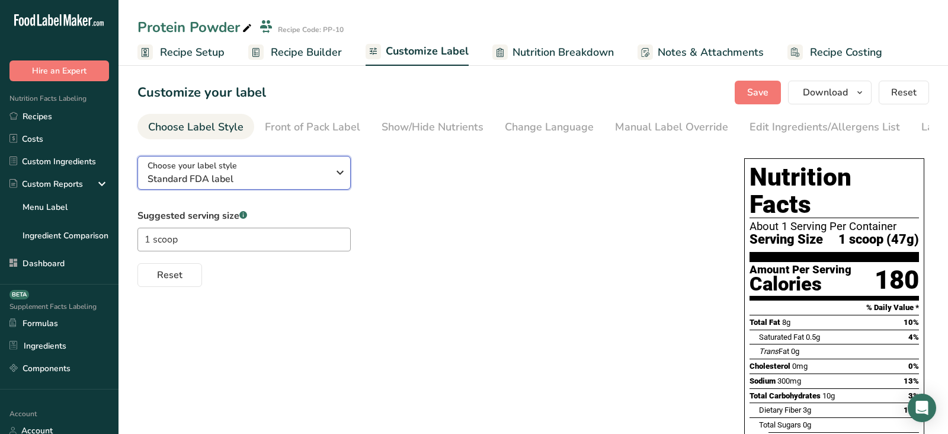
click at [226, 185] on span "Standard FDA label" at bounding box center [238, 179] width 181 height 14
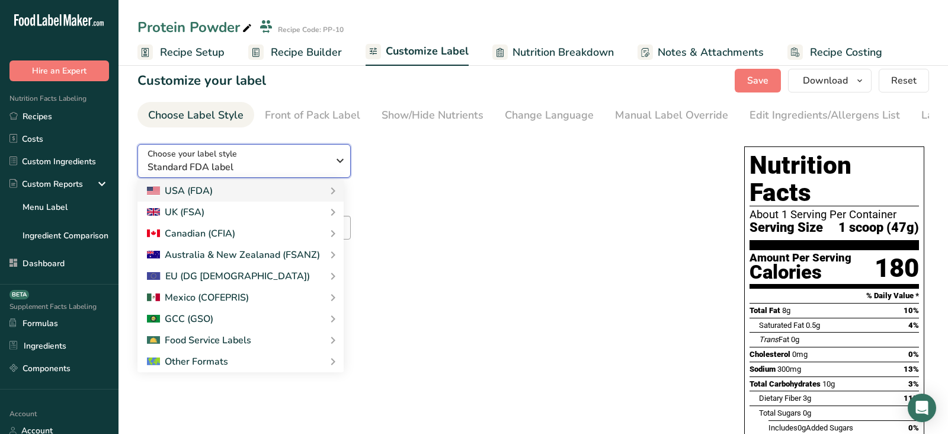
scroll to position [12, 0]
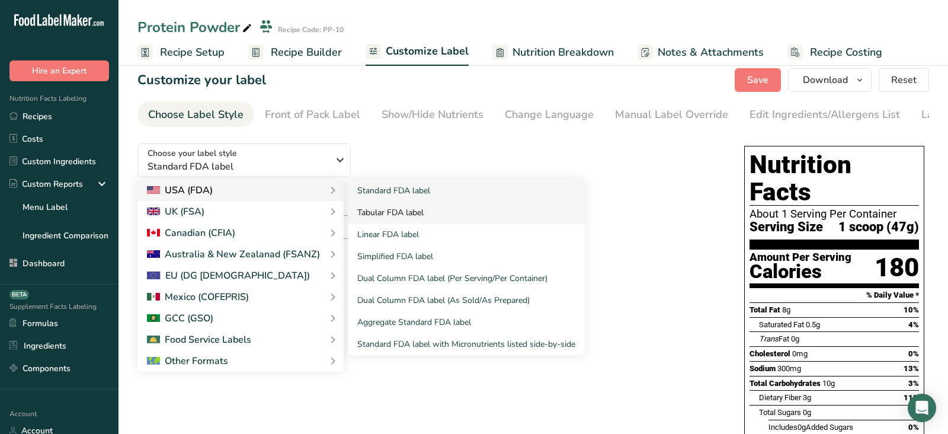
click at [376, 217] on link "Tabular FDA label" at bounding box center [466, 212] width 237 height 22
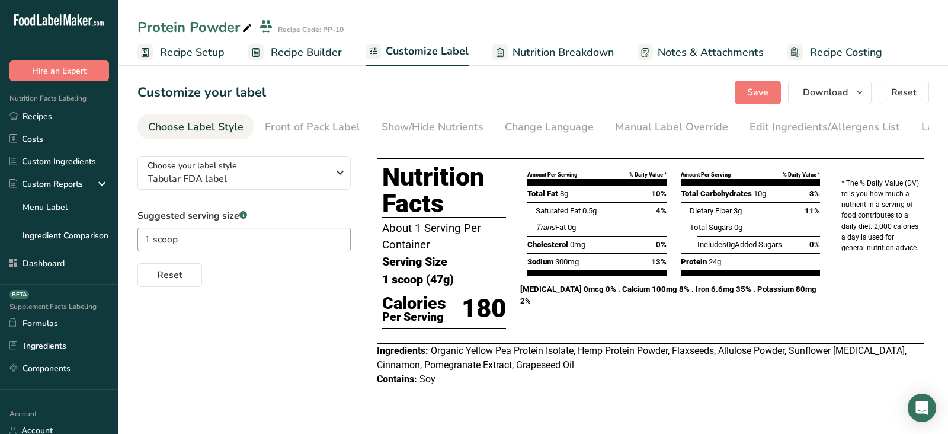
scroll to position [0, 0]
click at [285, 166] on div "Choose your label style Tabular FDA label" at bounding box center [238, 172] width 181 height 27
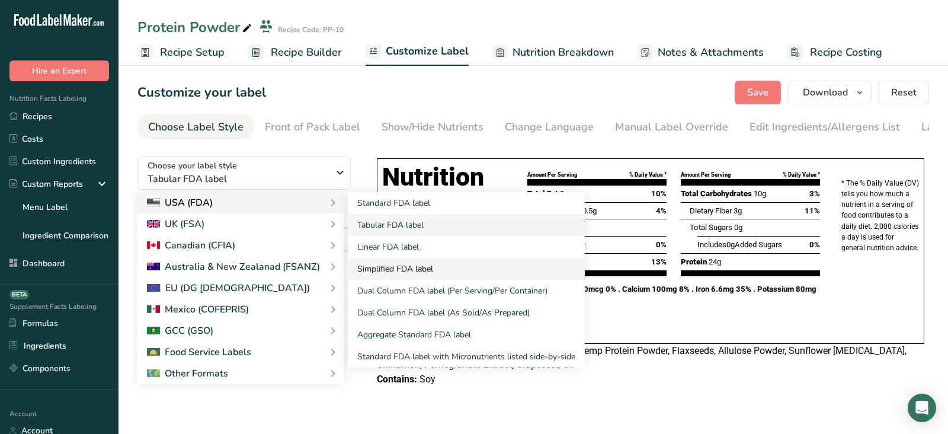
click at [404, 274] on link "Simplified FDA label" at bounding box center [466, 269] width 237 height 22
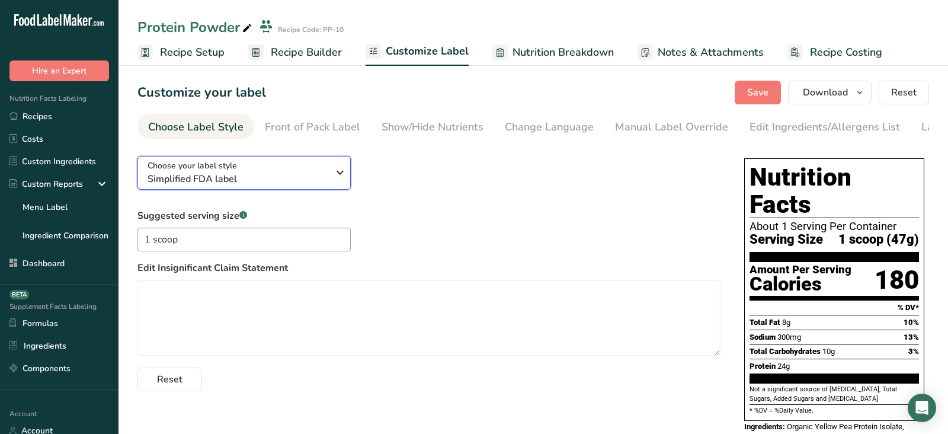
click at [263, 177] on span "Simplified FDA label" at bounding box center [238, 179] width 181 height 14
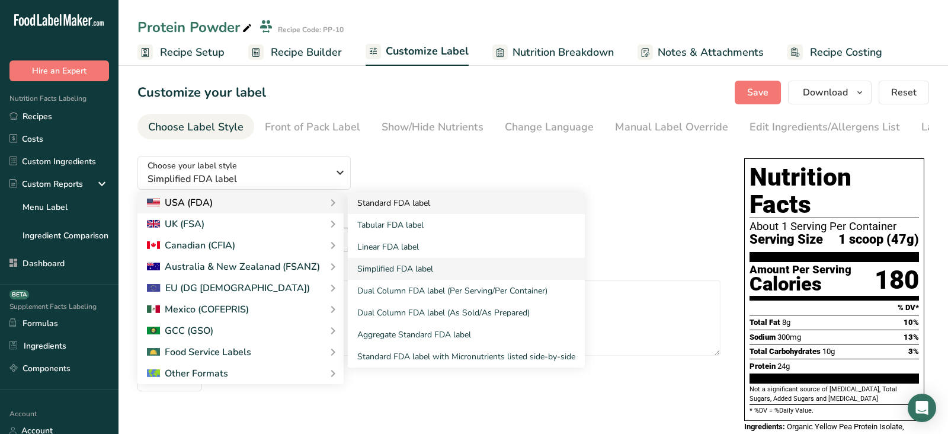
click at [400, 208] on link "Standard FDA label" at bounding box center [466, 203] width 237 height 22
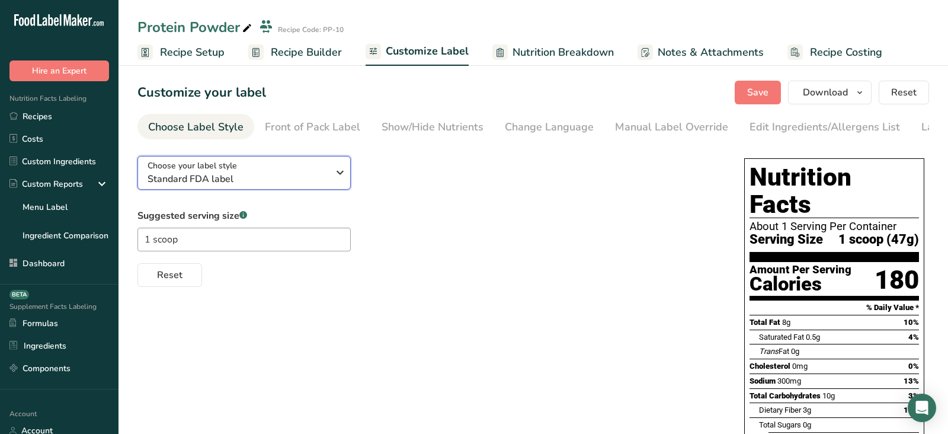
click at [290, 174] on div "Choose your label style Standard FDA label" at bounding box center [238, 172] width 181 height 27
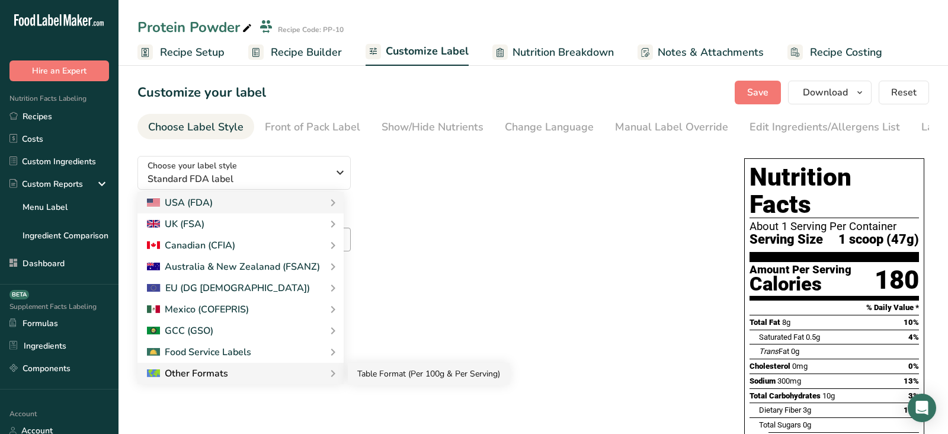
click at [421, 376] on link "Table Format (Per 100g & Per Serving)" at bounding box center [429, 374] width 162 height 22
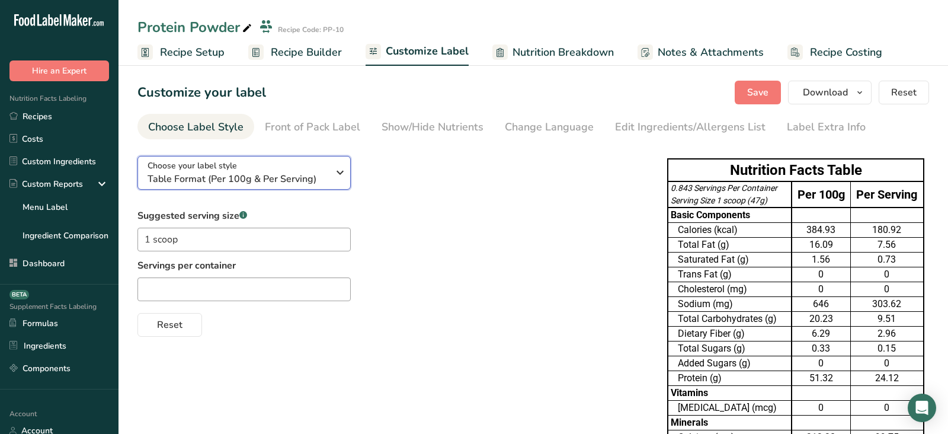
click at [245, 179] on span "Table Format (Per 100g & Per Serving)" at bounding box center [238, 179] width 181 height 14
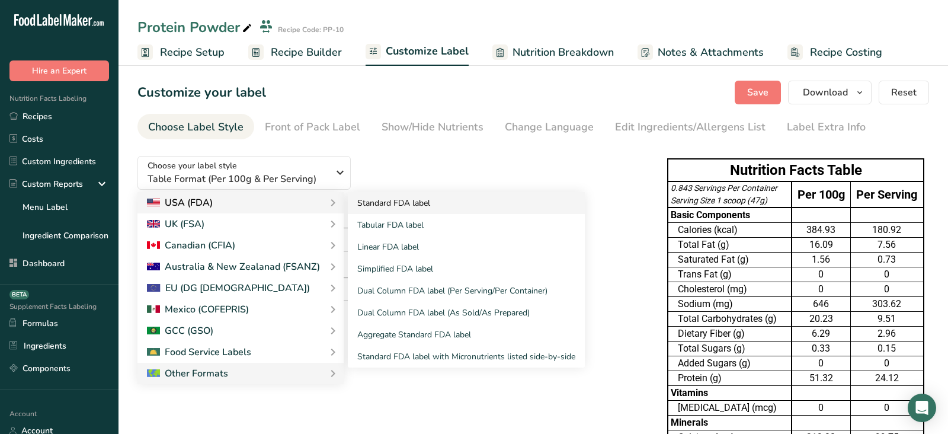
click at [367, 204] on link "Standard FDA label" at bounding box center [466, 203] width 237 height 22
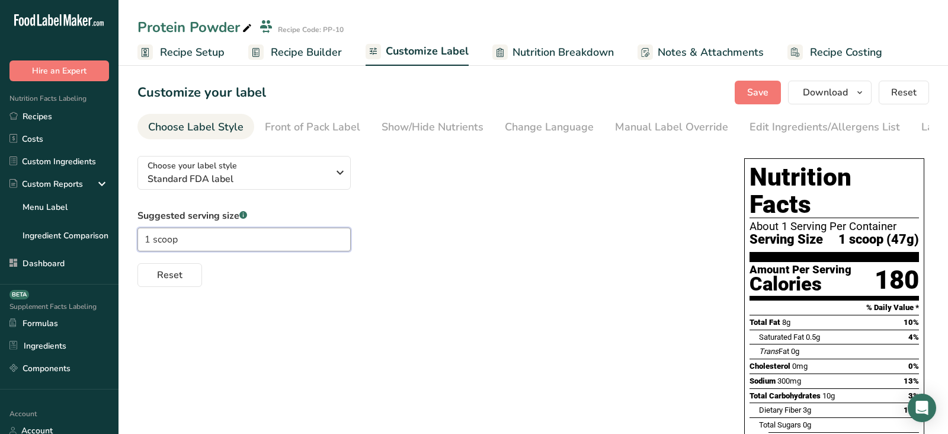
click at [189, 242] on input "1 scoop" at bounding box center [243, 239] width 213 height 24
drag, startPoint x: 836, startPoint y: 213, endPoint x: 900, endPoint y: 223, distance: 65.4
click at [916, 232] on div "Serving Size 1 scoop (47g)" at bounding box center [833, 239] width 169 height 15
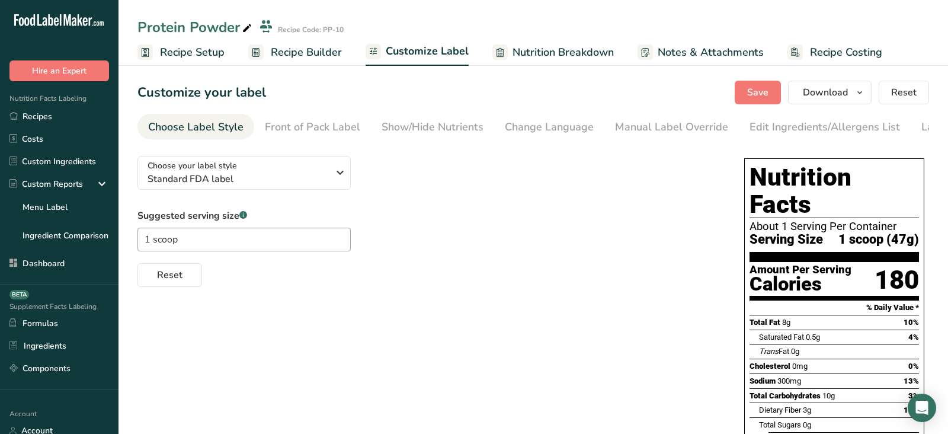
click at [678, 270] on div "Reset" at bounding box center [428, 272] width 583 height 28
click at [302, 129] on div "Front of Pack Label" at bounding box center [312, 127] width 95 height 16
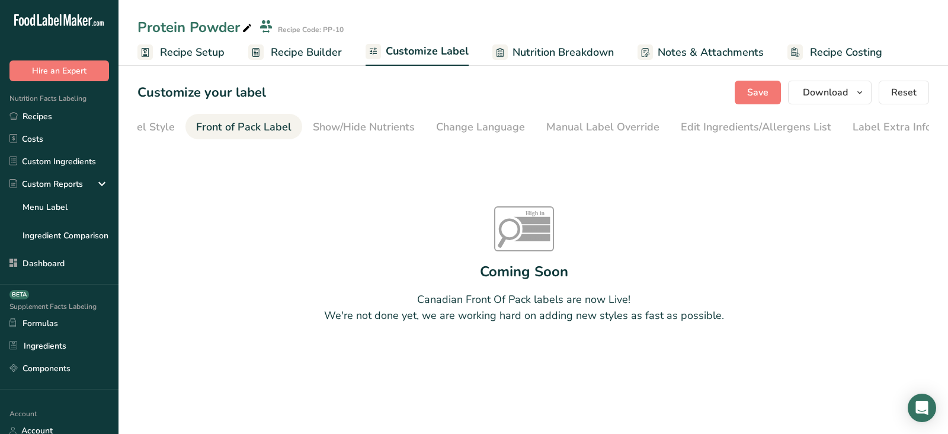
scroll to position [0, 69]
click at [322, 123] on div "Show/Hide Nutrients" at bounding box center [364, 127] width 102 height 16
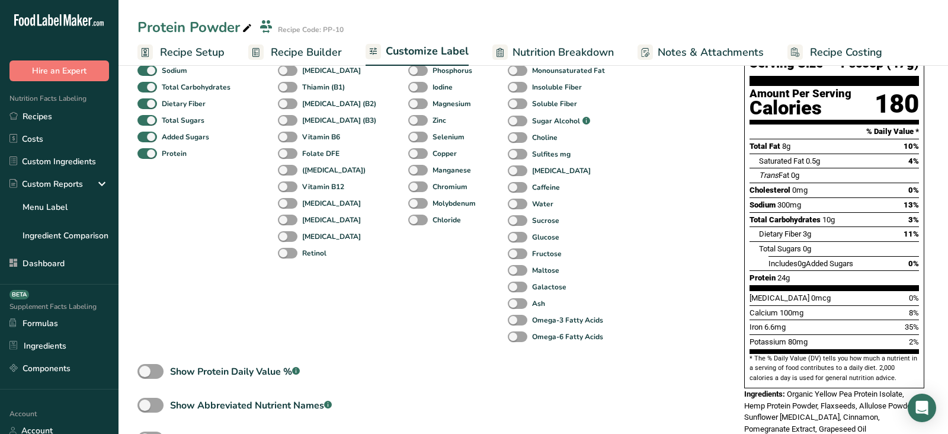
scroll to position [247, 0]
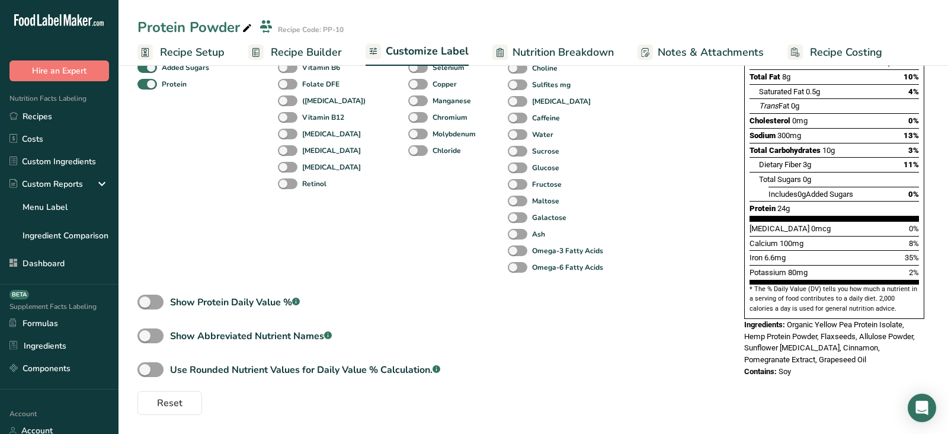
drag, startPoint x: 189, startPoint y: 347, endPoint x: 349, endPoint y: 345, distance: 160.0
click at [349, 345] on div "Standard Components Total Fat Saturated Fat Trans Fat Cholesterol Sodium Total …" at bounding box center [428, 158] width 583 height 514
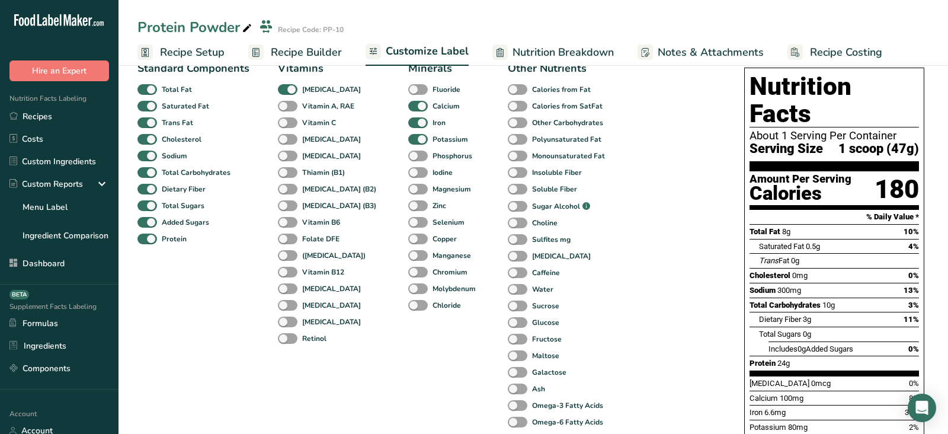
scroll to position [0, 0]
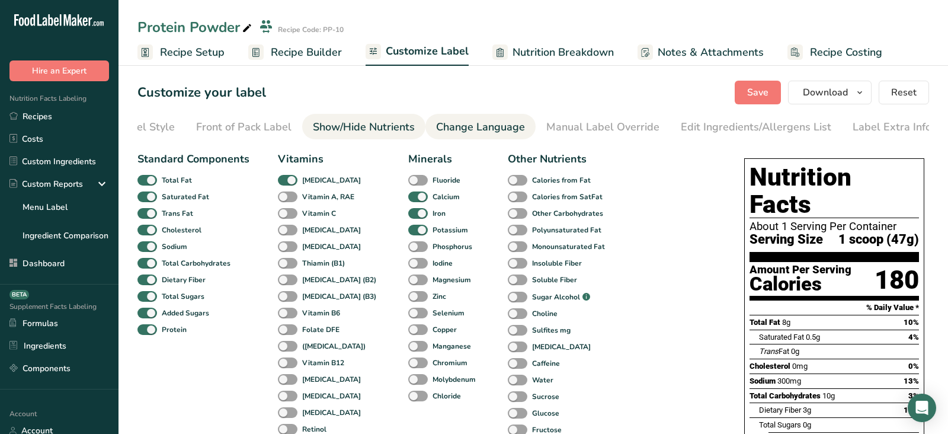
click at [468, 120] on div "Change Language" at bounding box center [480, 127] width 89 height 16
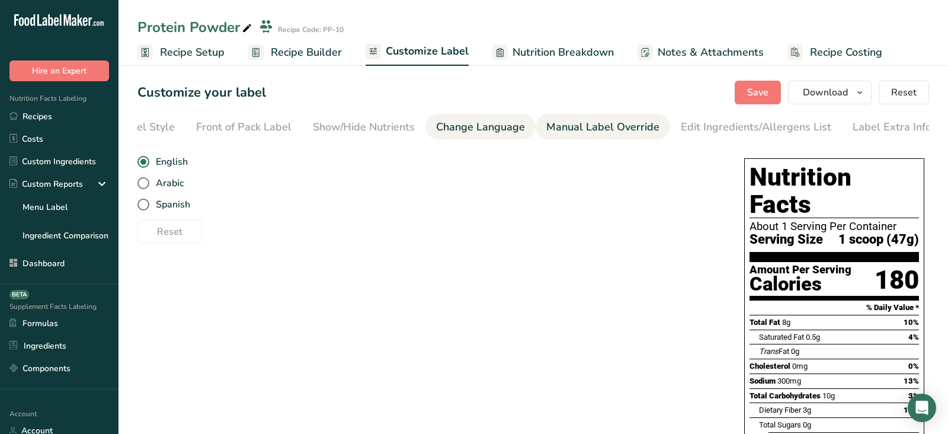
click at [603, 124] on div "Manual Label Override" at bounding box center [602, 127] width 113 height 16
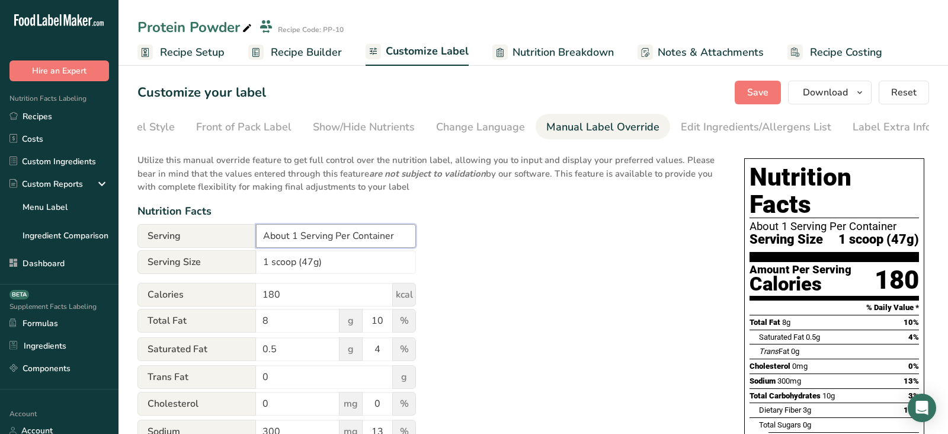
click at [280, 237] on input "About 1 Serving Per Container" at bounding box center [336, 236] width 160 height 24
type input "1 Serving Per Container"
click at [751, 94] on span "Save" at bounding box center [757, 92] width 21 height 14
click at [708, 126] on div "Edit Ingredients/Allergens List" at bounding box center [756, 127] width 150 height 16
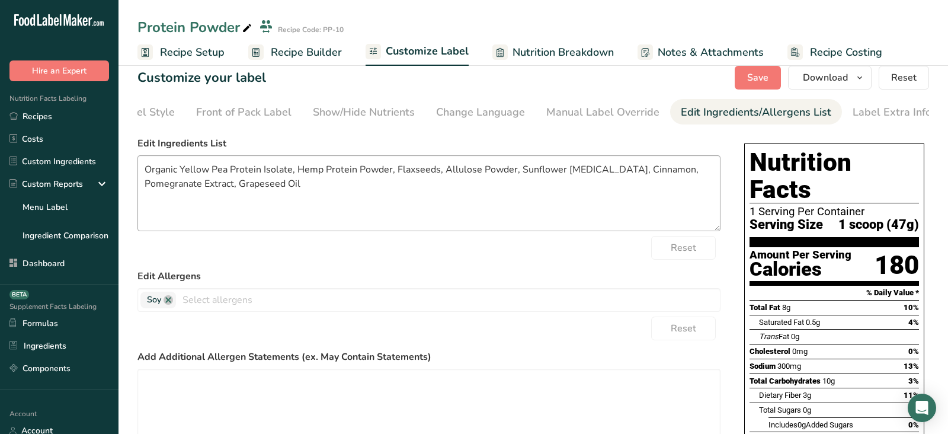
scroll to position [33, 0]
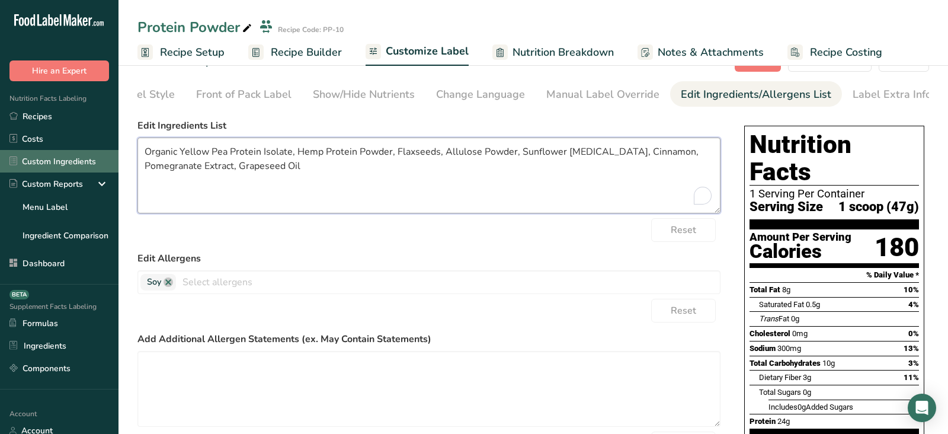
drag, startPoint x: 213, startPoint y: 152, endPoint x: 103, endPoint y: 152, distance: 109.6
click at [103, 152] on div ".a-20{fill:#fff;} Hire an Expert Nutrition Facts Labeling Recipes Costs Custom …" at bounding box center [474, 293] width 948 height 653
click at [428, 153] on textarea "Pea Protein Isolate, Hemp Protein Powder, Flaxseeds, Allulose Powder, Sunflower…" at bounding box center [428, 175] width 583 height 76
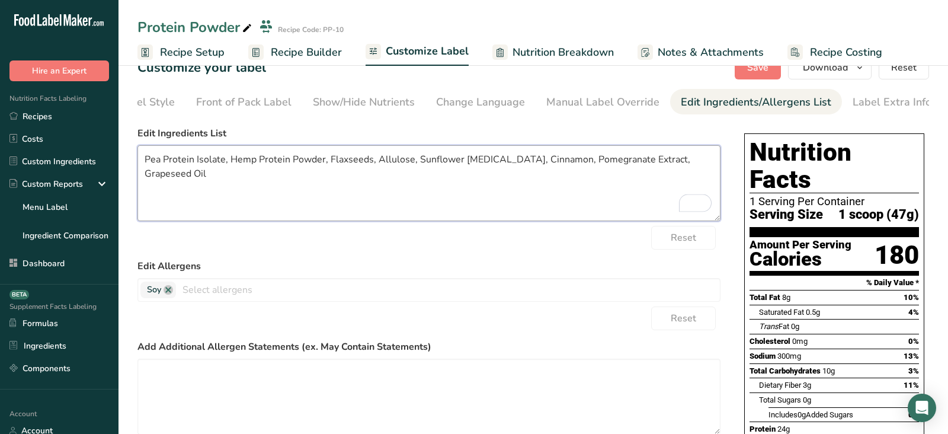
click at [625, 158] on textarea "Pea Protein Isolate, Hemp Protein Powder, Flaxseeds, Allulose, Sunflower Lecith…" at bounding box center [428, 183] width 583 height 76
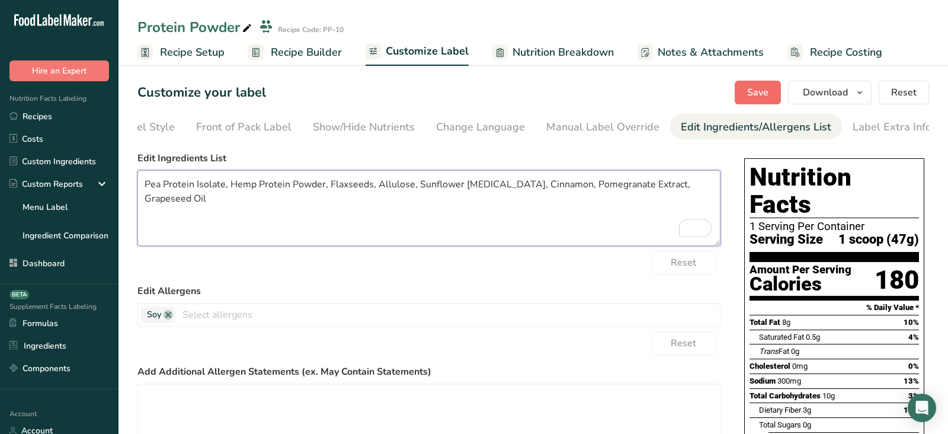
type textarea "Pea Protein Isolate, Hemp Protein Powder, Flaxseeds, Allulose, Sunflower Lecith…"
click at [752, 96] on span "Save" at bounding box center [757, 92] width 21 height 14
click at [898, 121] on div "Label Extra Info" at bounding box center [892, 127] width 79 height 16
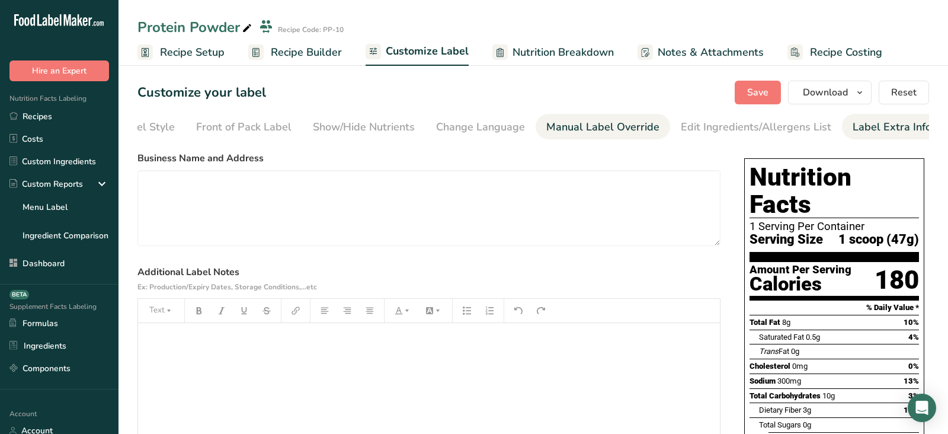
click at [562, 128] on div "Manual Label Override" at bounding box center [602, 127] width 113 height 16
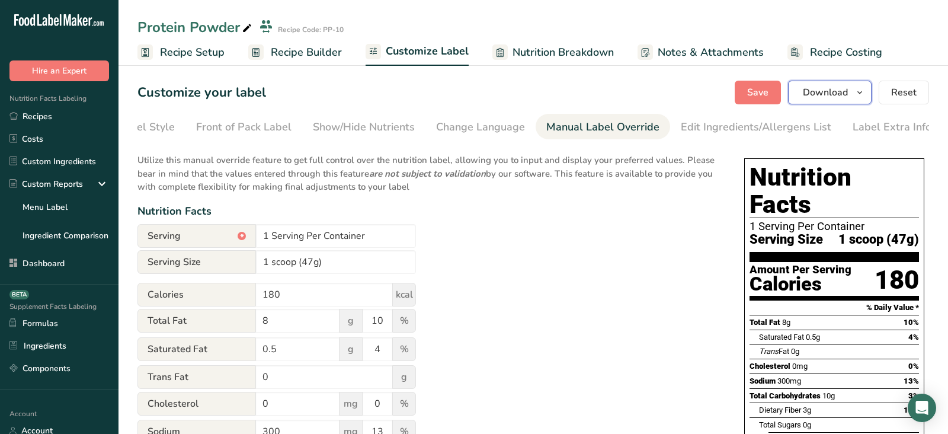
click at [832, 94] on span "Download" at bounding box center [825, 92] width 45 height 14
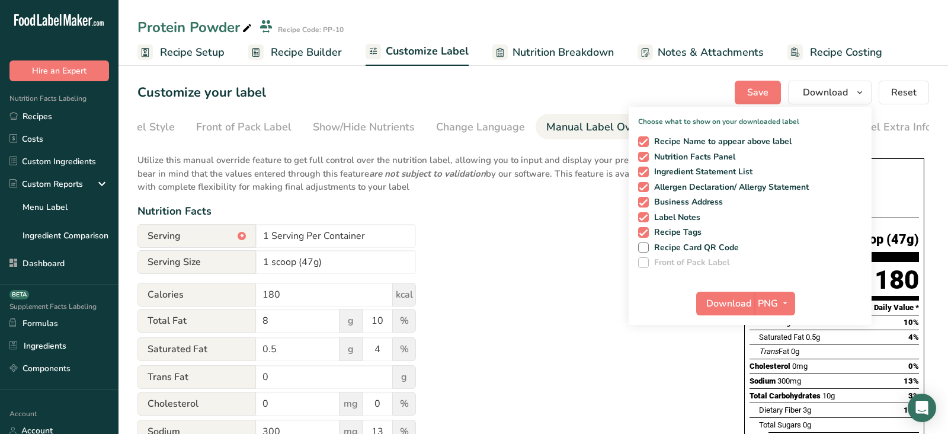
click at [510, 214] on div "Nutrition Facts" at bounding box center [428, 211] width 583 height 16
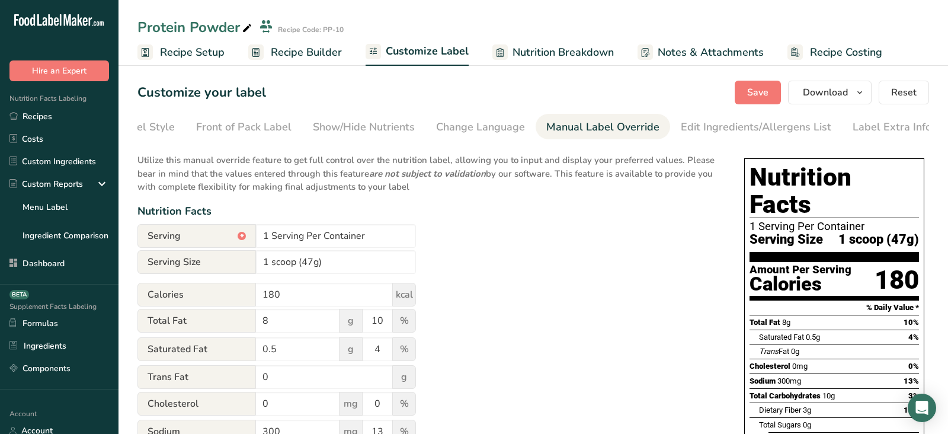
click at [552, 74] on section "Customize your label Save Download Choose what to show on your downloaded label…" at bounding box center [532, 404] width 829 height 684
click at [539, 49] on span "Nutrition Breakdown" at bounding box center [562, 52] width 101 height 16
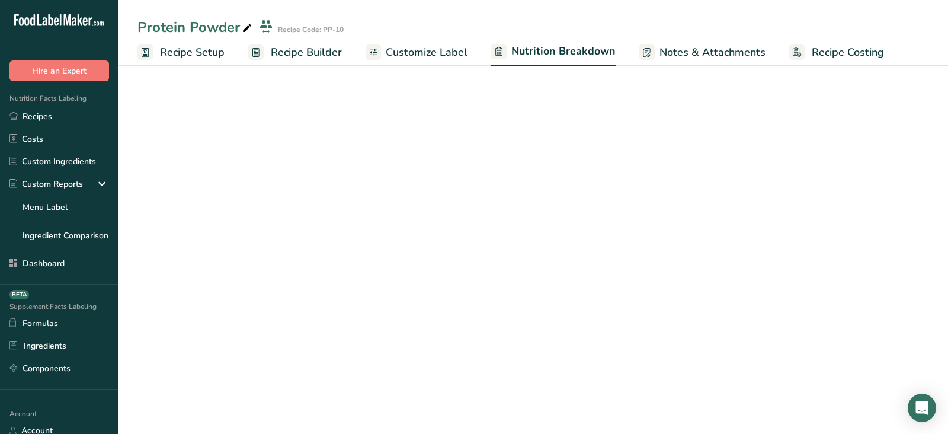
select select "Calories"
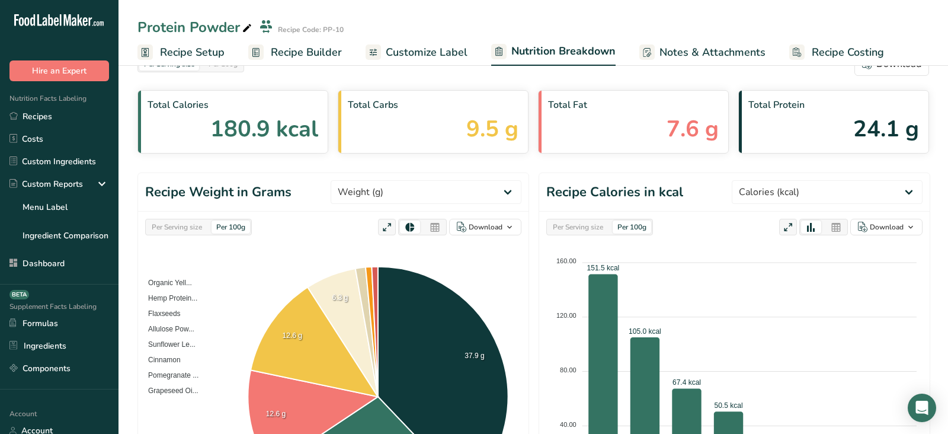
scroll to position [10, 0]
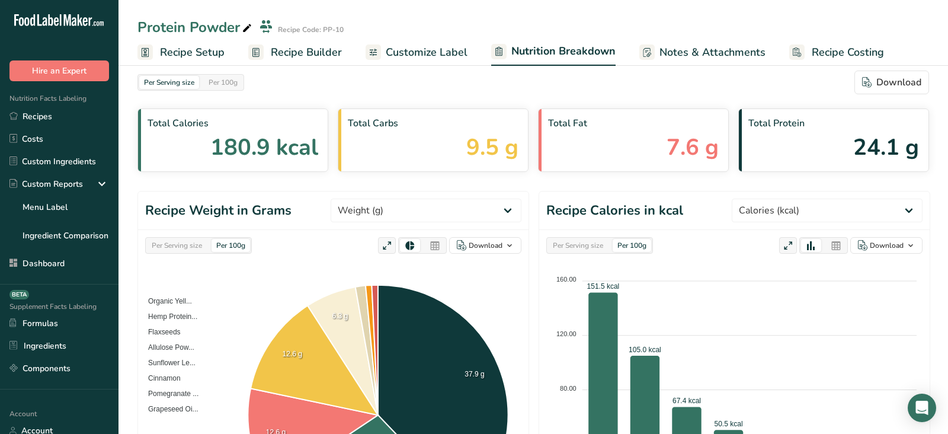
click at [188, 242] on div "Per Serving size" at bounding box center [177, 245] width 60 height 13
click at [411, 208] on select "Weight (g) Calories (kcal) Energy KJ (kj) Total Fat (g) Saturated Fat (g) Trans…" at bounding box center [426, 210] width 191 height 24
select select "Protein"
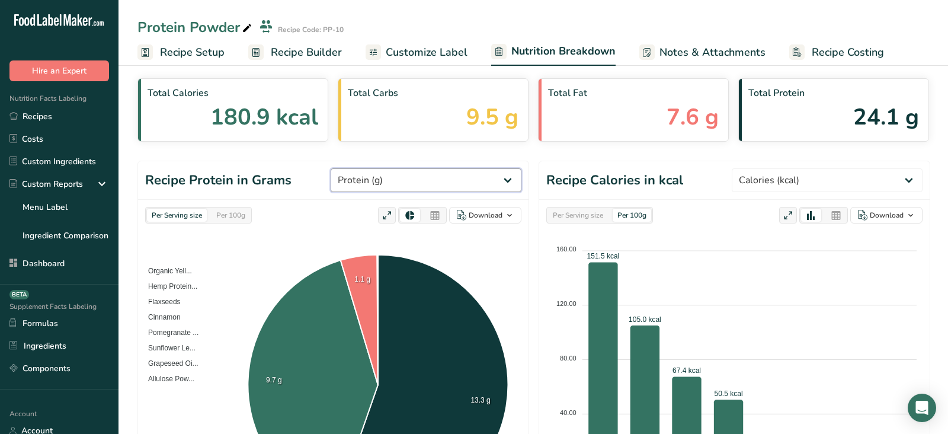
scroll to position [27, 0]
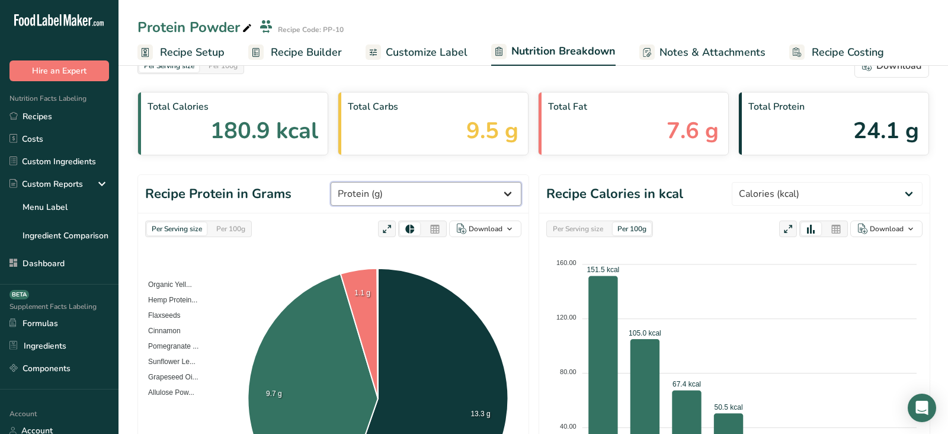
click at [438, 189] on select "Weight (g) Calories (kcal) Energy KJ (kj) Total Fat (g) Saturated Fat (g) Trans…" at bounding box center [426, 194] width 191 height 24
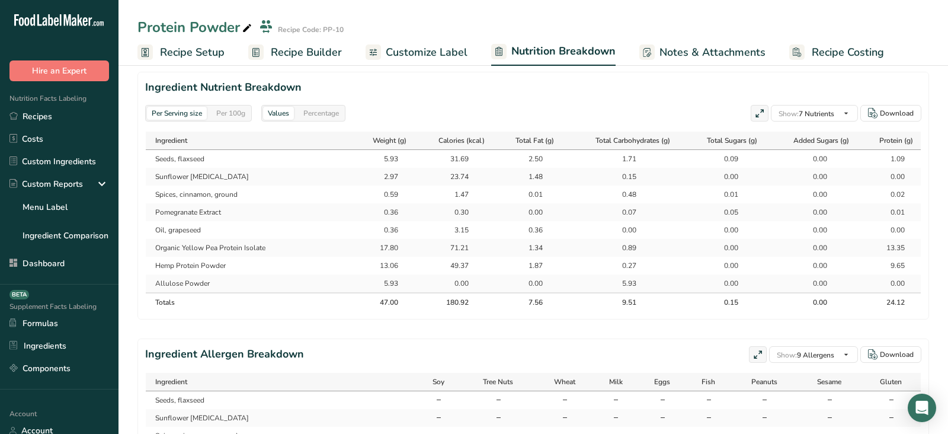
scroll to position [528, 0]
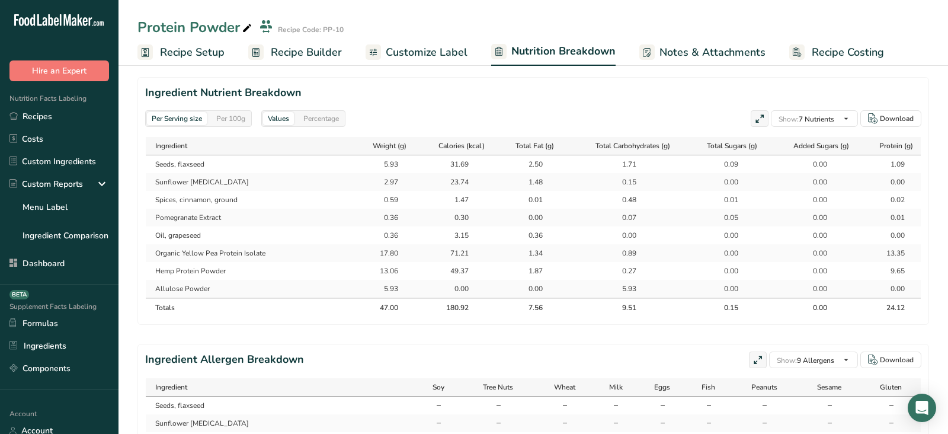
drag, startPoint x: 146, startPoint y: 84, endPoint x: 306, endPoint y: 83, distance: 159.4
click at [306, 85] on h2 "Ingredient Nutrient Breakdown" at bounding box center [533, 93] width 776 height 16
click at [758, 116] on icon at bounding box center [759, 119] width 11 height 17
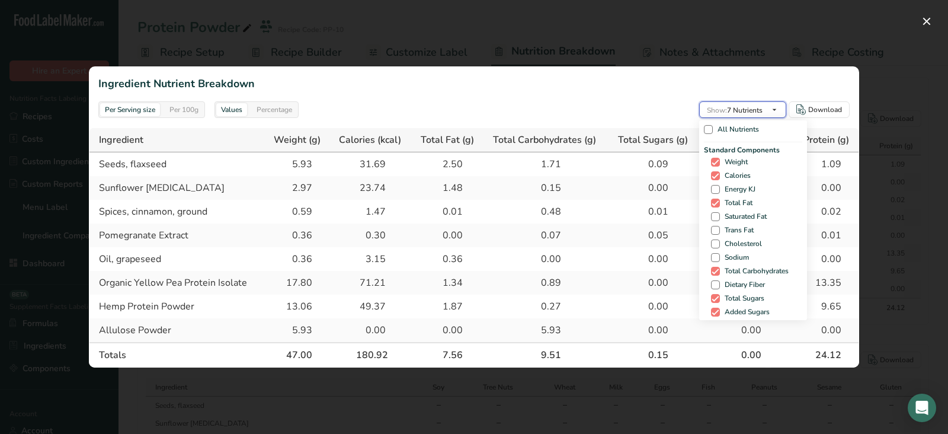
click at [722, 117] on span "Show: 7 Nutrients" at bounding box center [735, 109] width 56 height 14
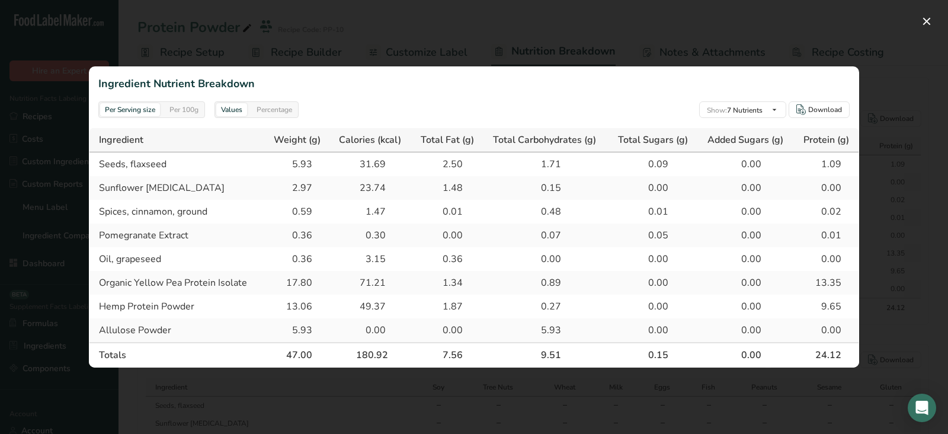
click at [894, 88] on div at bounding box center [474, 217] width 948 height 434
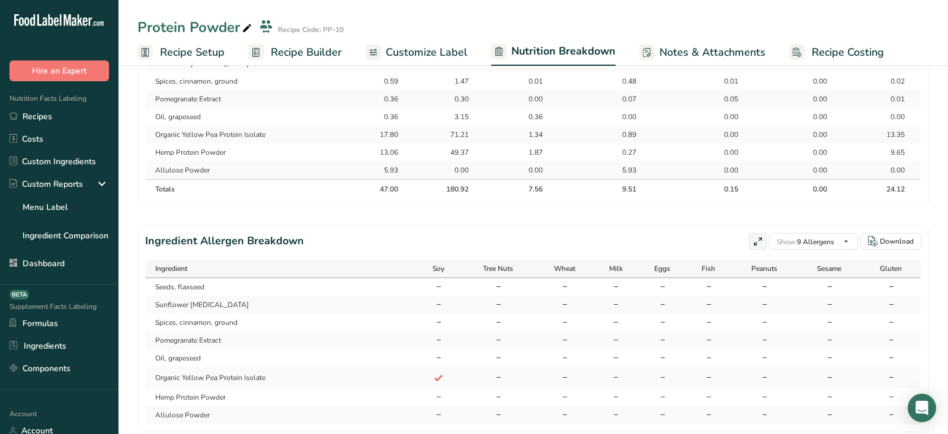
scroll to position [678, 0]
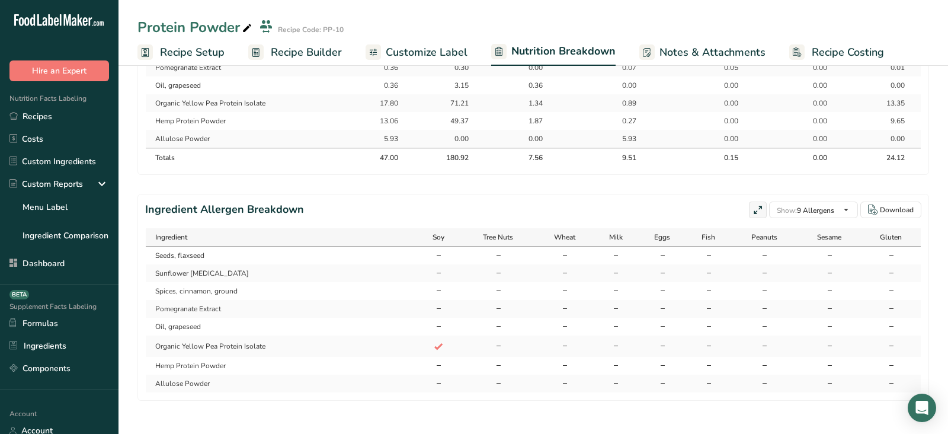
click at [164, 204] on h2 "Ingredient Allergen Breakdown" at bounding box center [224, 209] width 159 height 17
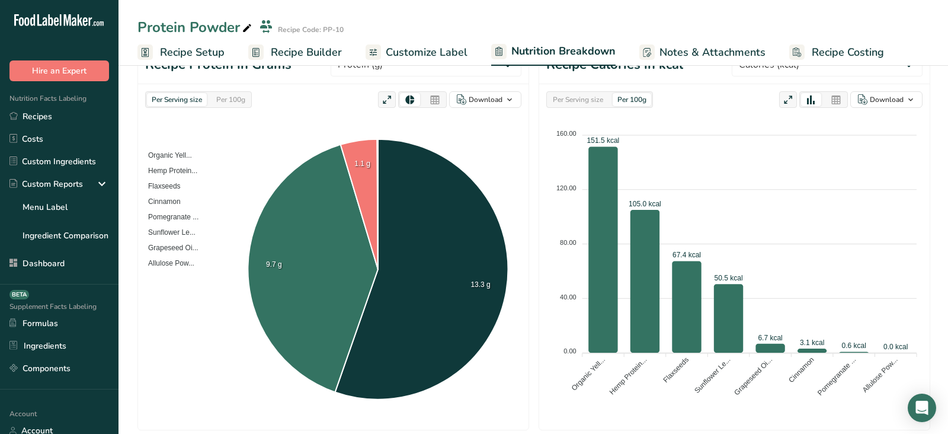
scroll to position [0, 0]
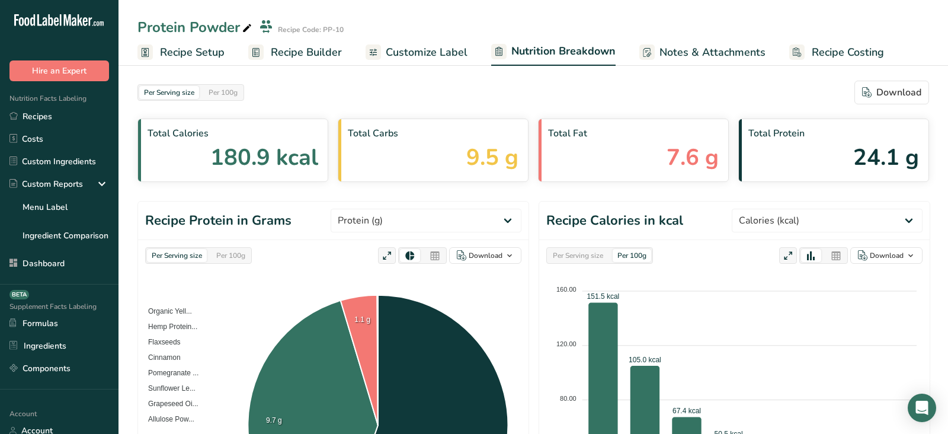
click at [818, 59] on span "Recipe Costing" at bounding box center [848, 52] width 72 height 16
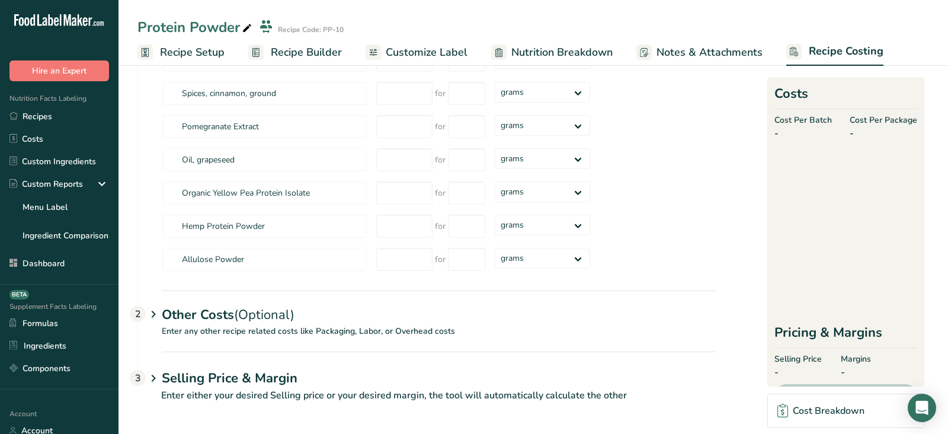
click at [180, 318] on div "Other Costs (Optional) 2" at bounding box center [438, 307] width 553 height 34
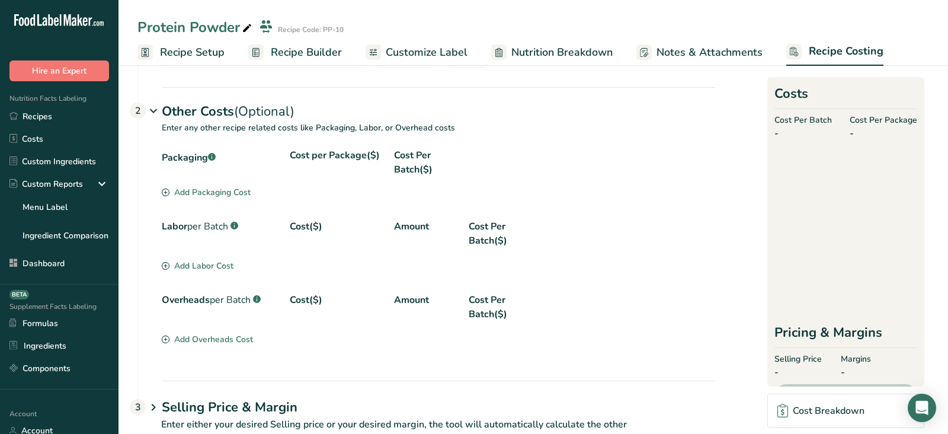
scroll to position [383, 0]
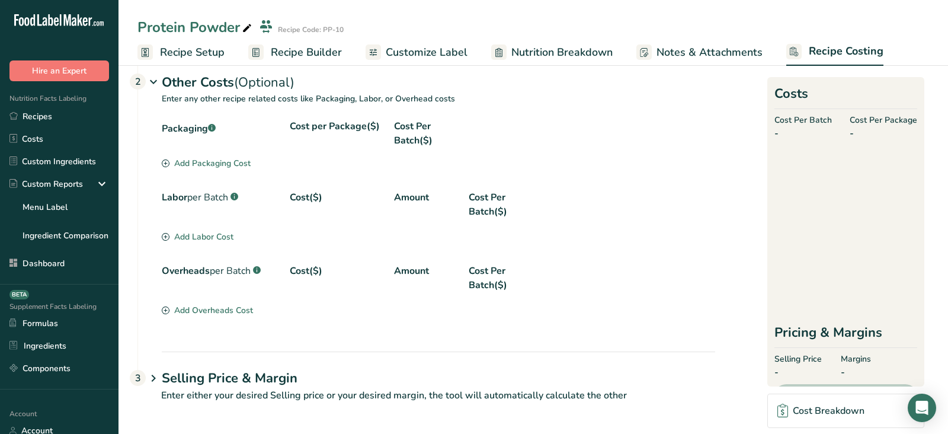
click at [174, 373] on h1 "Selling Price & Margin" at bounding box center [438, 378] width 553 height 20
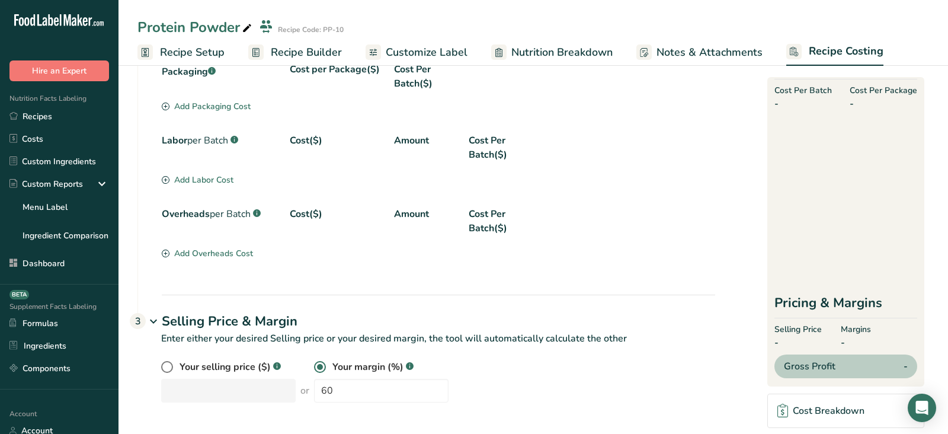
scroll to position [0, 0]
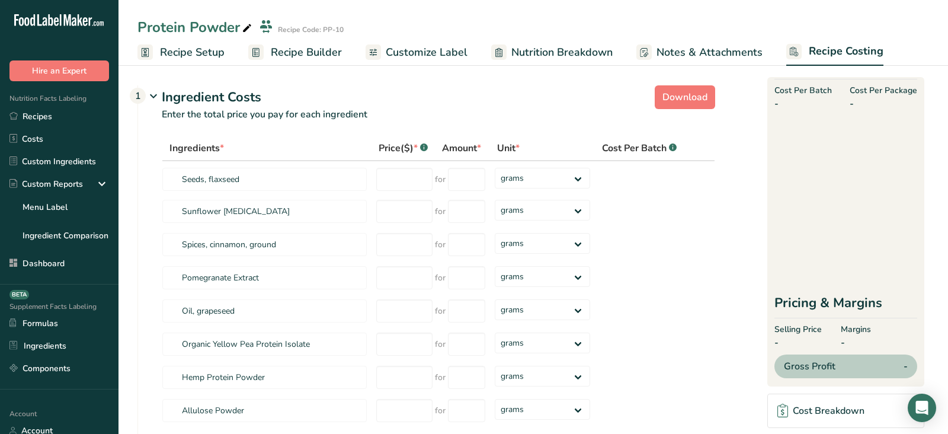
click at [300, 59] on span "Recipe Builder" at bounding box center [306, 52] width 71 height 16
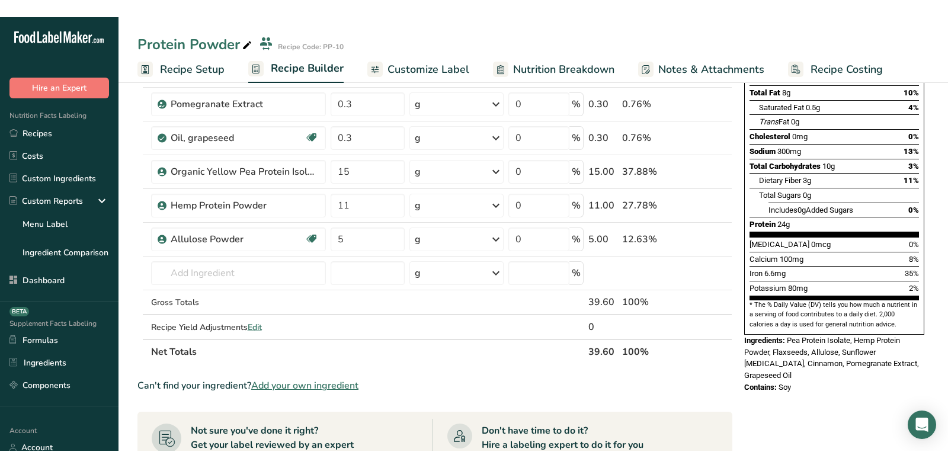
scroll to position [188, 0]
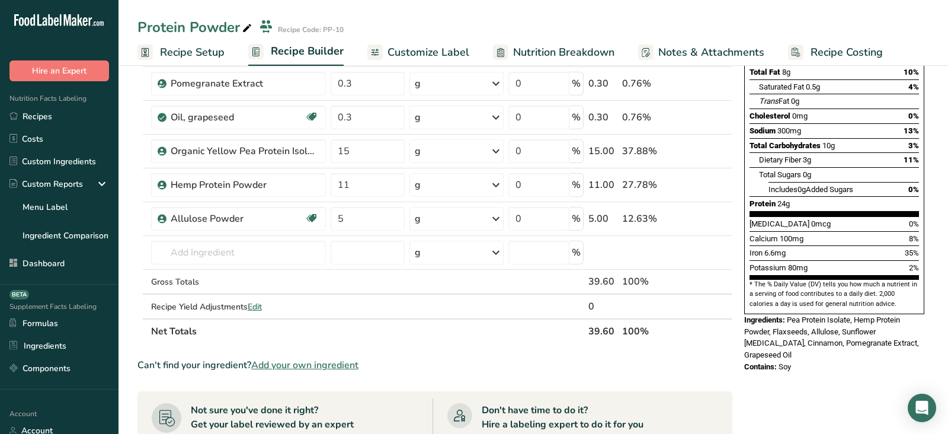
click at [761, 362] on span "Contains:" at bounding box center [760, 366] width 33 height 9
